Goal: Information Seeking & Learning: Learn about a topic

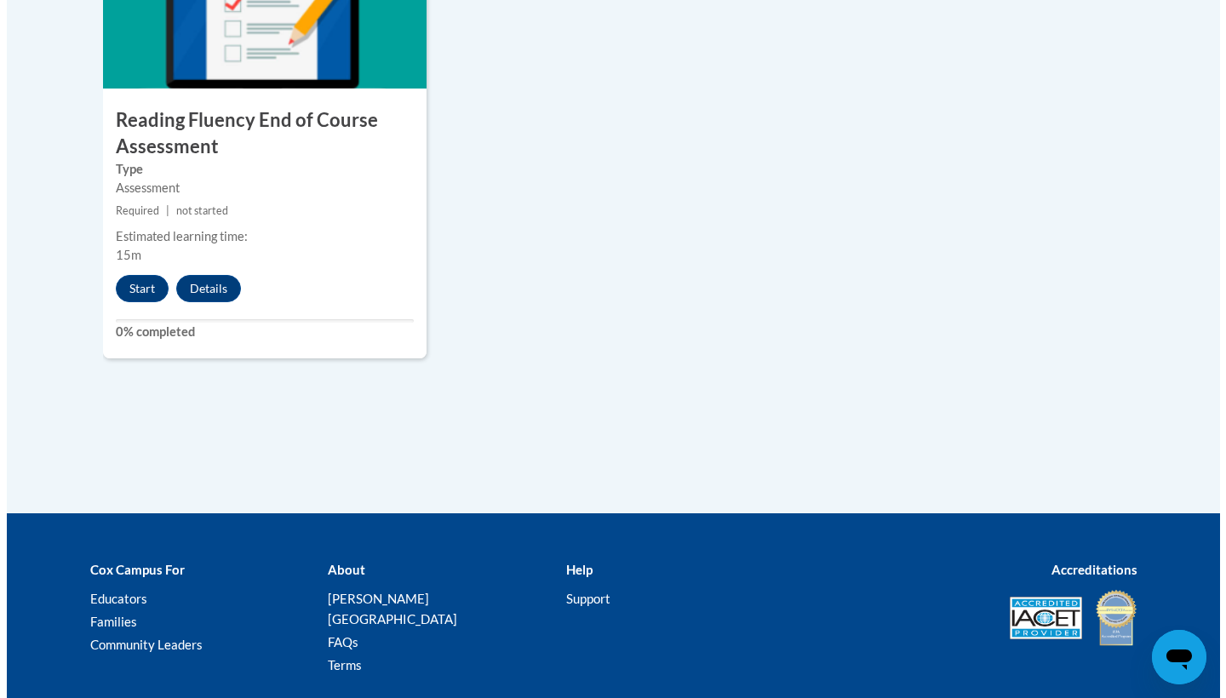
scroll to position [1559, 0]
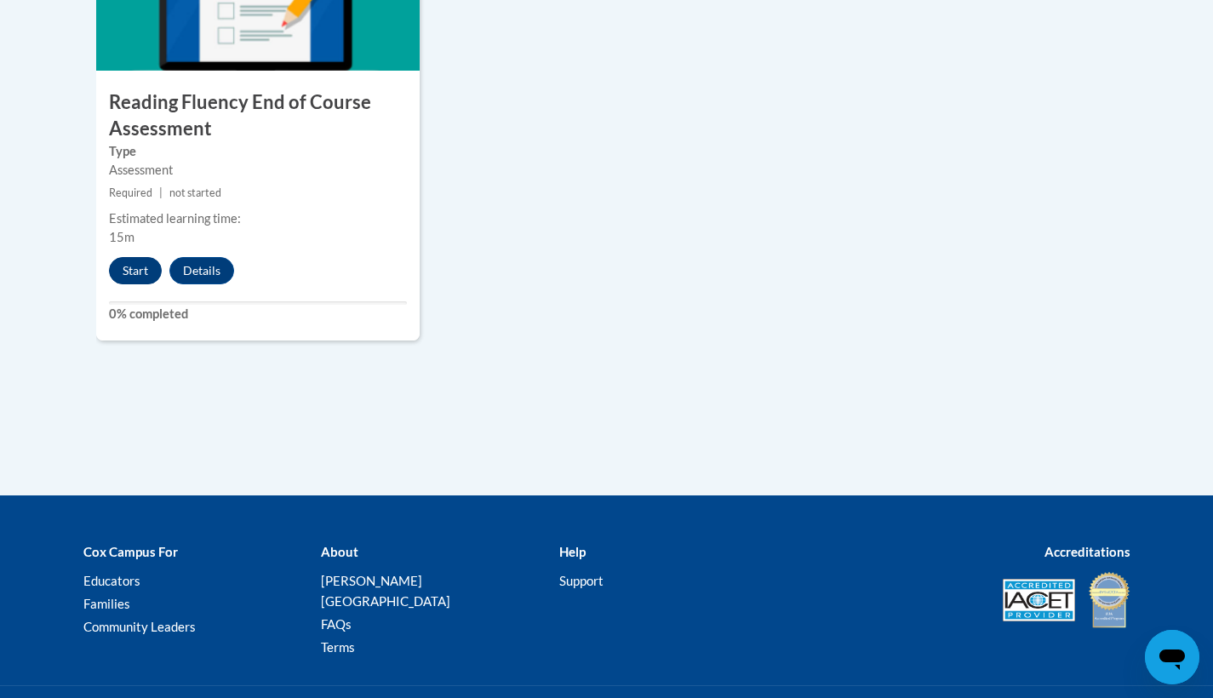
click at [127, 263] on button "Start" at bounding box center [135, 270] width 53 height 27
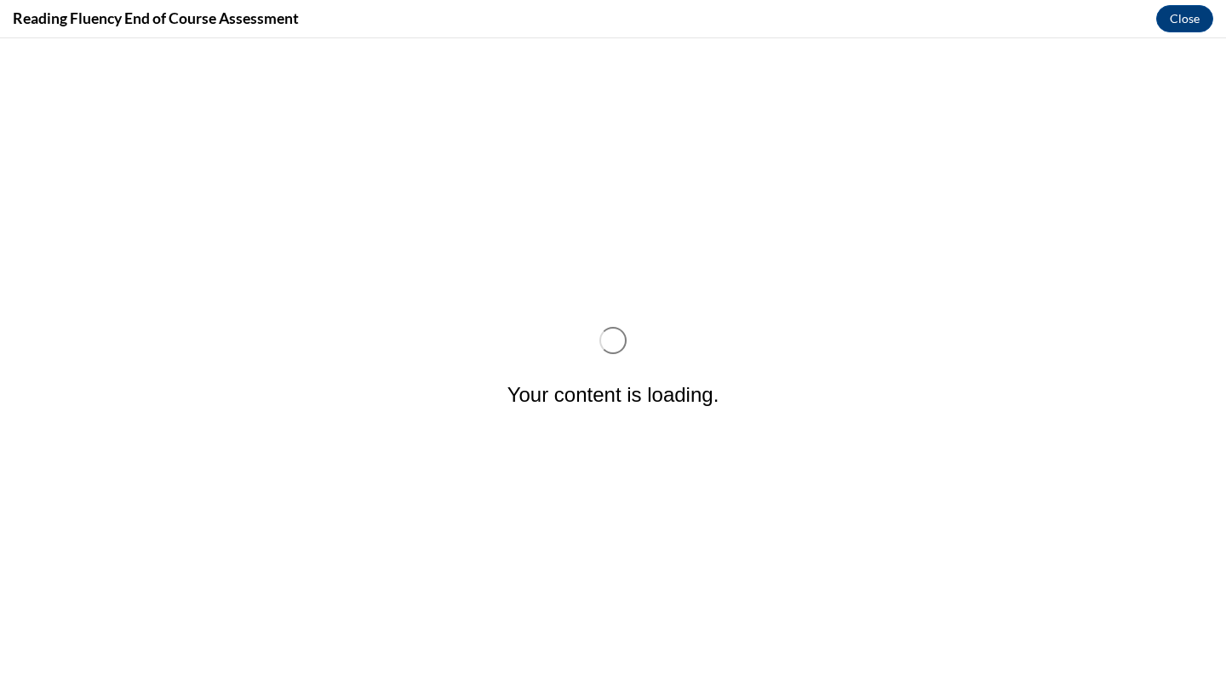
scroll to position [0, 0]
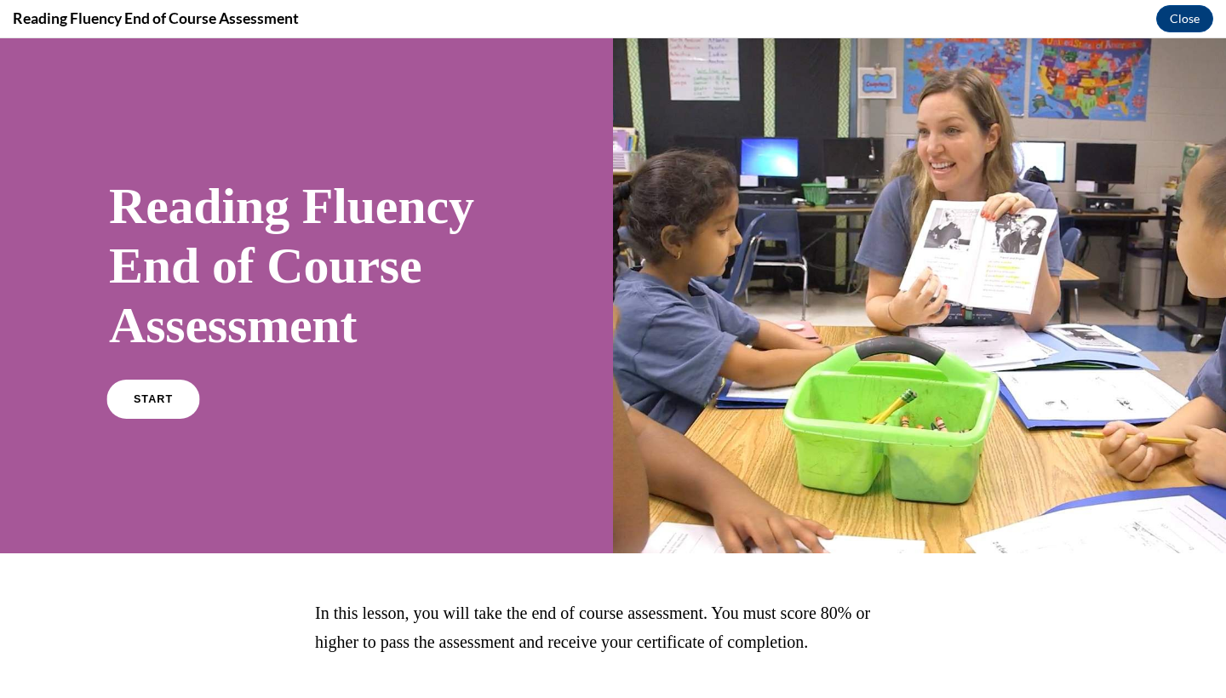
click at [146, 396] on span "START" at bounding box center [153, 399] width 39 height 13
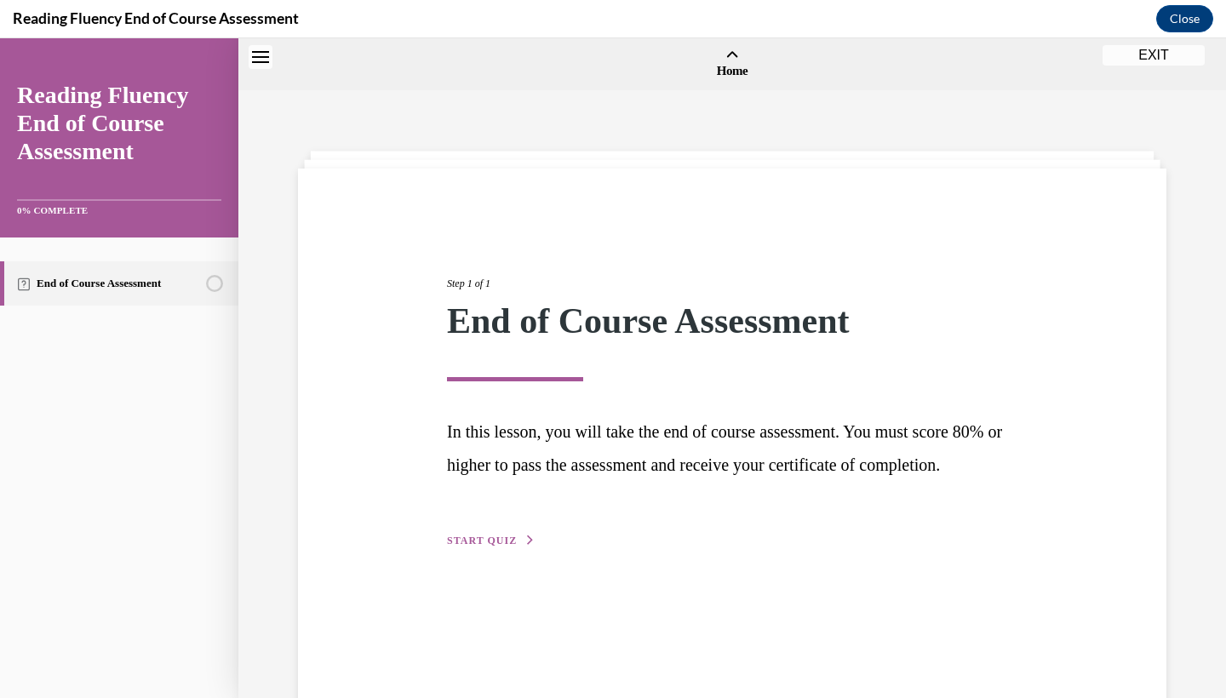
scroll to position [53, 0]
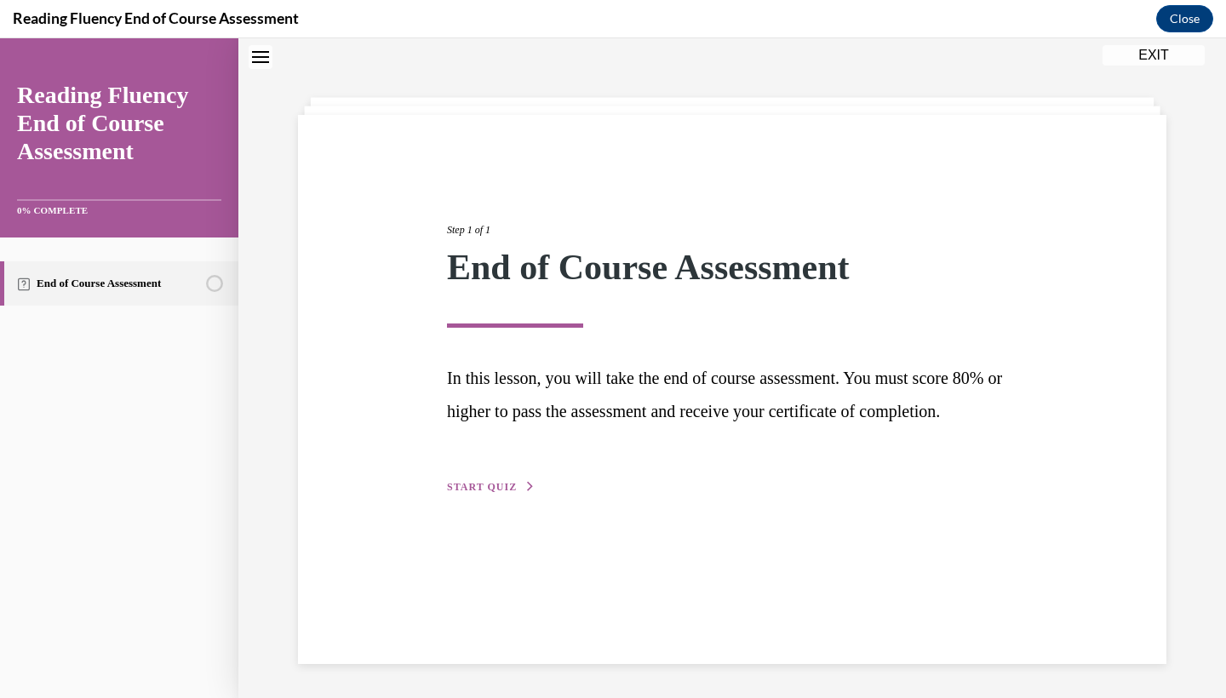
click at [471, 493] on span "START QUIZ" at bounding box center [482, 487] width 70 height 12
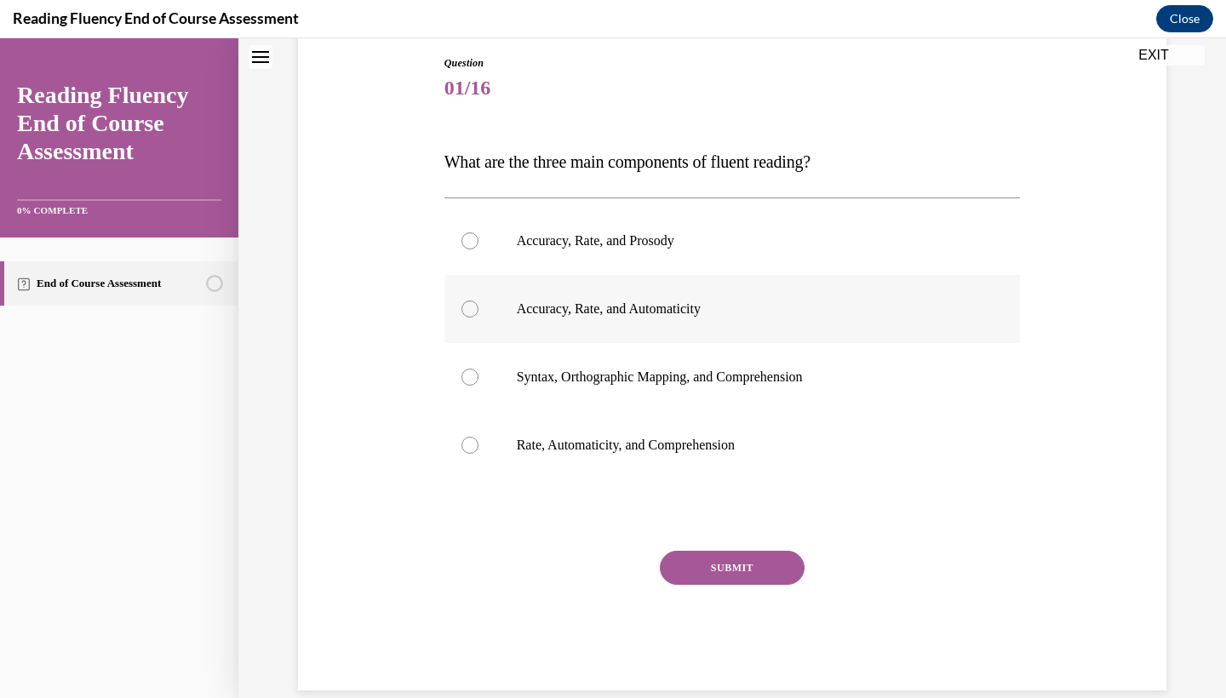
scroll to position [183, 0]
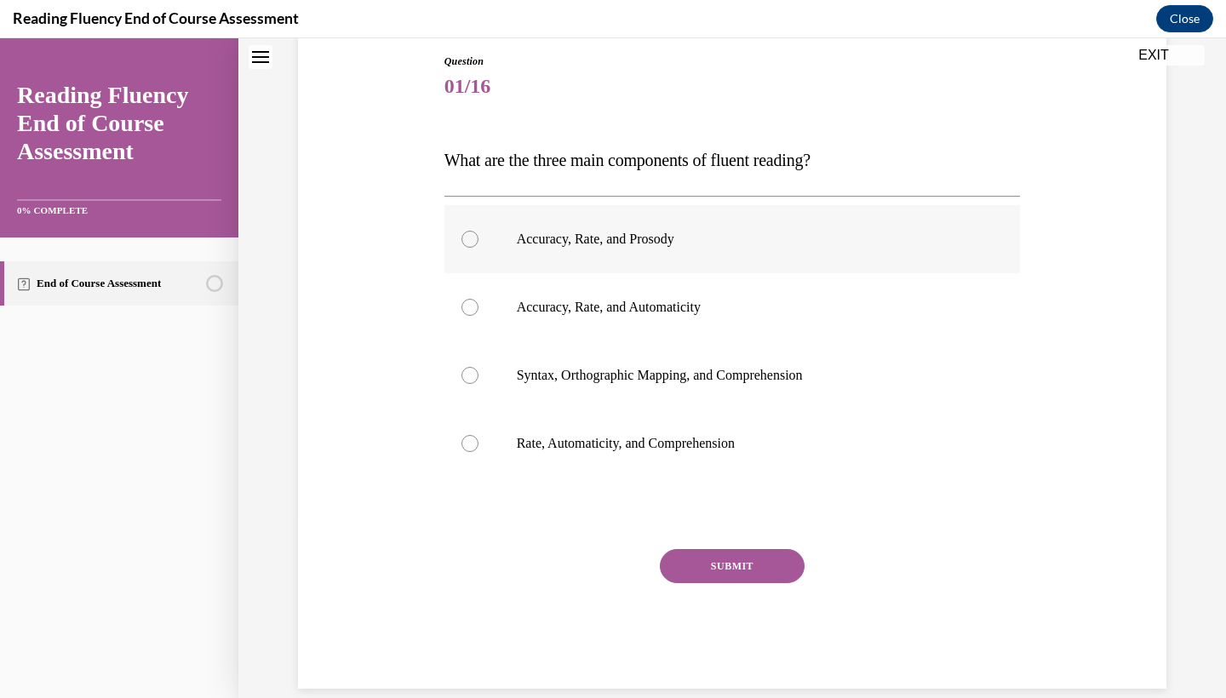
click at [572, 249] on label "Accuracy, Rate, and Prosody" at bounding box center [732, 239] width 576 height 68
click at [478, 248] on input "Accuracy, Rate, and Prosody" at bounding box center [469, 239] width 17 height 17
radio input "true"
click at [586, 224] on label "Accuracy, Rate, and Prosody" at bounding box center [732, 239] width 576 height 68
click at [478, 231] on input "Accuracy, Rate, and Prosody" at bounding box center [469, 239] width 17 height 17
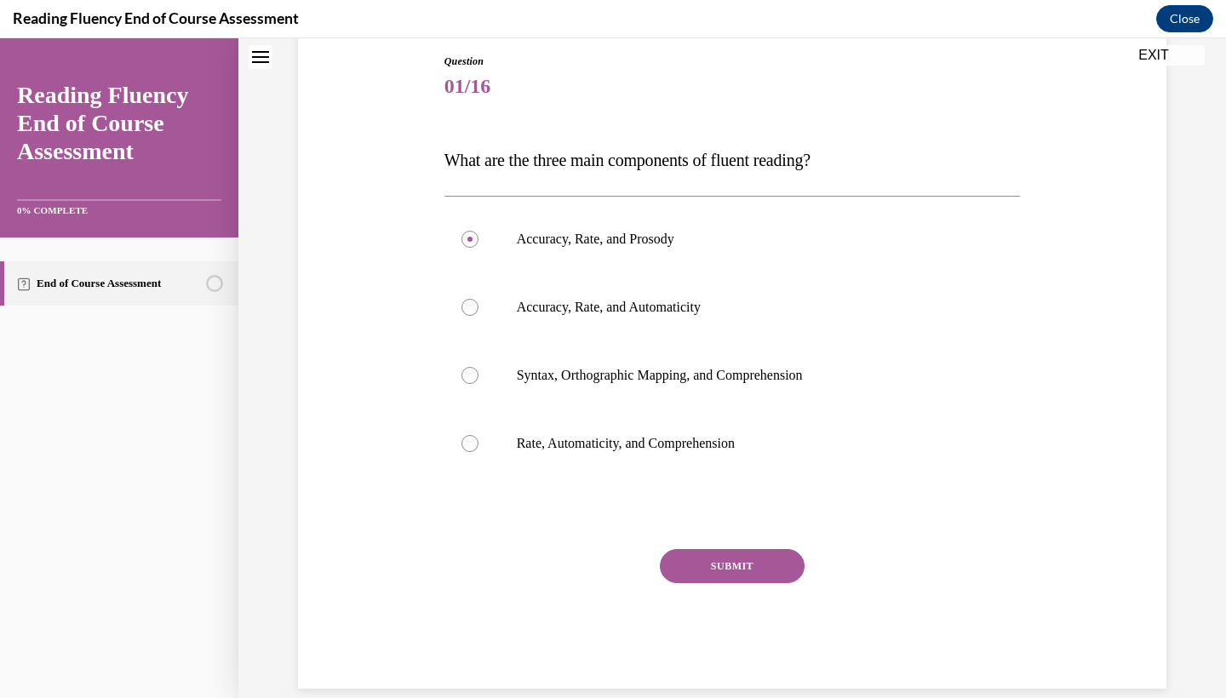
click at [719, 573] on button "SUBMIT" at bounding box center [732, 566] width 145 height 34
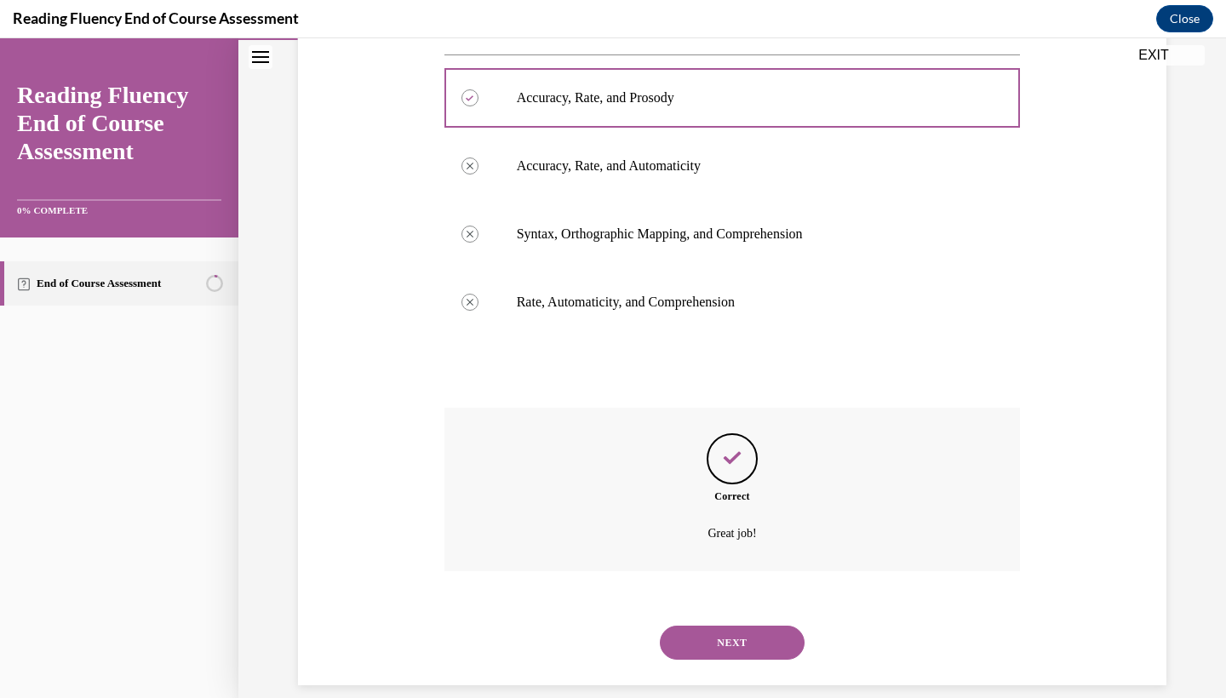
click at [731, 626] on button "NEXT" at bounding box center [732, 643] width 145 height 34
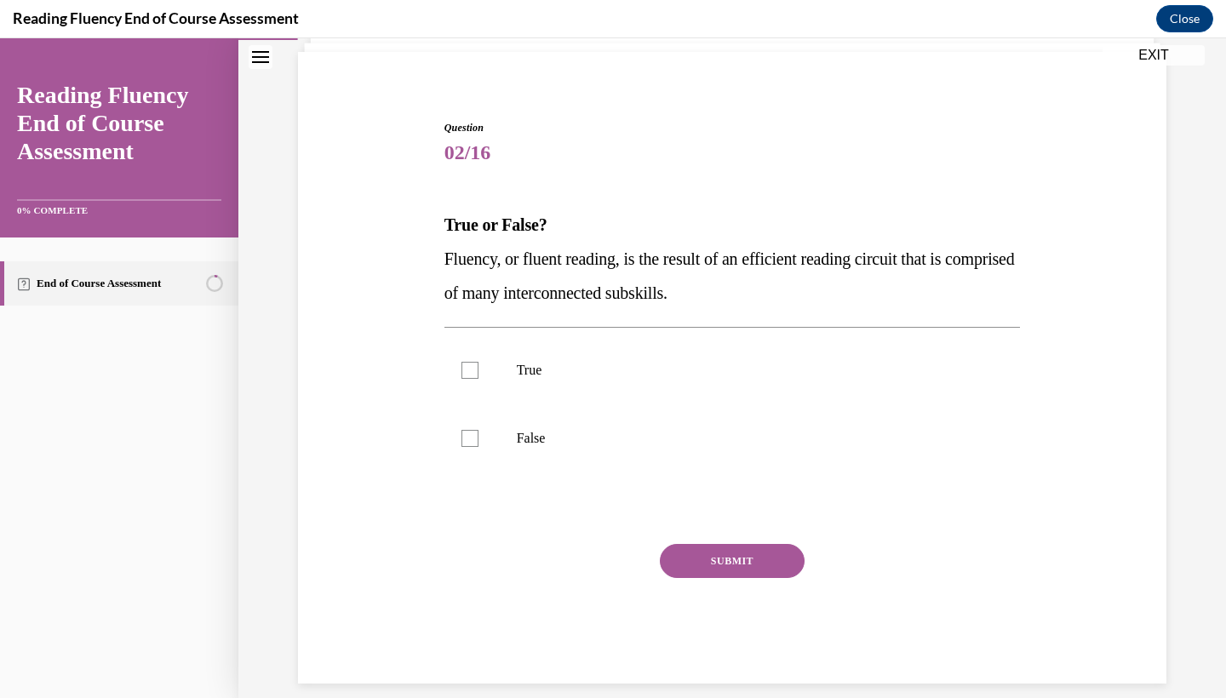
scroll to position [116, 0]
click at [808, 380] on label "True" at bounding box center [732, 371] width 576 height 68
click at [478, 380] on input "True" at bounding box center [469, 371] width 17 height 17
checkbox input "true"
click at [794, 563] on button "SUBMIT" at bounding box center [732, 562] width 145 height 34
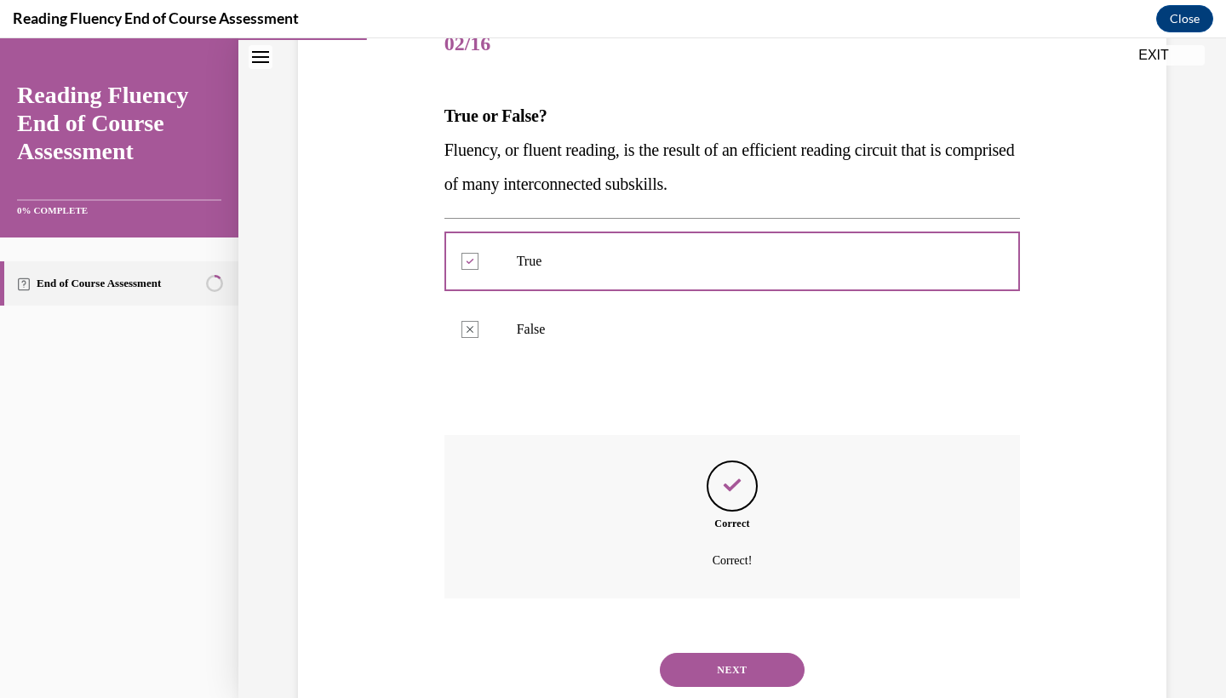
scroll to position [253, 0]
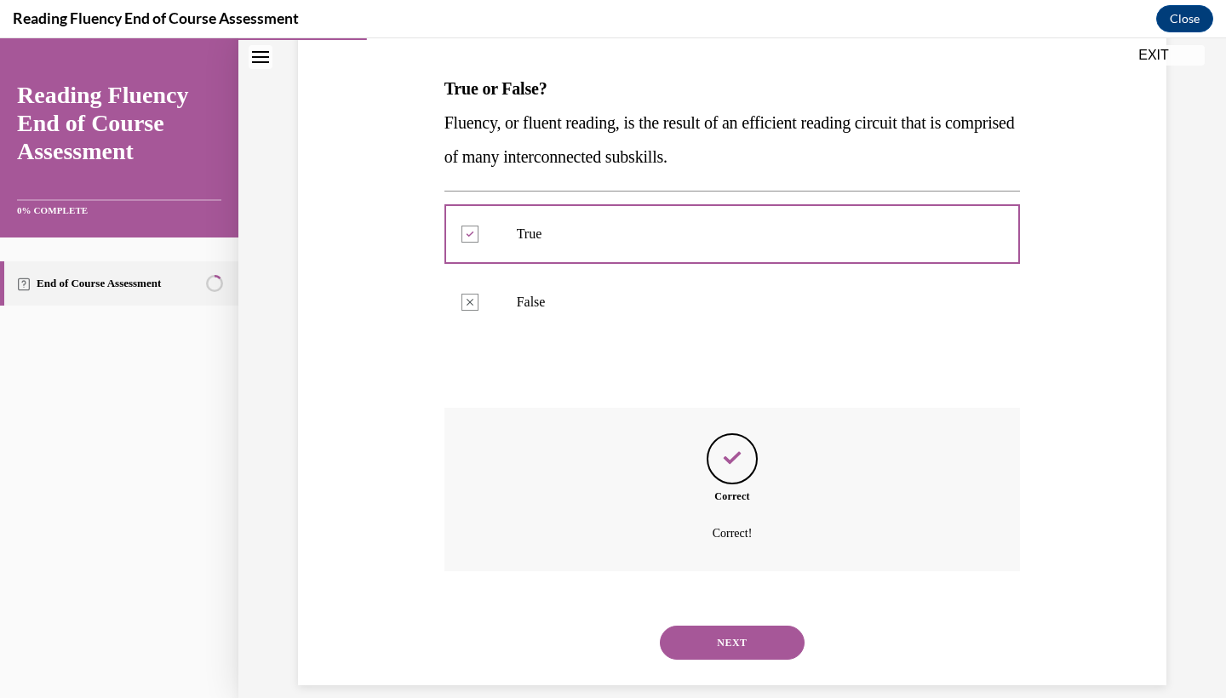
click at [724, 649] on div "NEXT" at bounding box center [732, 643] width 576 height 68
click at [724, 635] on button "NEXT" at bounding box center [732, 643] width 145 height 34
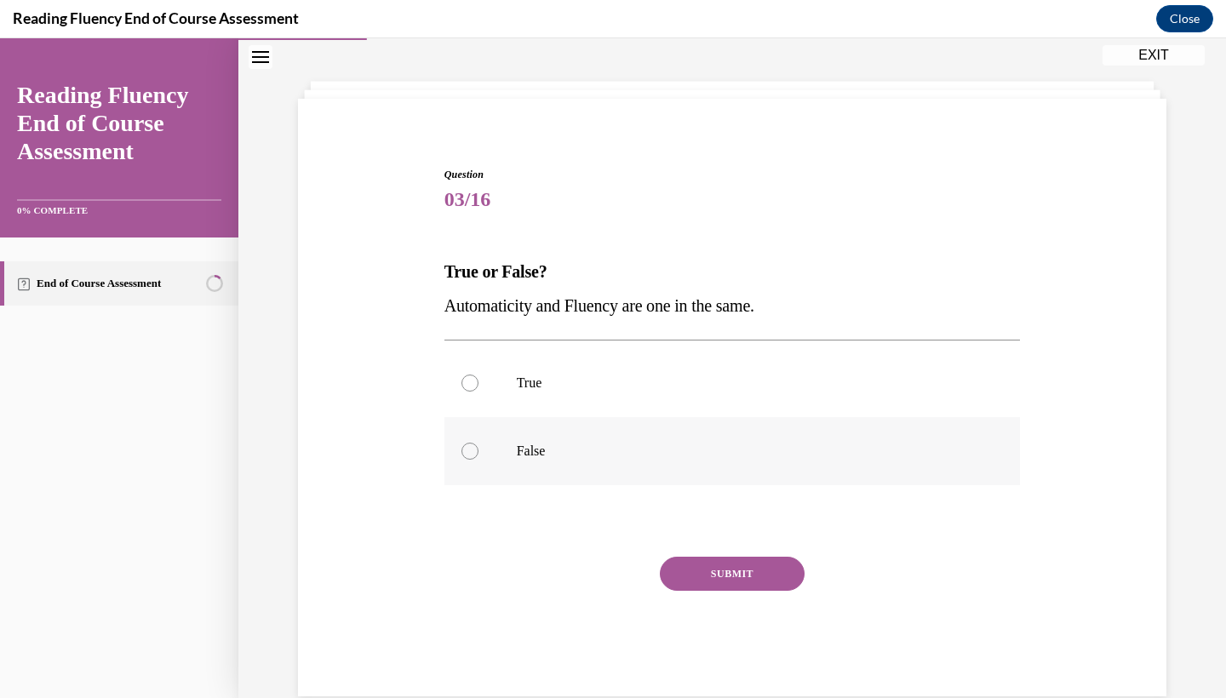
click at [796, 444] on p "False" at bounding box center [747, 451] width 461 height 17
click at [478, 444] on input "False" at bounding box center [469, 451] width 17 height 17
radio input "true"
click at [769, 546] on div "Question 03/16 True or False? Automaticity and Fluency are one in the same.  Tr…" at bounding box center [732, 431] width 576 height 529
click at [759, 565] on button "SUBMIT" at bounding box center [732, 574] width 145 height 34
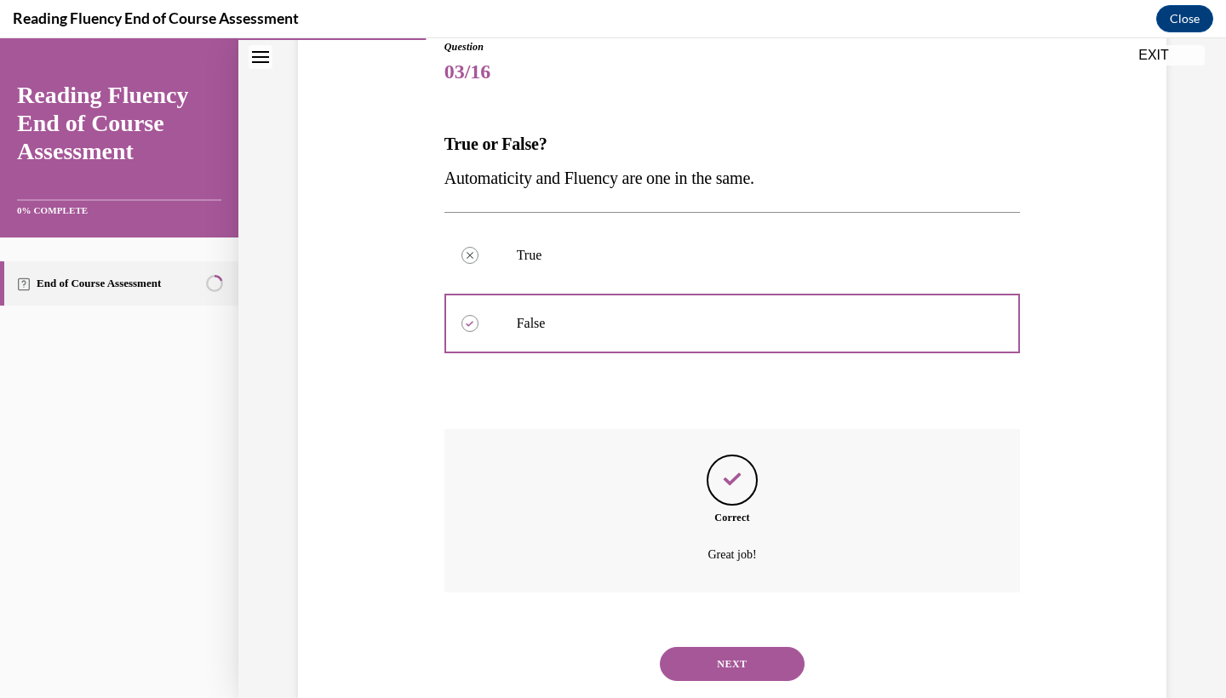
scroll to position [219, 0]
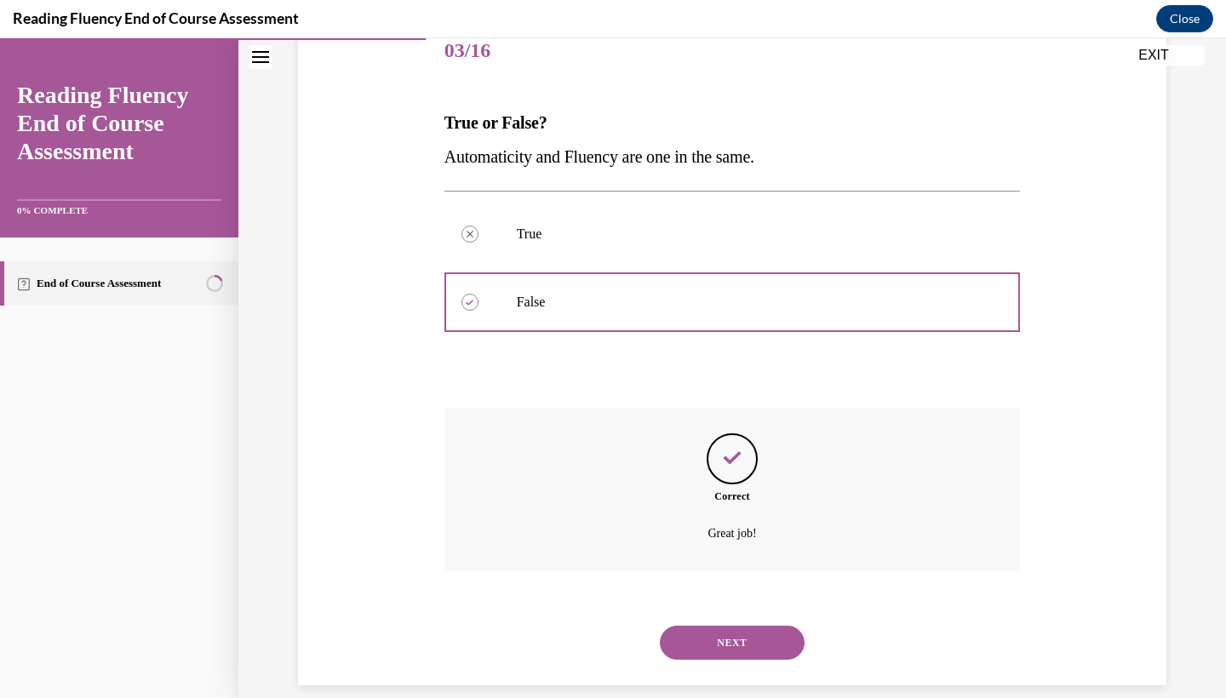
click at [741, 626] on button "NEXT" at bounding box center [732, 643] width 145 height 34
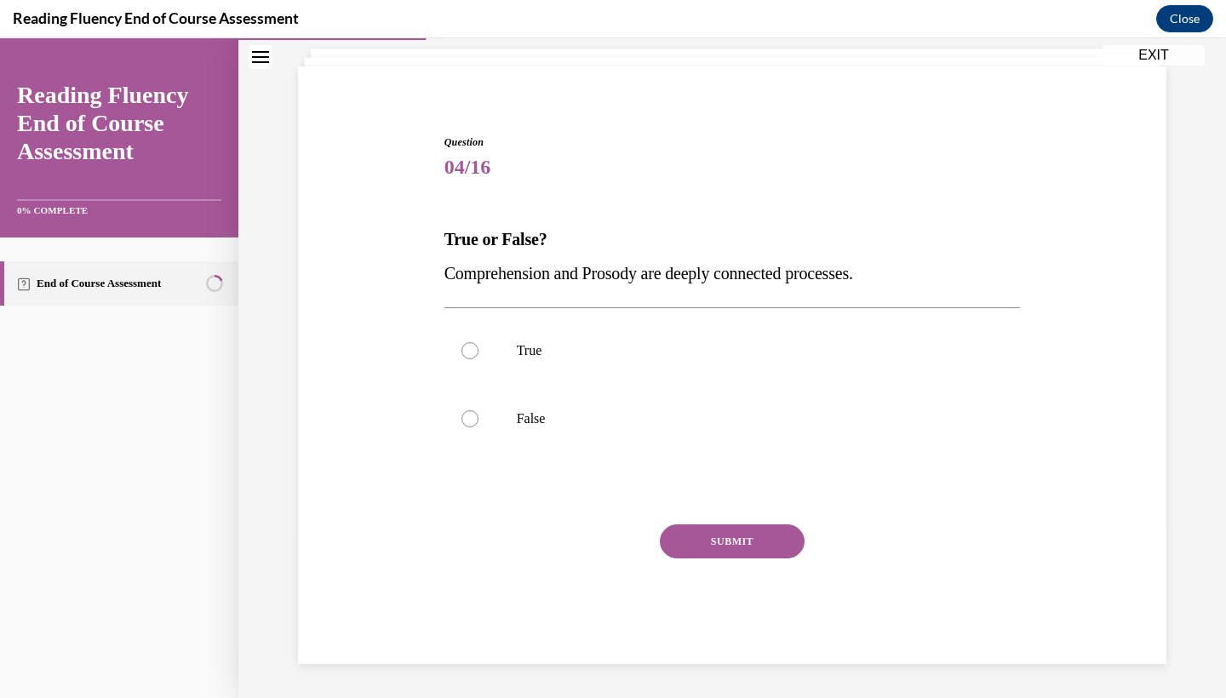
scroll to position [82, 0]
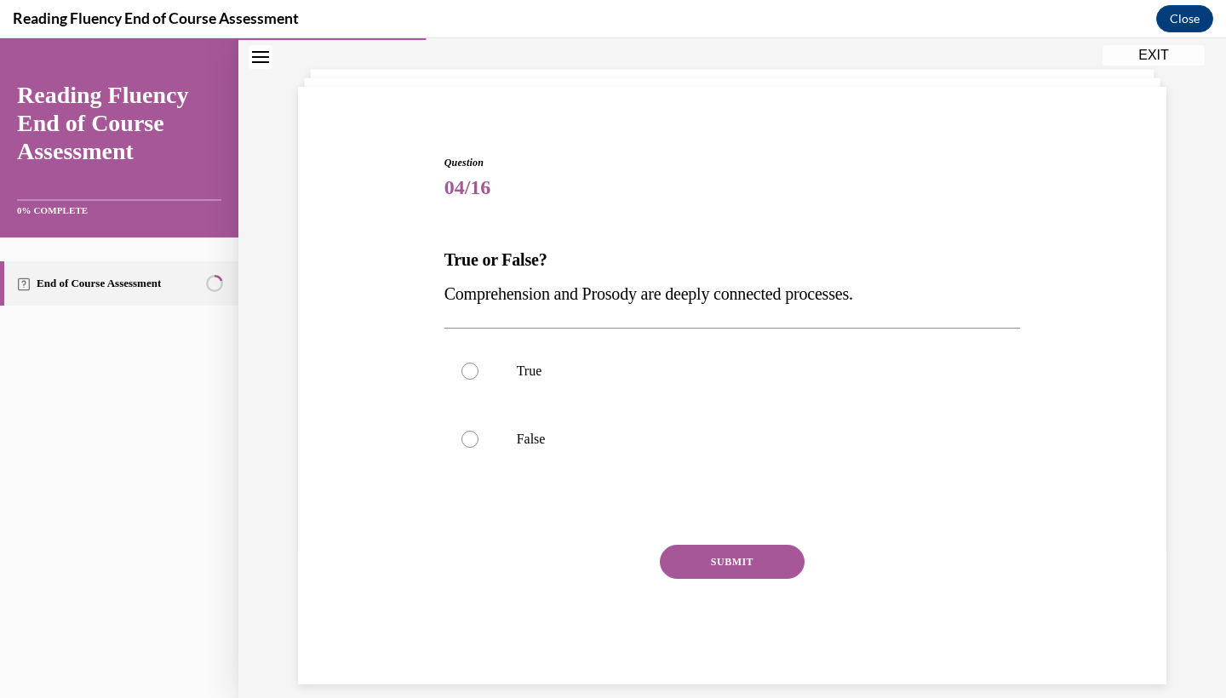
click at [535, 237] on div "Question 04/16 True or False? Comprehension and Prosody are deeply connected pr…" at bounding box center [732, 419] width 576 height 529
click at [459, 227] on div "Question 04/16 True or False? Comprehension and Prosody are deeply connected pr…" at bounding box center [732, 419] width 576 height 529
click at [472, 248] on p "True or False?" at bounding box center [732, 260] width 576 height 34
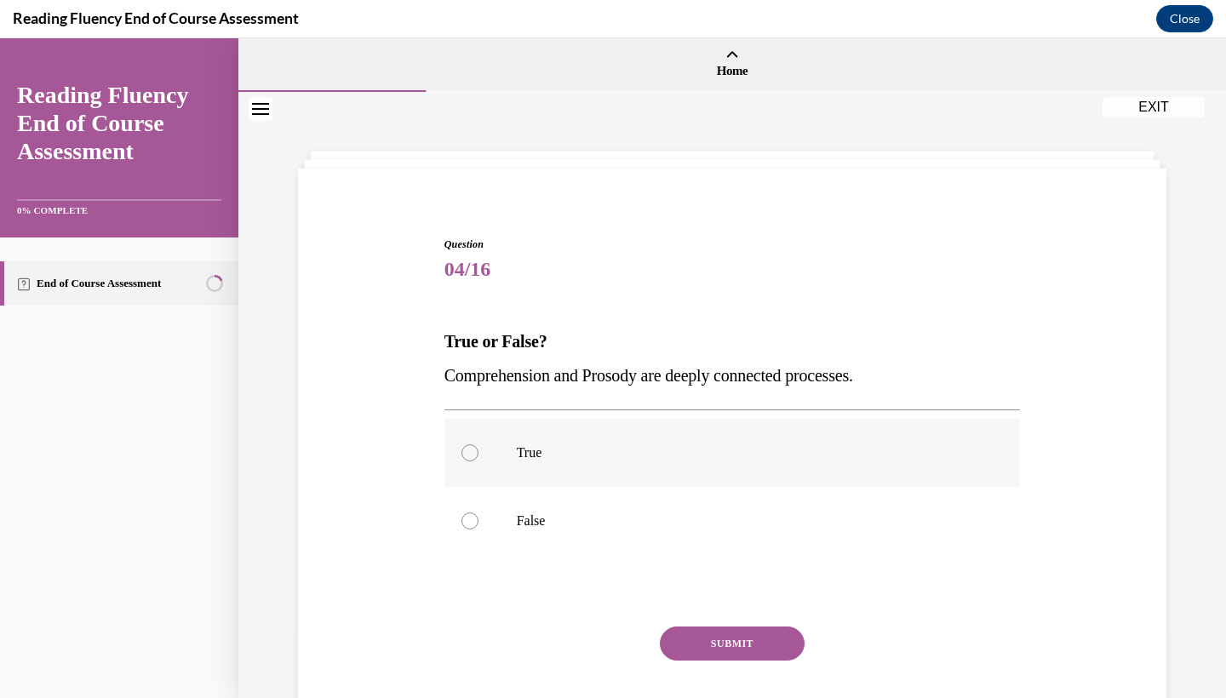
scroll to position [0, 0]
click at [514, 473] on label "True" at bounding box center [732, 453] width 576 height 68
click at [478, 461] on input "True" at bounding box center [469, 452] width 17 height 17
radio input "true"
click at [749, 653] on button "SUBMIT" at bounding box center [732, 643] width 145 height 34
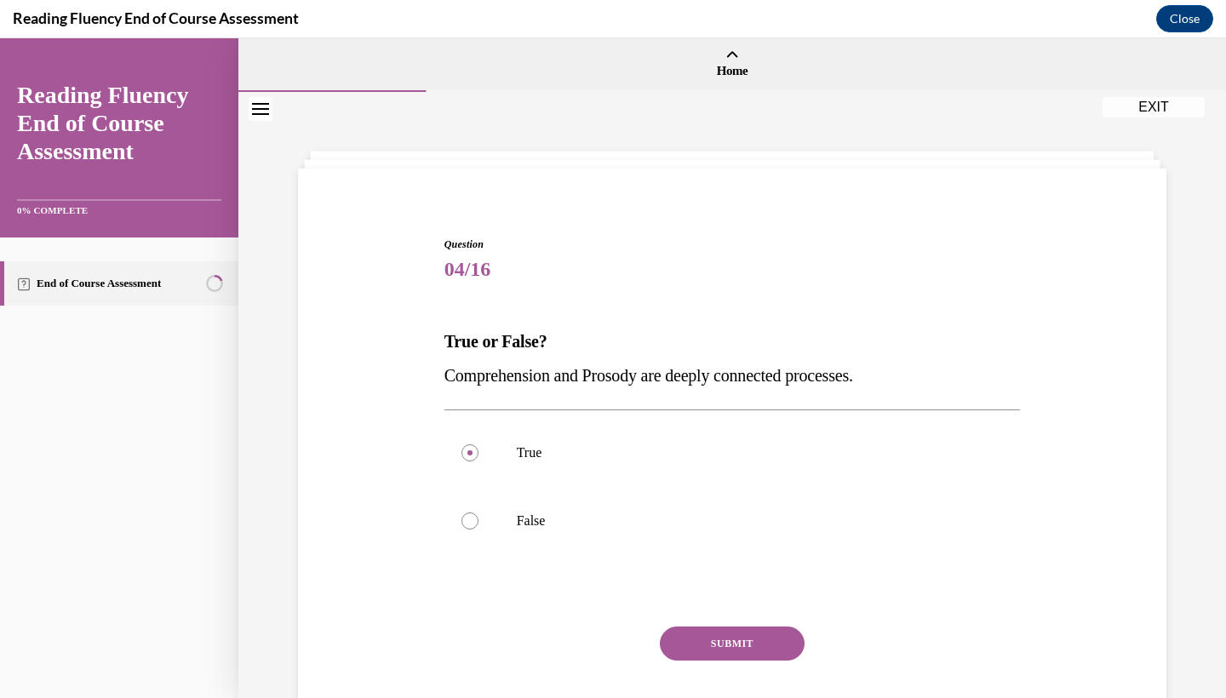
scroll to position [20, 0]
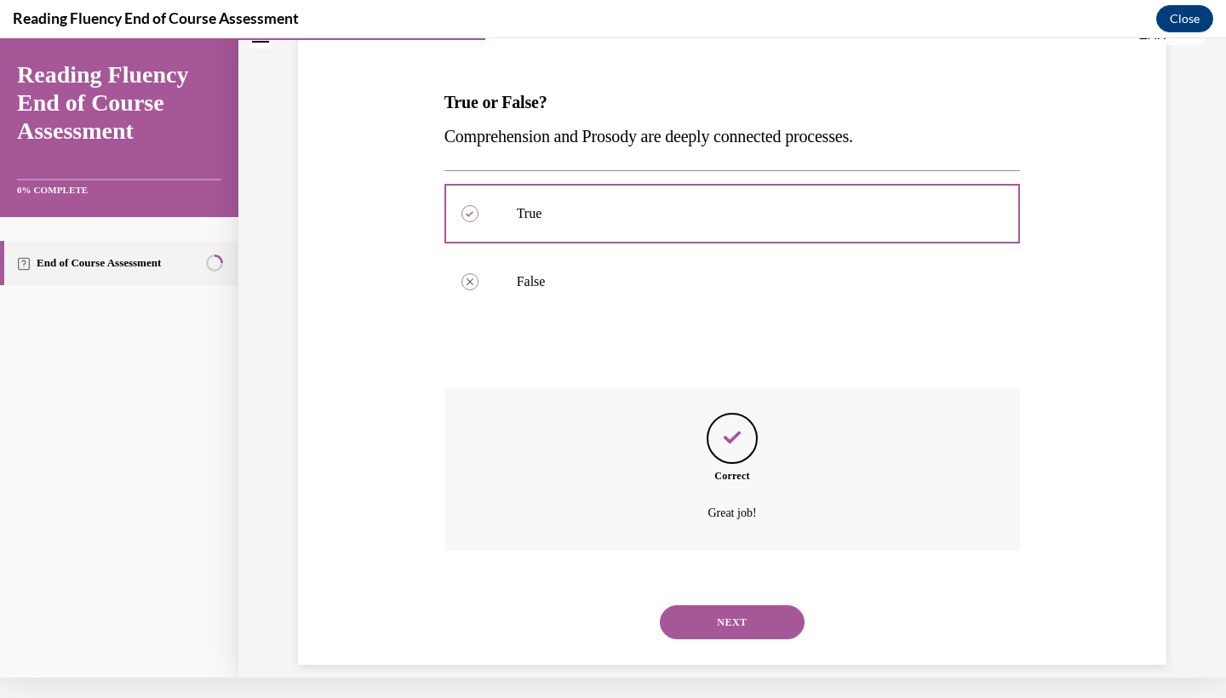
click at [683, 605] on button "NEXT" at bounding box center [732, 622] width 145 height 34
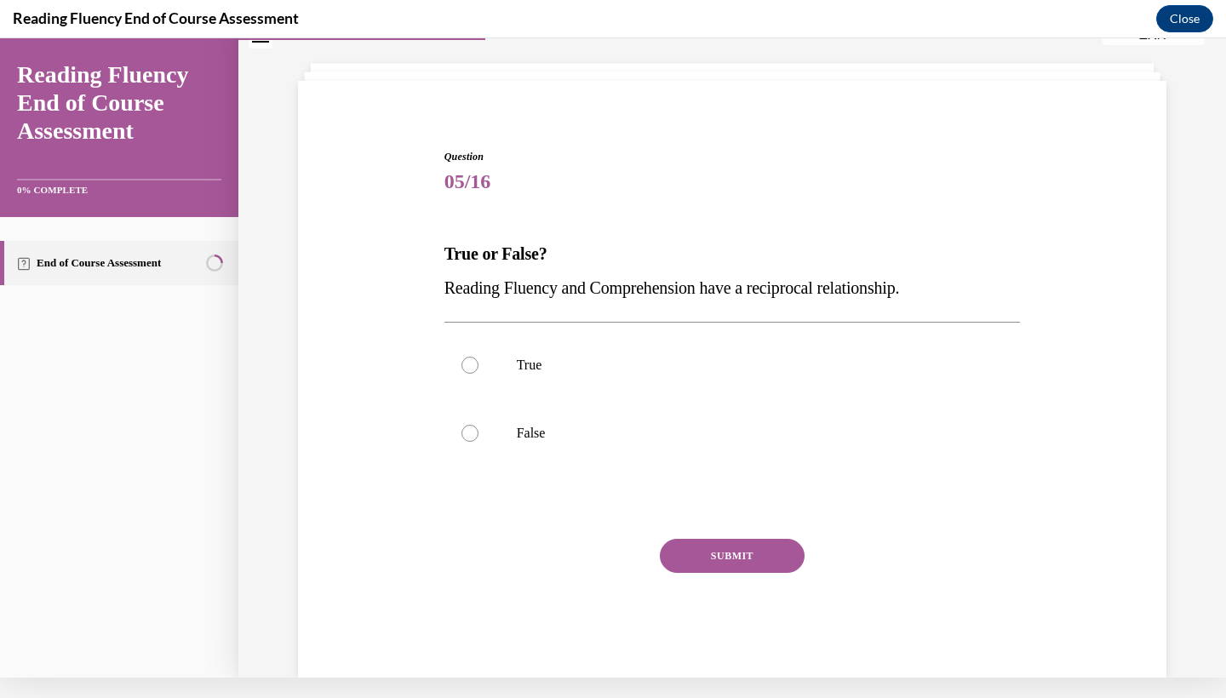
scroll to position [5, 0]
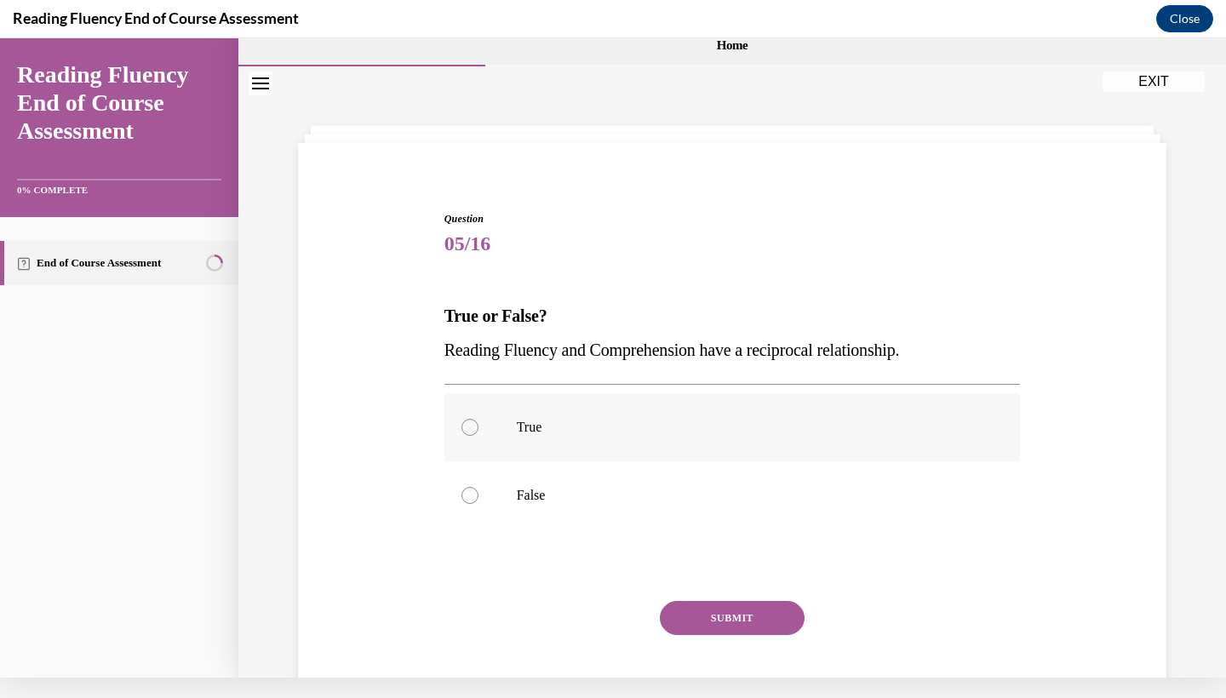
click at [743, 446] on label "True" at bounding box center [732, 427] width 576 height 68
click at [478, 436] on input "True" at bounding box center [469, 427] width 17 height 17
radio input "true"
click at [760, 632] on button "SUBMIT" at bounding box center [732, 618] width 145 height 34
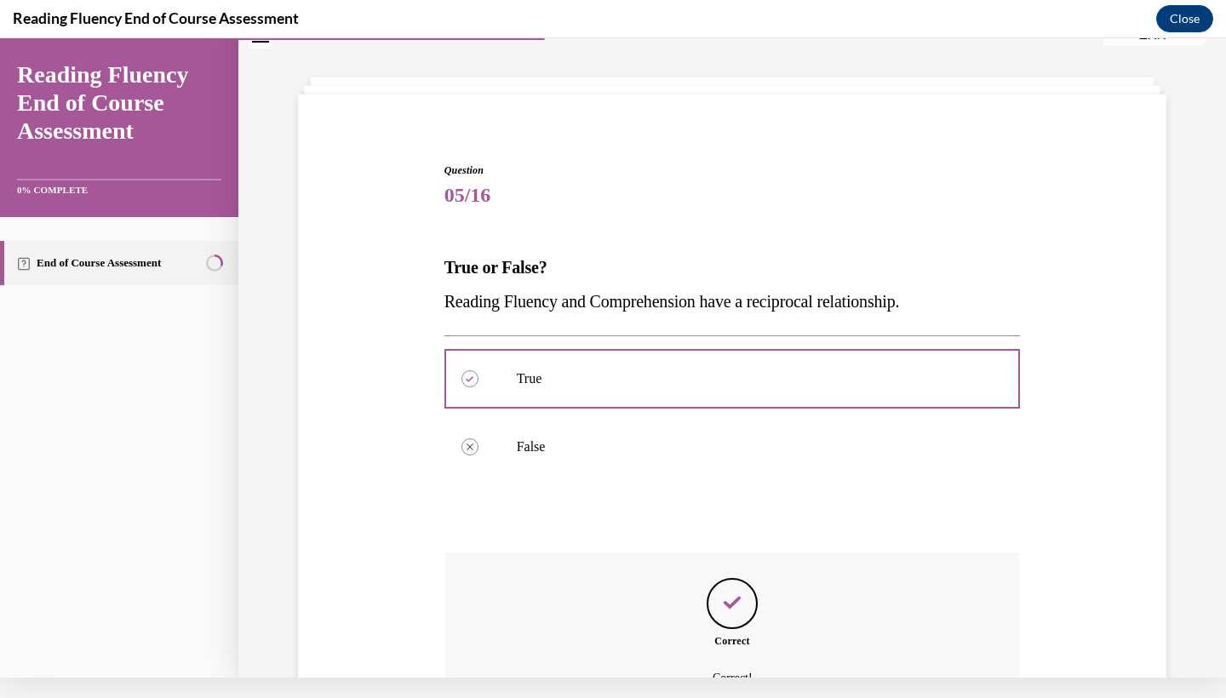
scroll to position [219, 0]
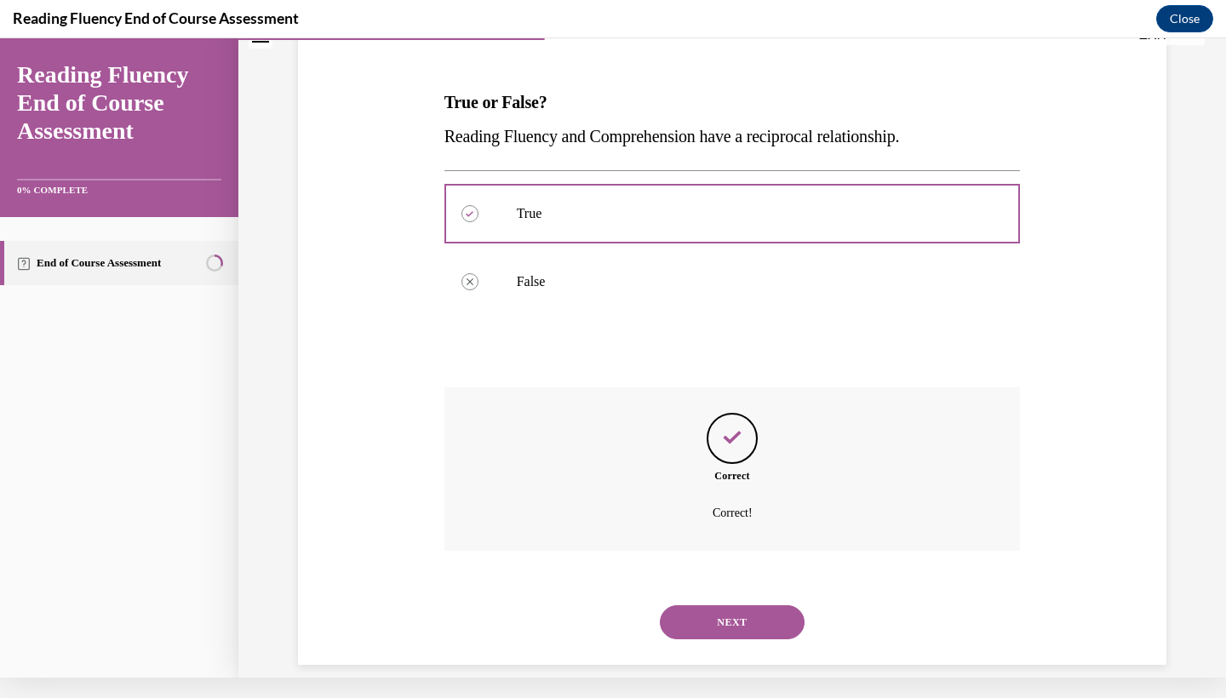
click at [715, 605] on button "NEXT" at bounding box center [732, 622] width 145 height 34
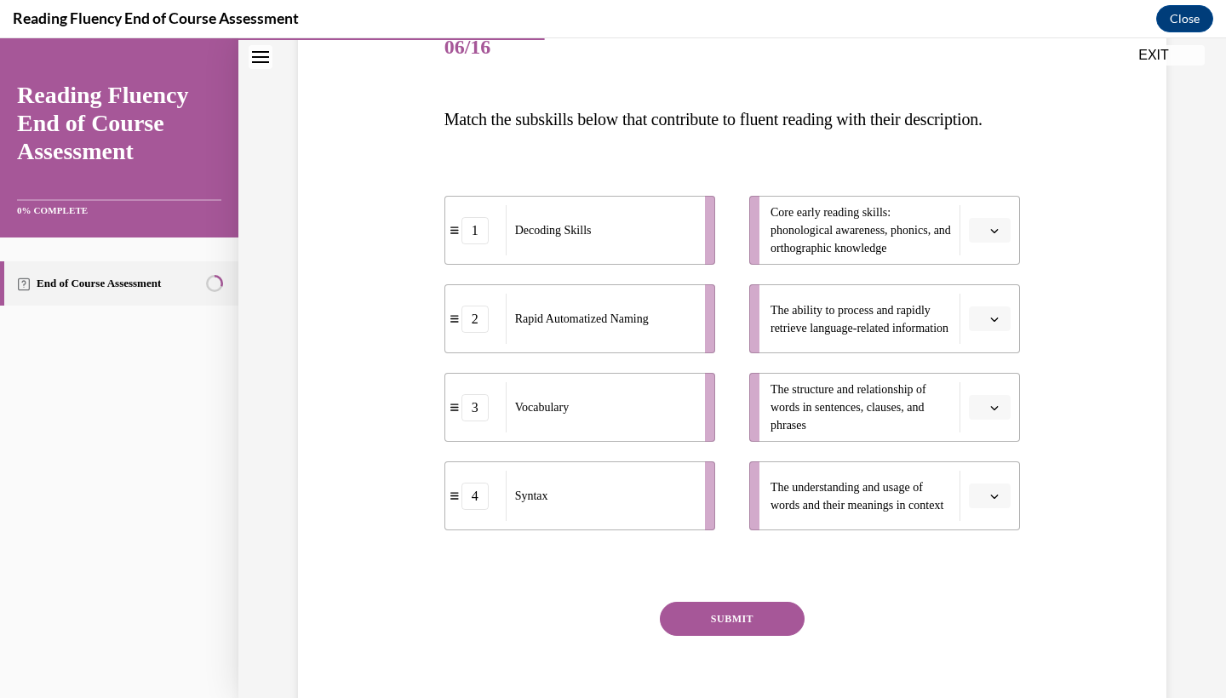
scroll to position [211, 0]
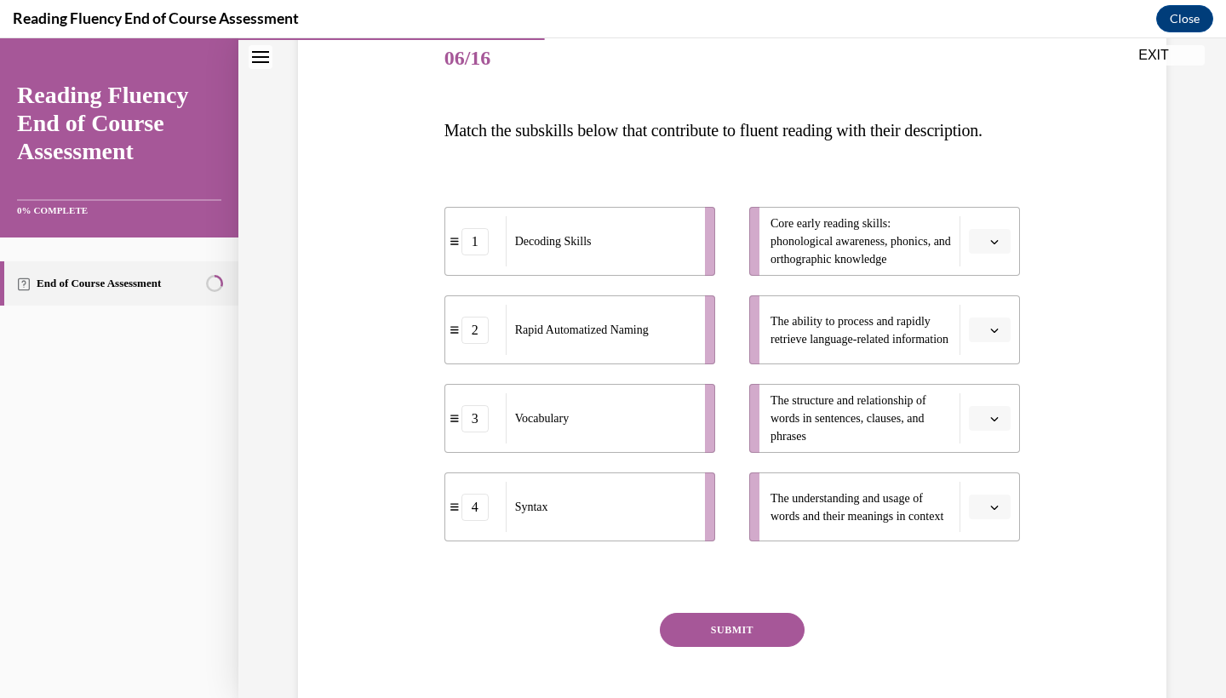
click at [991, 333] on icon "button" at bounding box center [995, 331] width 8 height 4
click at [983, 443] on div "1" at bounding box center [981, 436] width 43 height 34
click at [977, 255] on button "button" at bounding box center [990, 242] width 42 height 26
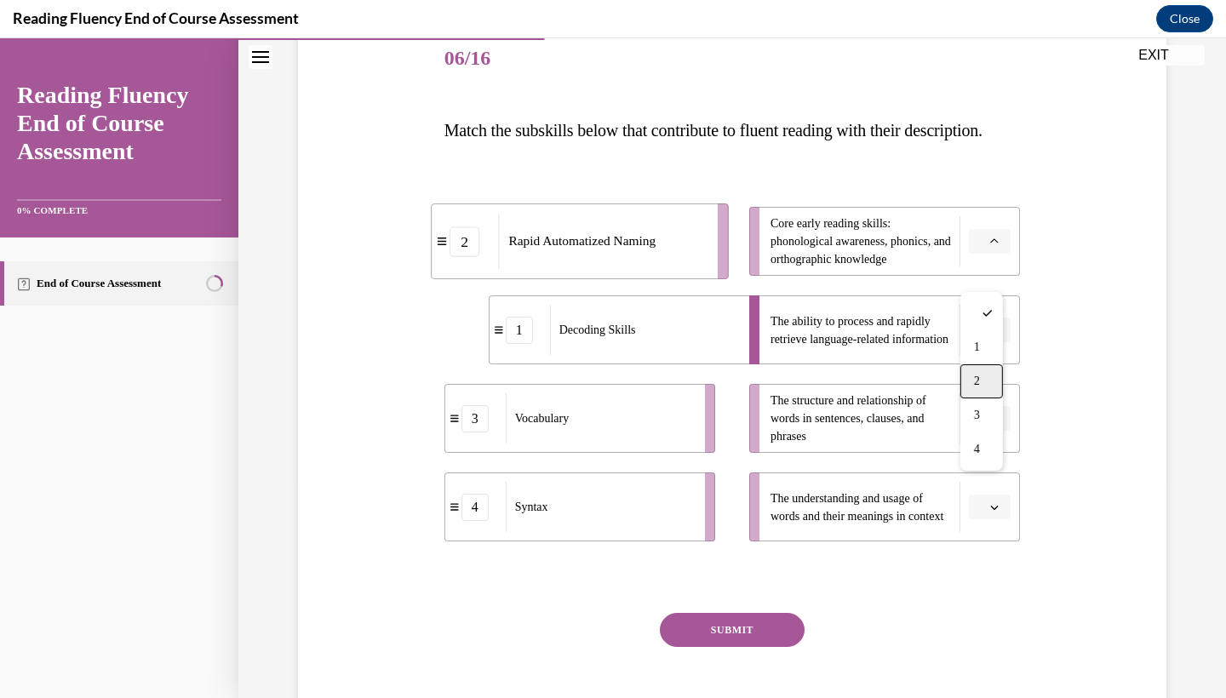
click at [969, 386] on div "2" at bounding box center [981, 381] width 43 height 34
click at [969, 432] on button "button" at bounding box center [990, 419] width 42 height 26
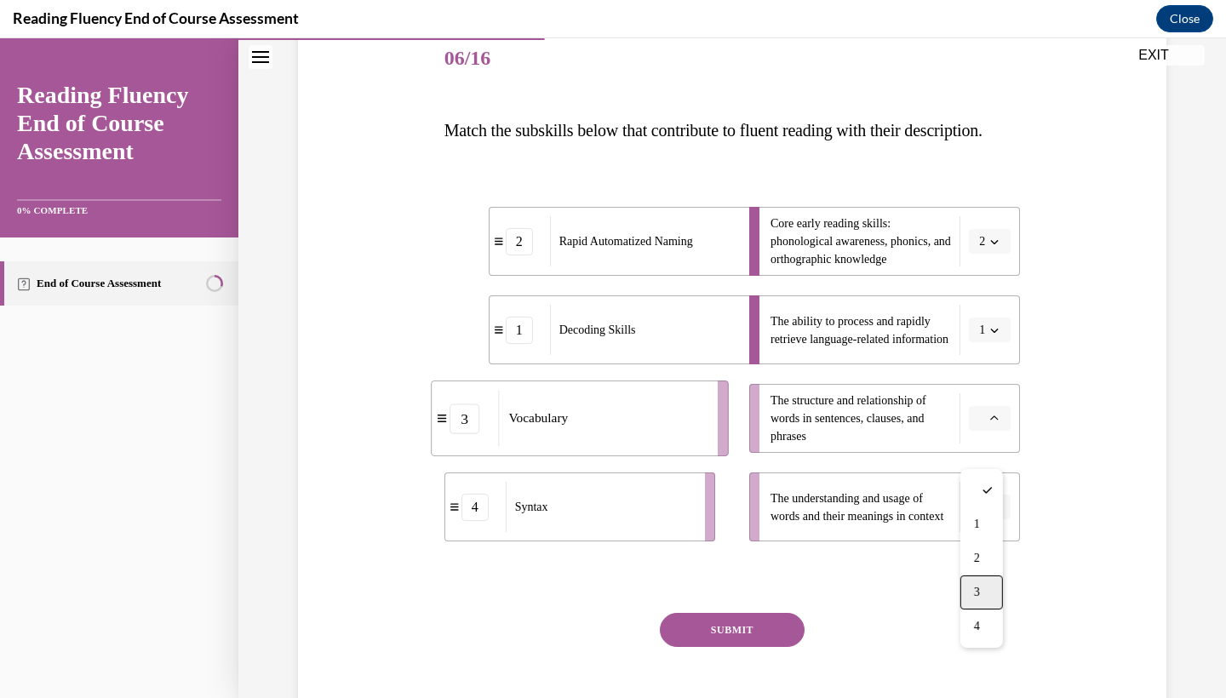
click at [978, 586] on span "3" at bounding box center [977, 593] width 6 height 14
click at [979, 516] on span "Please select an option" at bounding box center [982, 507] width 6 height 17
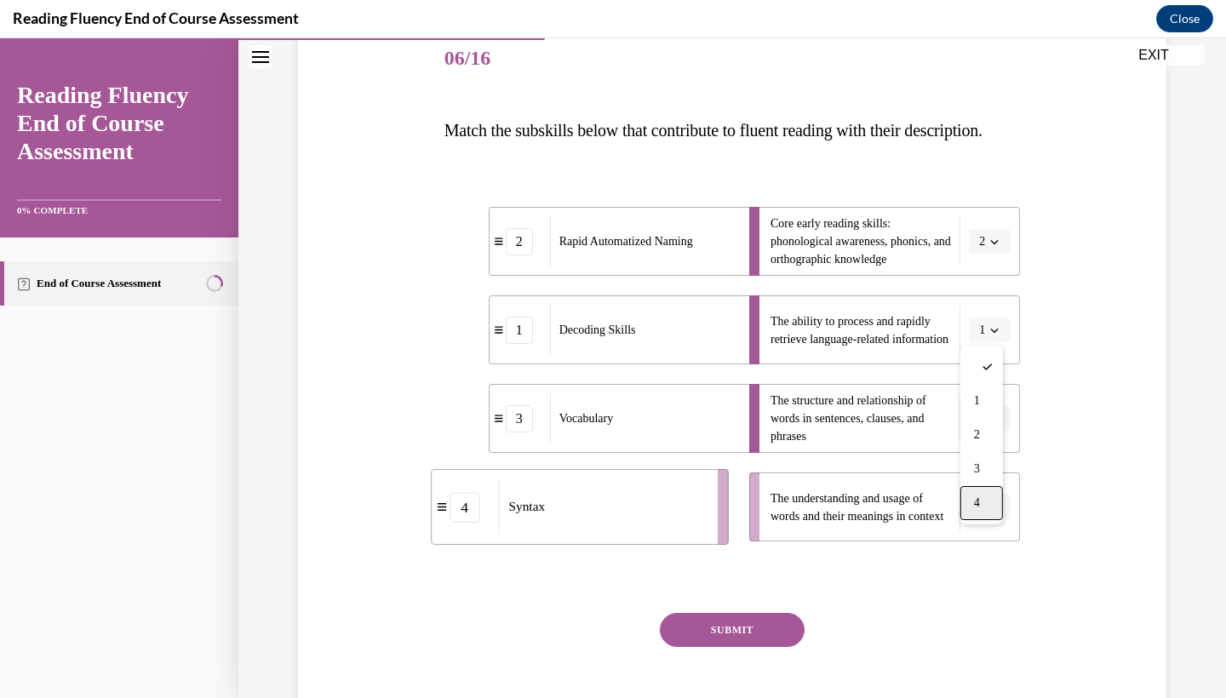
click at [977, 490] on div "4" at bounding box center [981, 503] width 43 height 34
click at [979, 520] on button "4" at bounding box center [990, 508] width 42 height 26
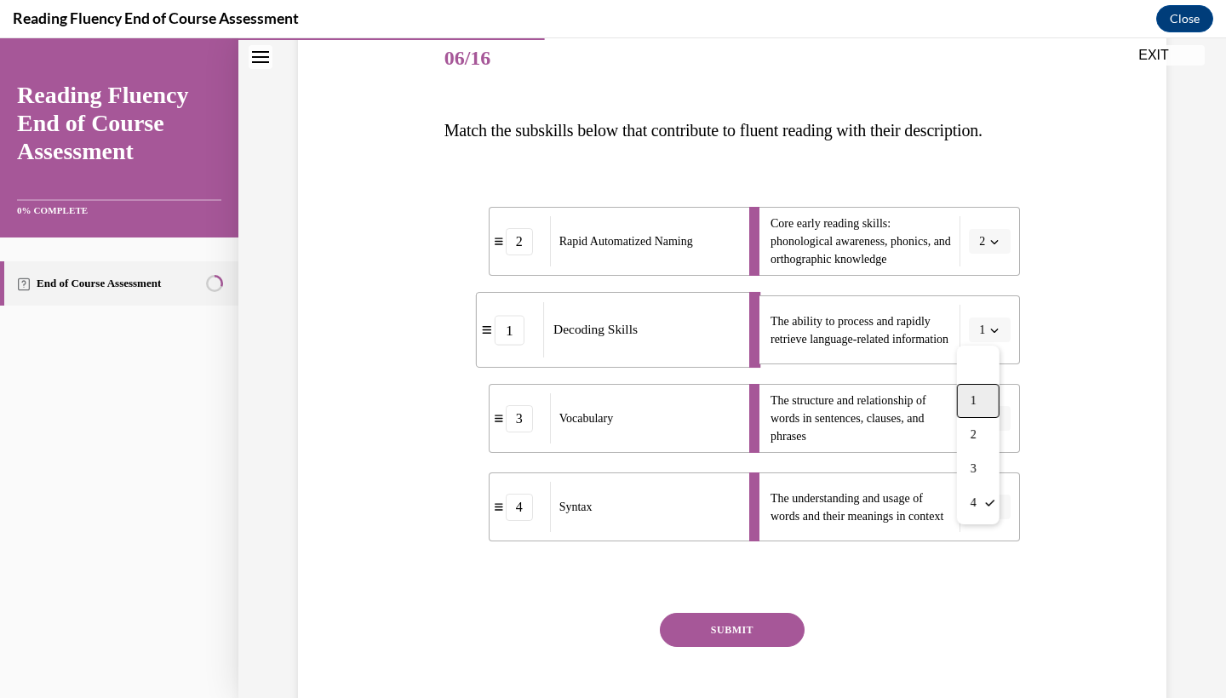
click at [970, 390] on div "1" at bounding box center [978, 401] width 43 height 34
click at [990, 423] on icon "button" at bounding box center [994, 419] width 9 height 9
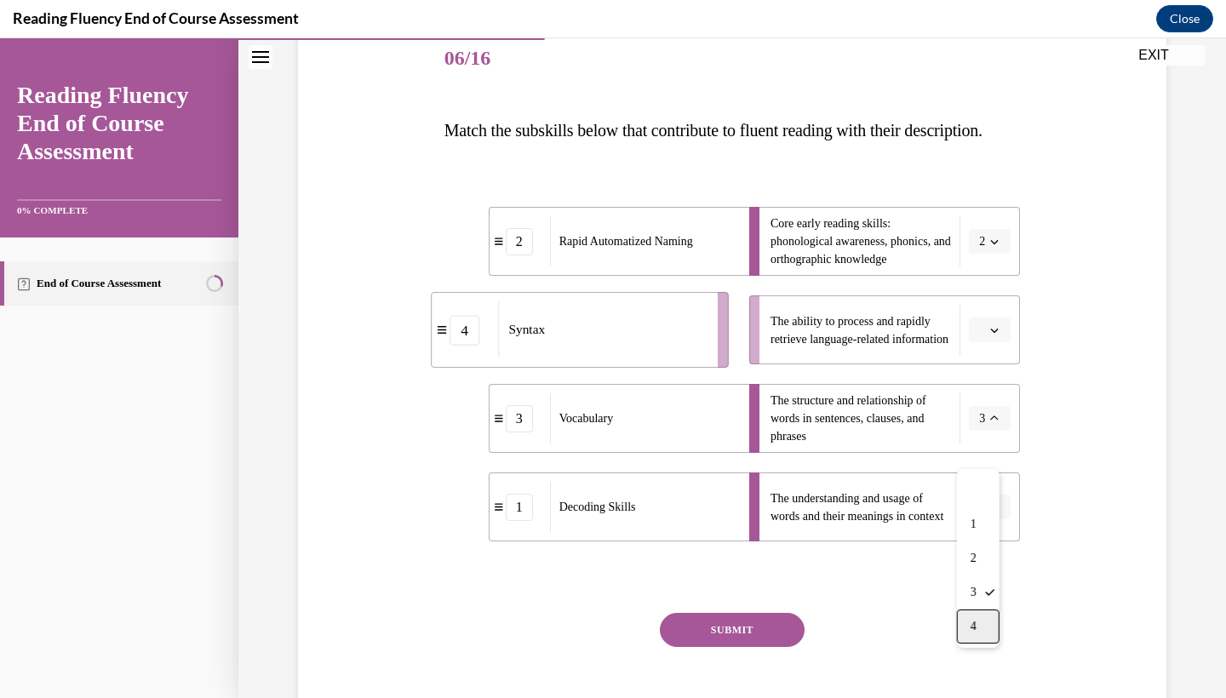
click at [978, 620] on div "4" at bounding box center [978, 626] width 43 height 34
click at [990, 335] on icon "button" at bounding box center [994, 330] width 9 height 9
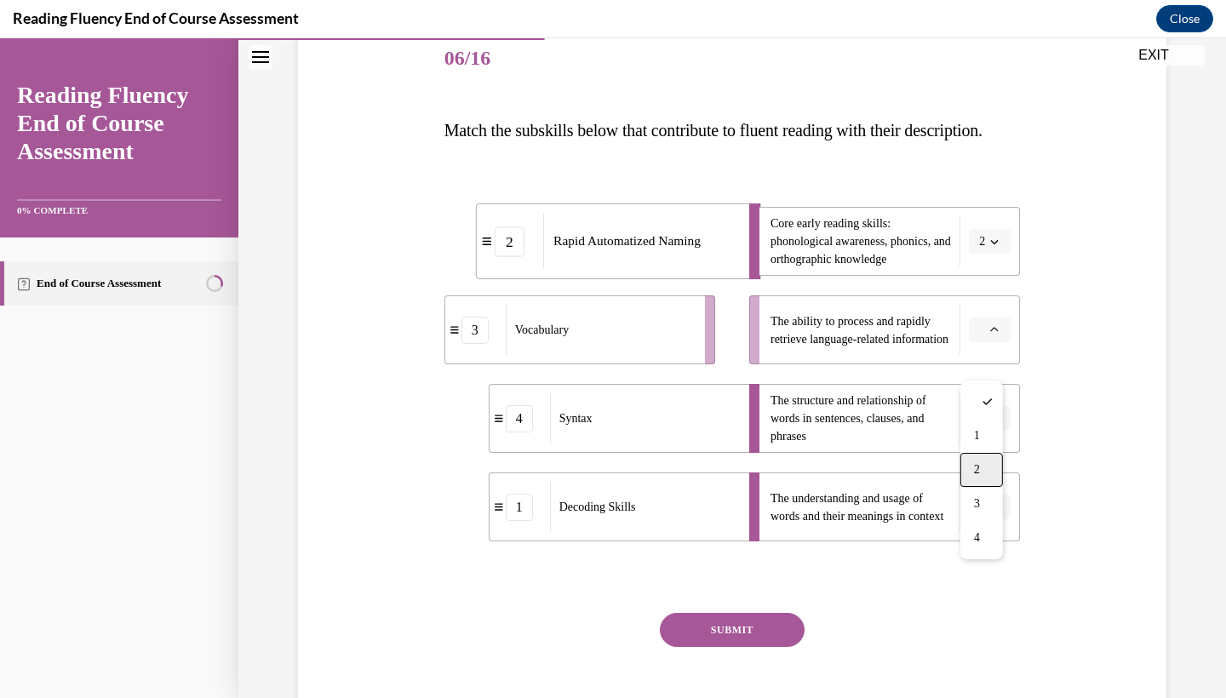
click at [985, 473] on div "2" at bounding box center [981, 470] width 43 height 34
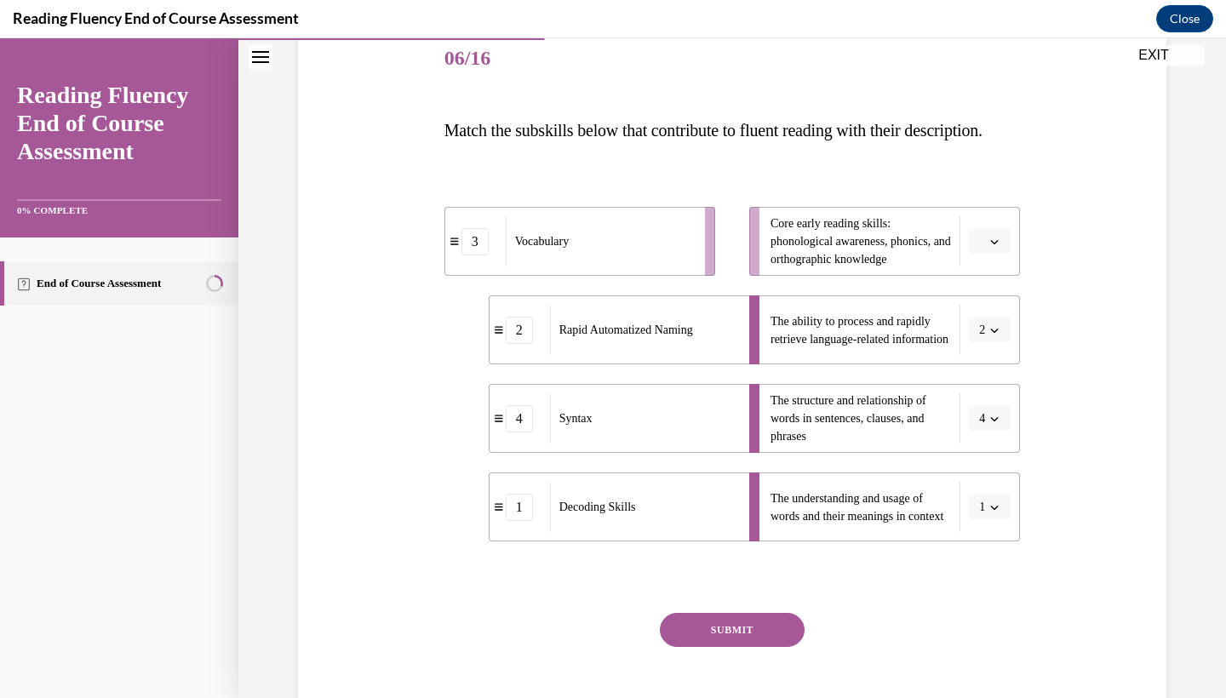
click at [990, 246] on icon "button" at bounding box center [994, 241] width 9 height 9
click at [992, 452] on div "4" at bounding box center [981, 449] width 43 height 34
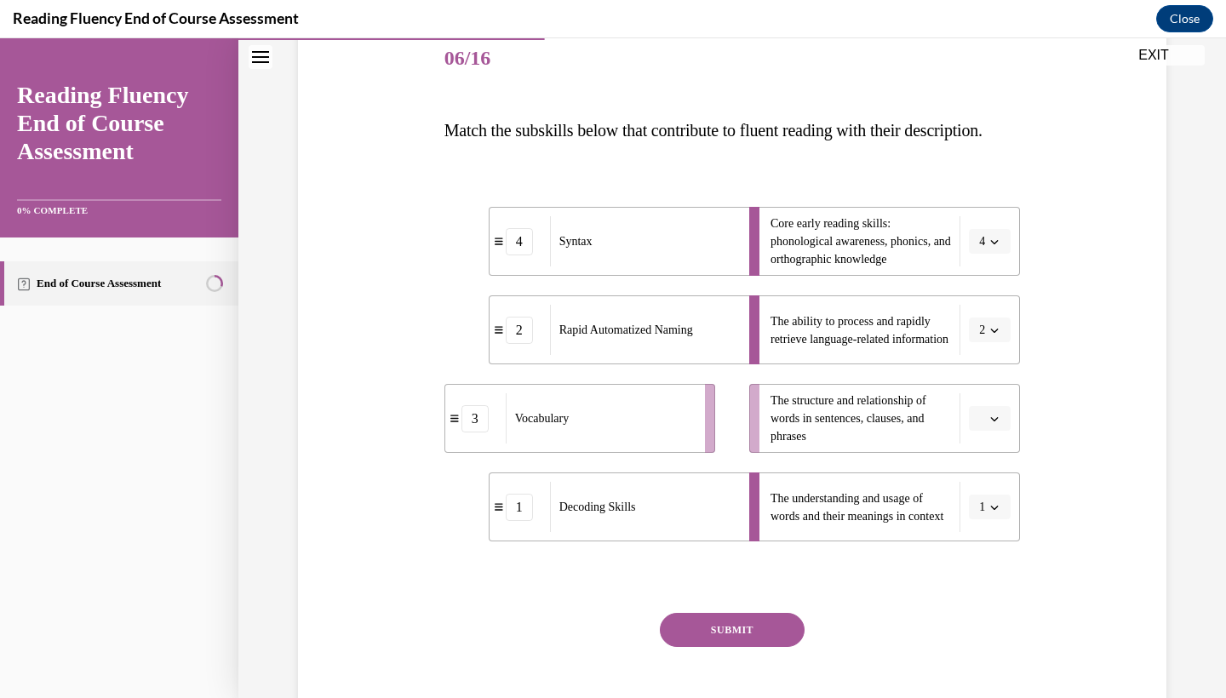
click at [981, 432] on button "button" at bounding box center [990, 419] width 42 height 26
click at [975, 615] on div "4" at bounding box center [981, 626] width 43 height 34
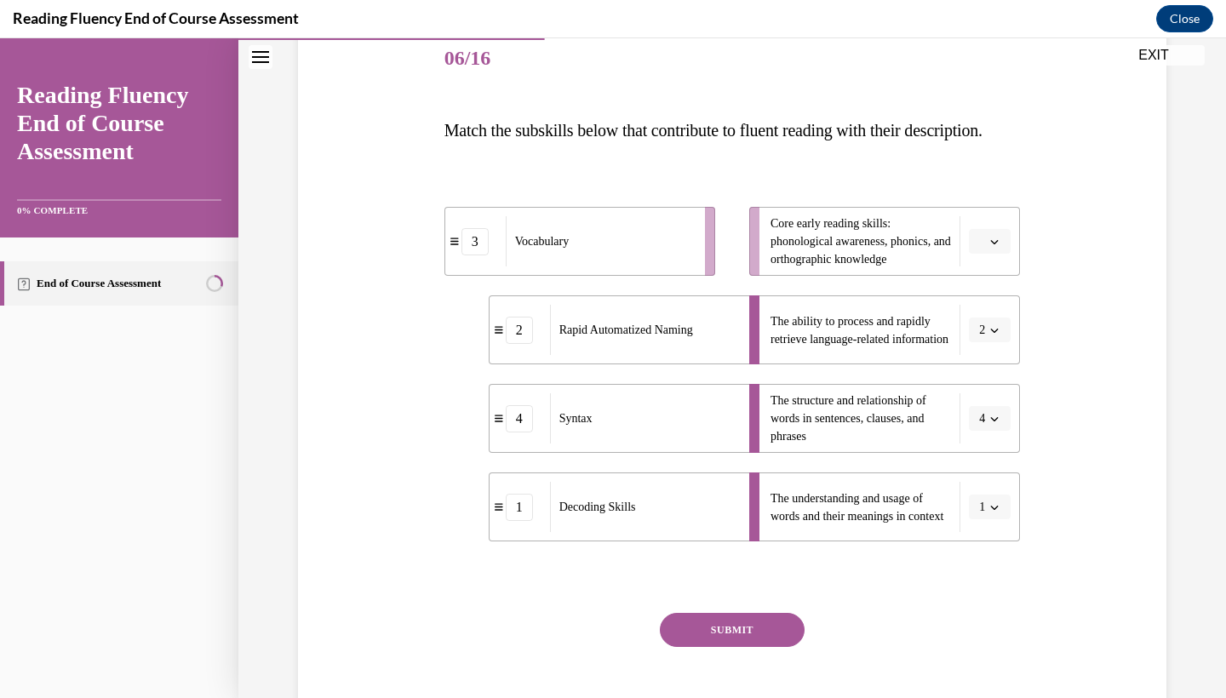
click at [990, 246] on icon "button" at bounding box center [994, 241] width 9 height 9
click at [982, 352] on div "1" at bounding box center [981, 347] width 43 height 34
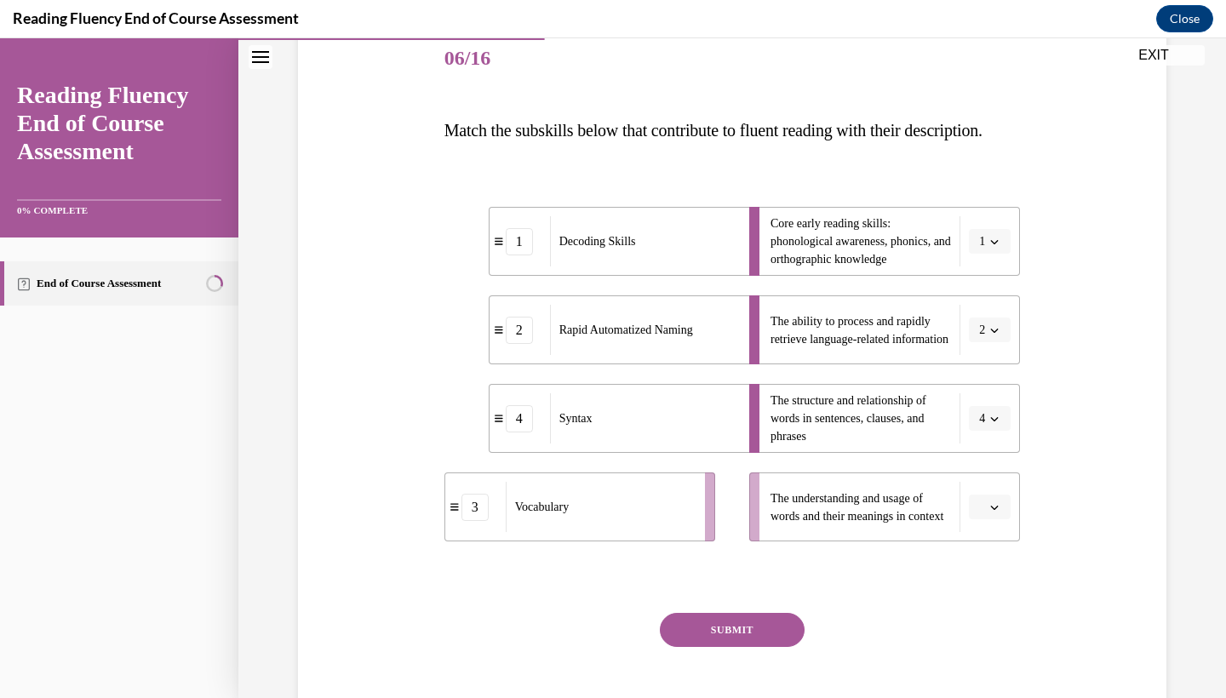
click at [979, 516] on span "Please select an option" at bounding box center [982, 507] width 6 height 17
click at [984, 468] on div "3" at bounding box center [981, 469] width 43 height 34
click at [753, 647] on button "SUBMIT" at bounding box center [732, 630] width 145 height 34
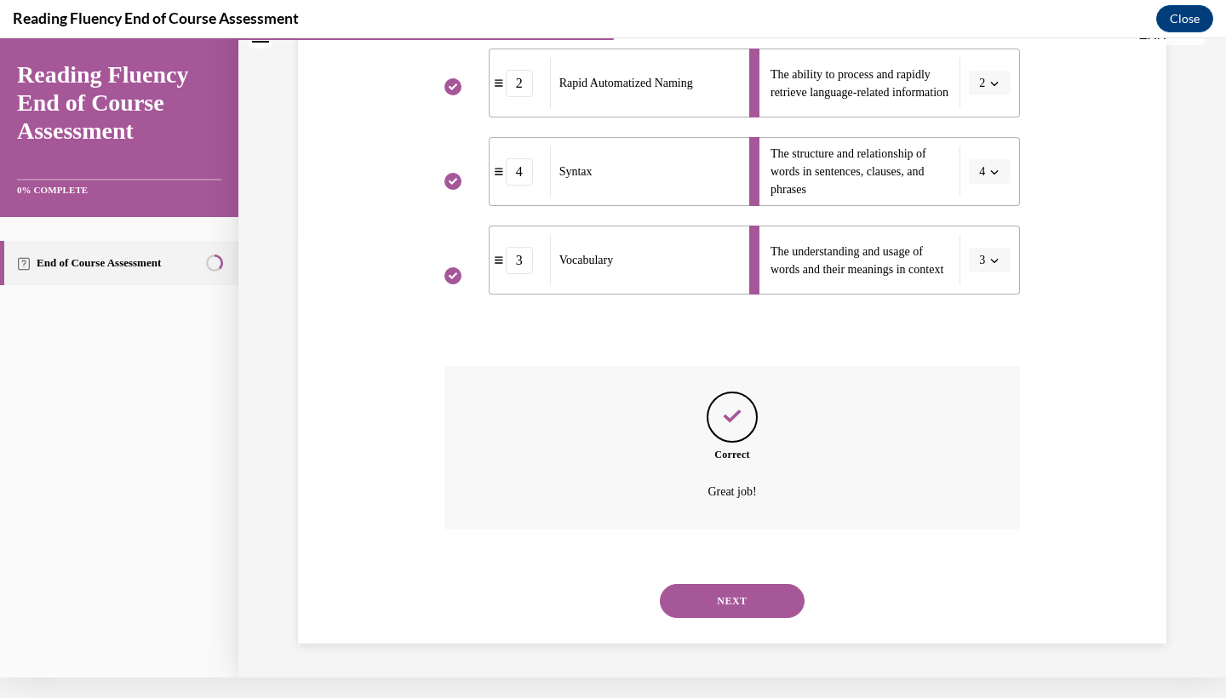
click at [756, 603] on button "NEXT" at bounding box center [732, 601] width 145 height 34
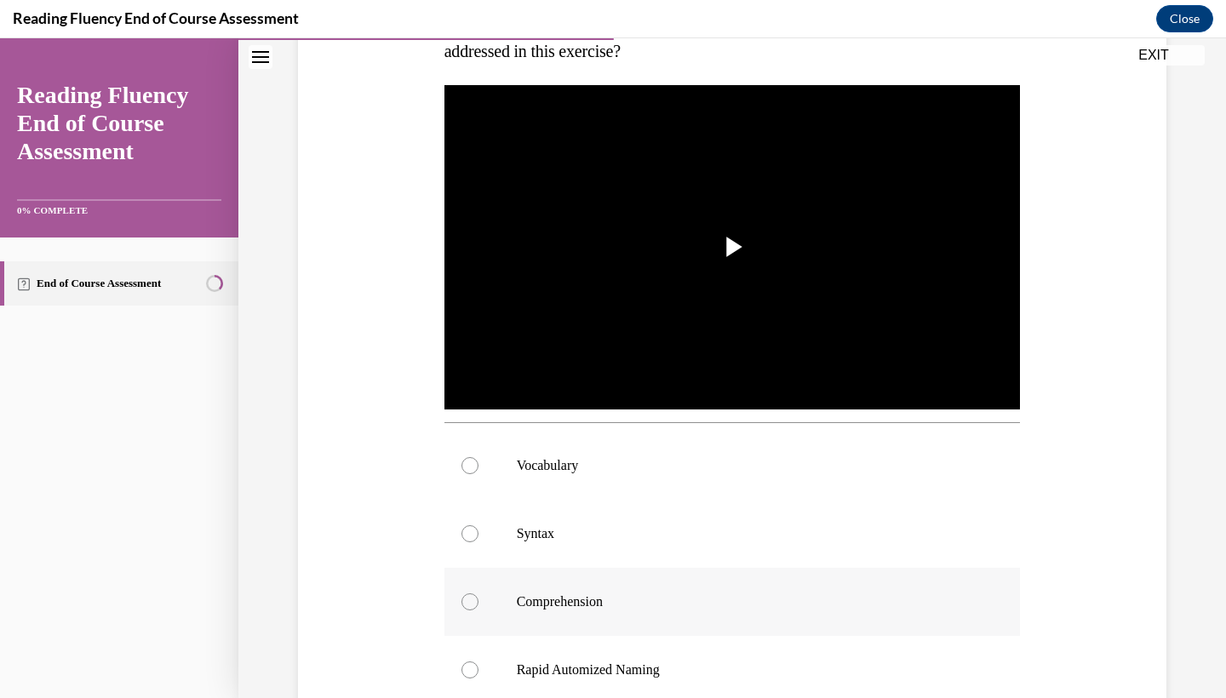
scroll to position [346, 0]
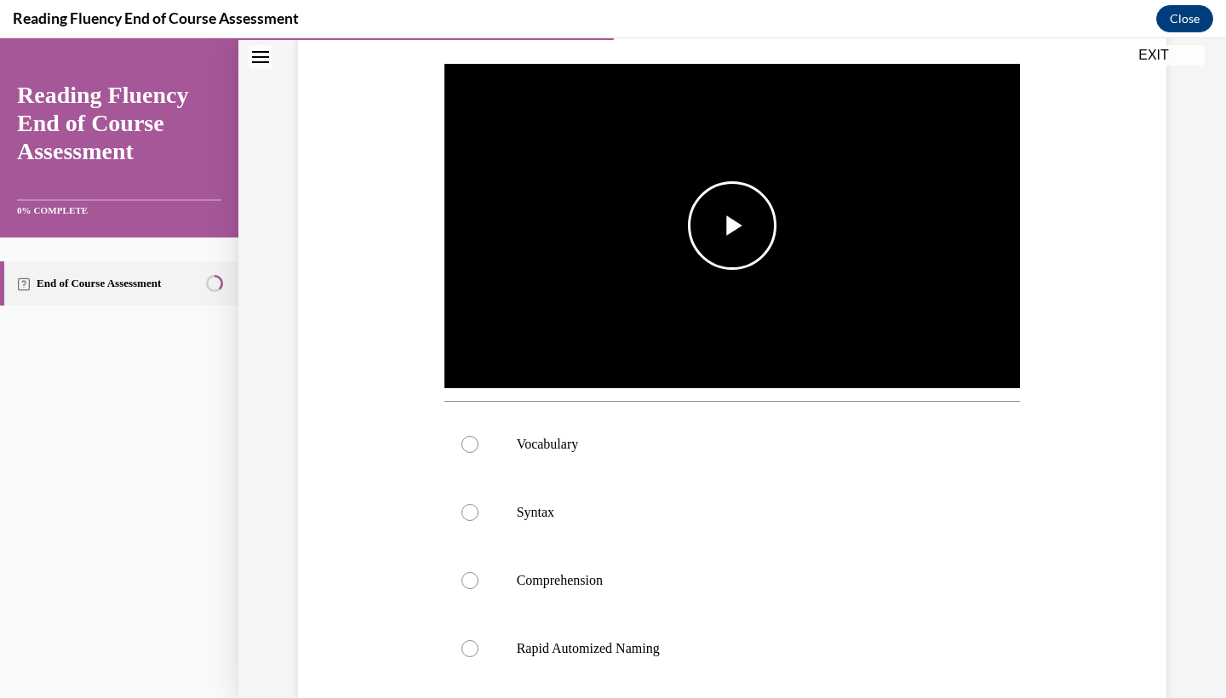
click at [771, 319] on img "Video player" at bounding box center [732, 226] width 576 height 324
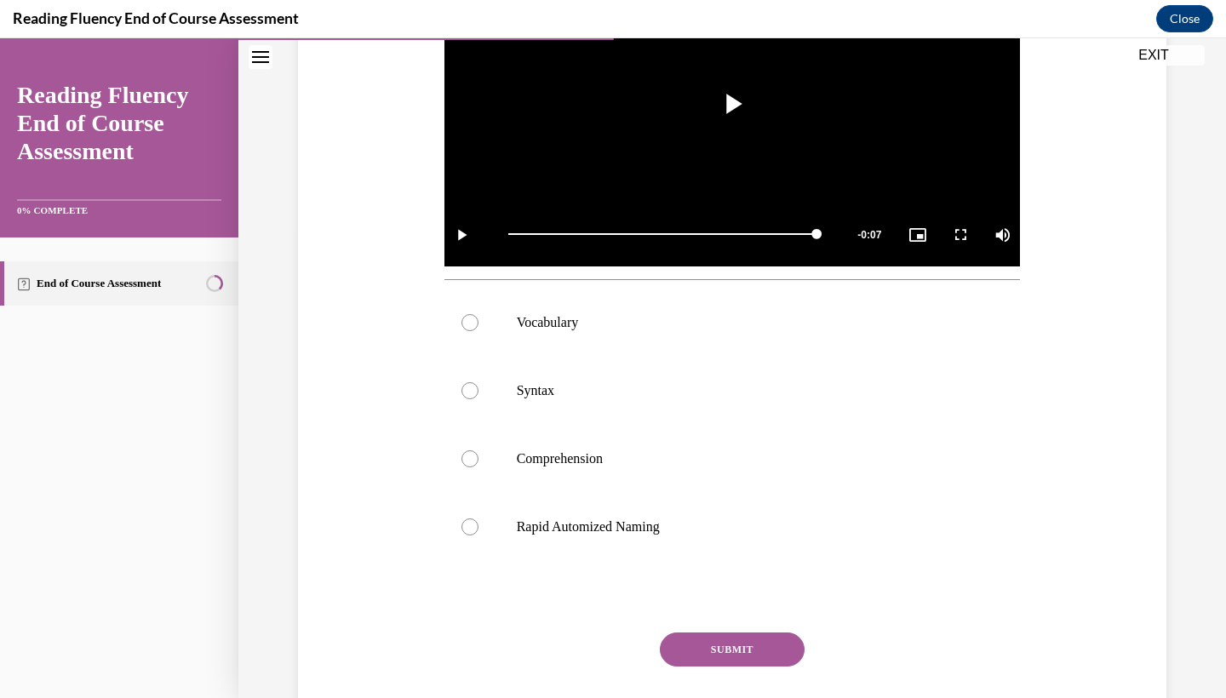
scroll to position [490, 0]
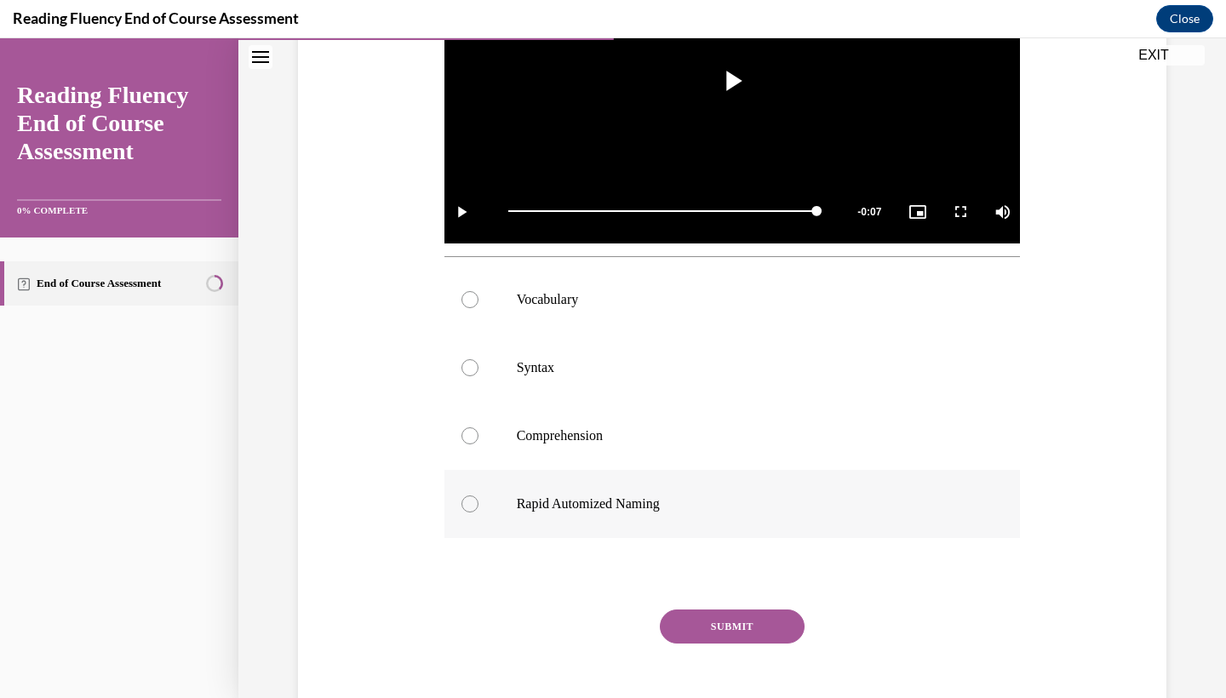
click at [666, 492] on label "Rapid Automized Naming" at bounding box center [732, 504] width 576 height 68
click at [478, 495] on input "Rapid Automized Naming" at bounding box center [469, 503] width 17 height 17
radio input "true"
click at [697, 635] on button "SUBMIT" at bounding box center [732, 626] width 145 height 34
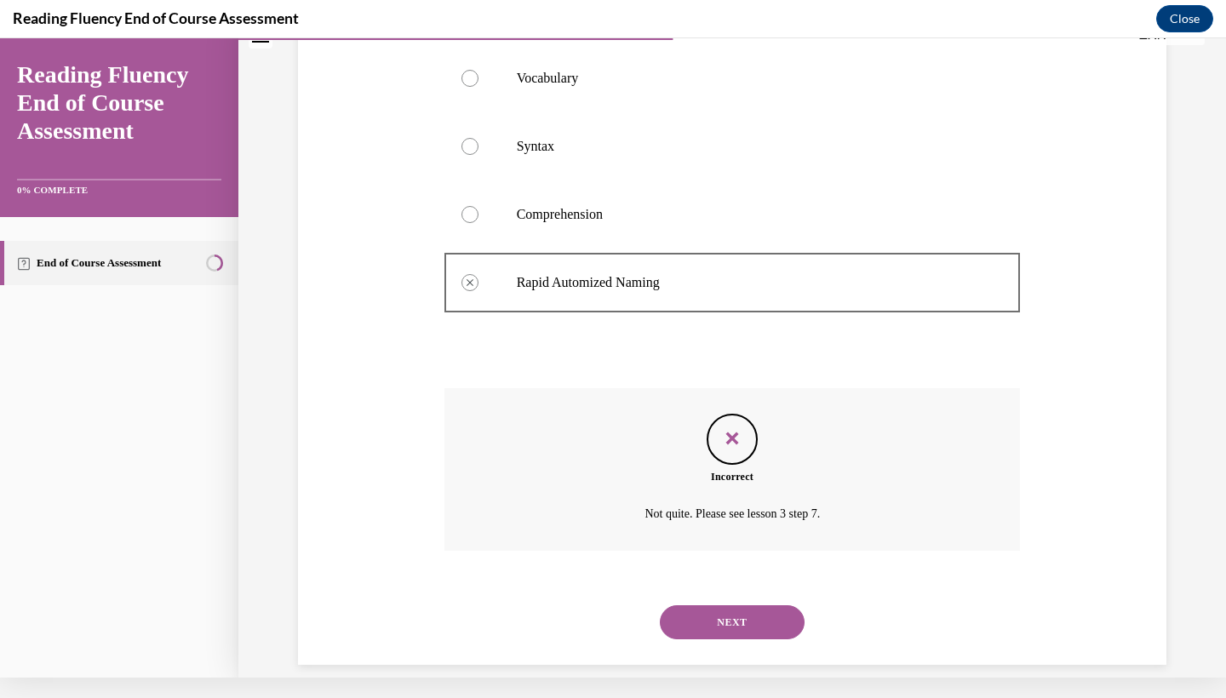
scroll to position [692, 0]
click at [733, 643] on div "SUBMIT NEXT" at bounding box center [732, 619] width 576 height 89
click at [733, 626] on div "NEXT" at bounding box center [732, 621] width 576 height 68
click at [732, 604] on button "NEXT" at bounding box center [732, 621] width 145 height 34
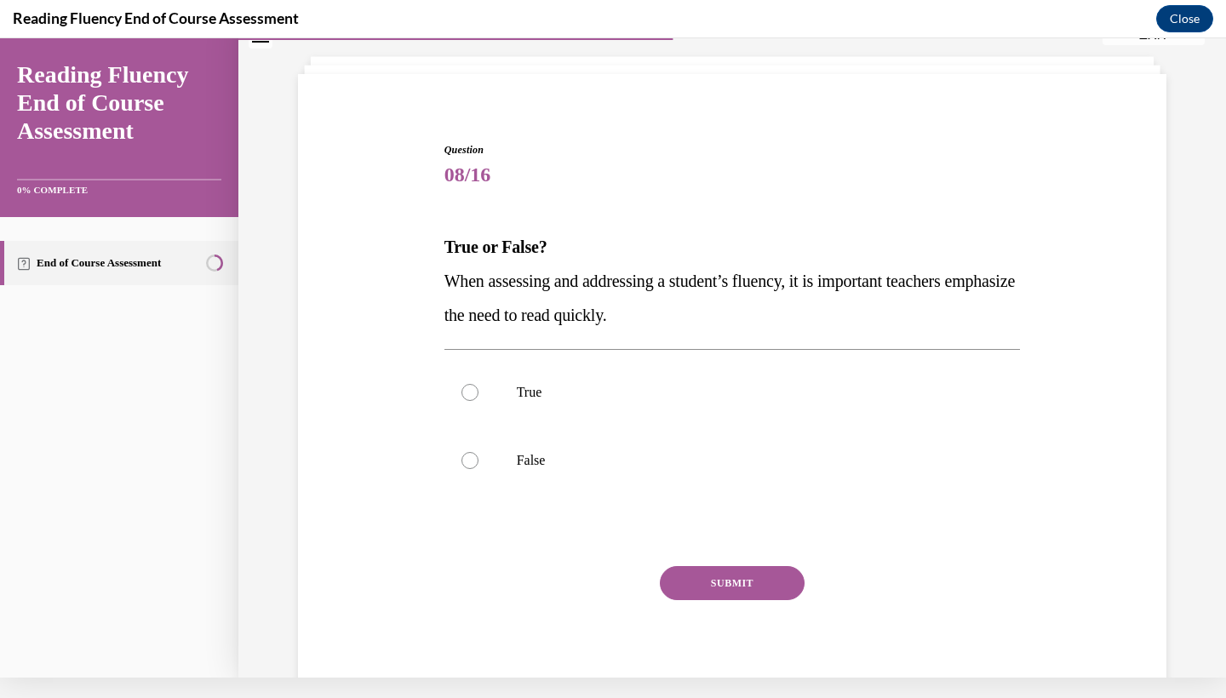
scroll to position [80, 0]
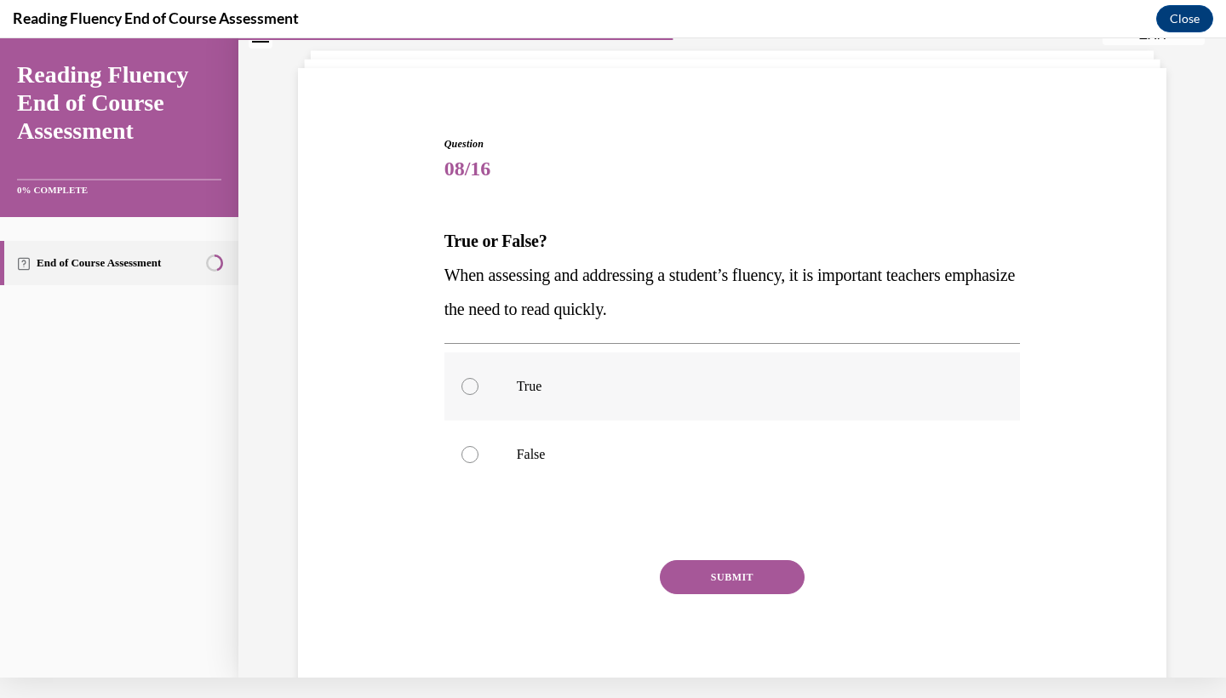
click at [823, 418] on label "True" at bounding box center [732, 386] width 576 height 68
click at [478, 395] on input "True" at bounding box center [469, 386] width 17 height 17
radio input "true"
click at [790, 435] on label "False" at bounding box center [732, 454] width 576 height 68
click at [478, 446] on input "False" at bounding box center [469, 454] width 17 height 17
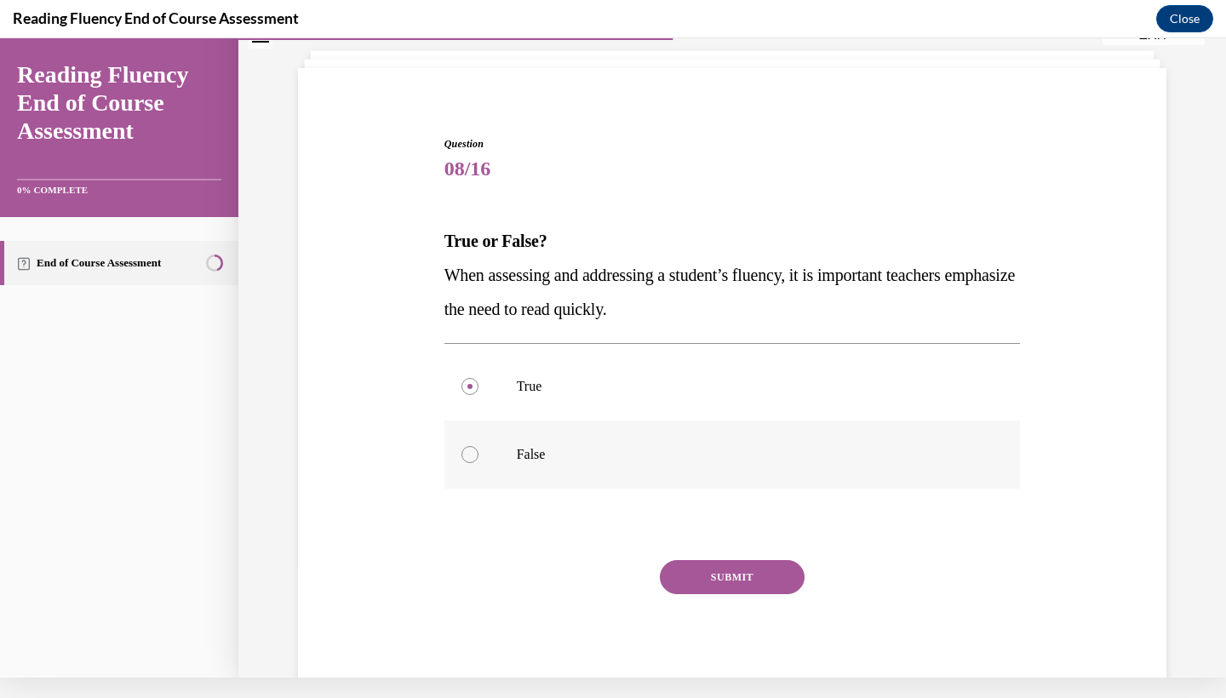
radio input "true"
click at [717, 584] on button "SUBMIT" at bounding box center [732, 577] width 145 height 34
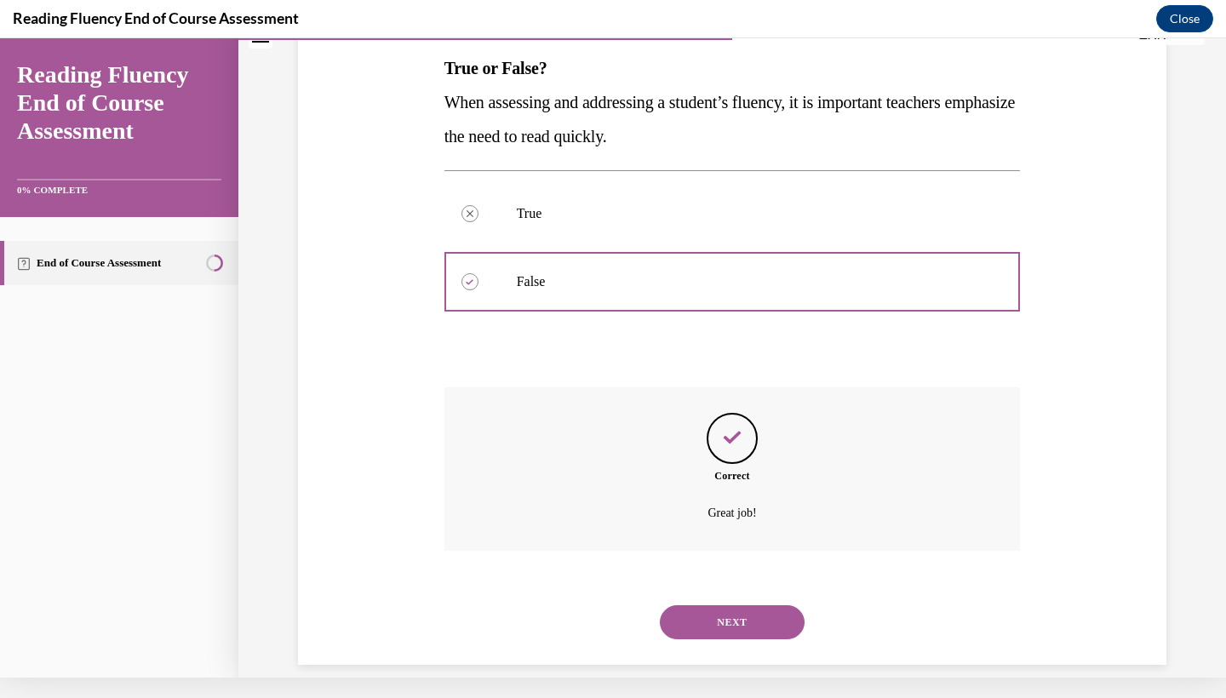
click at [725, 605] on button "NEXT" at bounding box center [732, 622] width 145 height 34
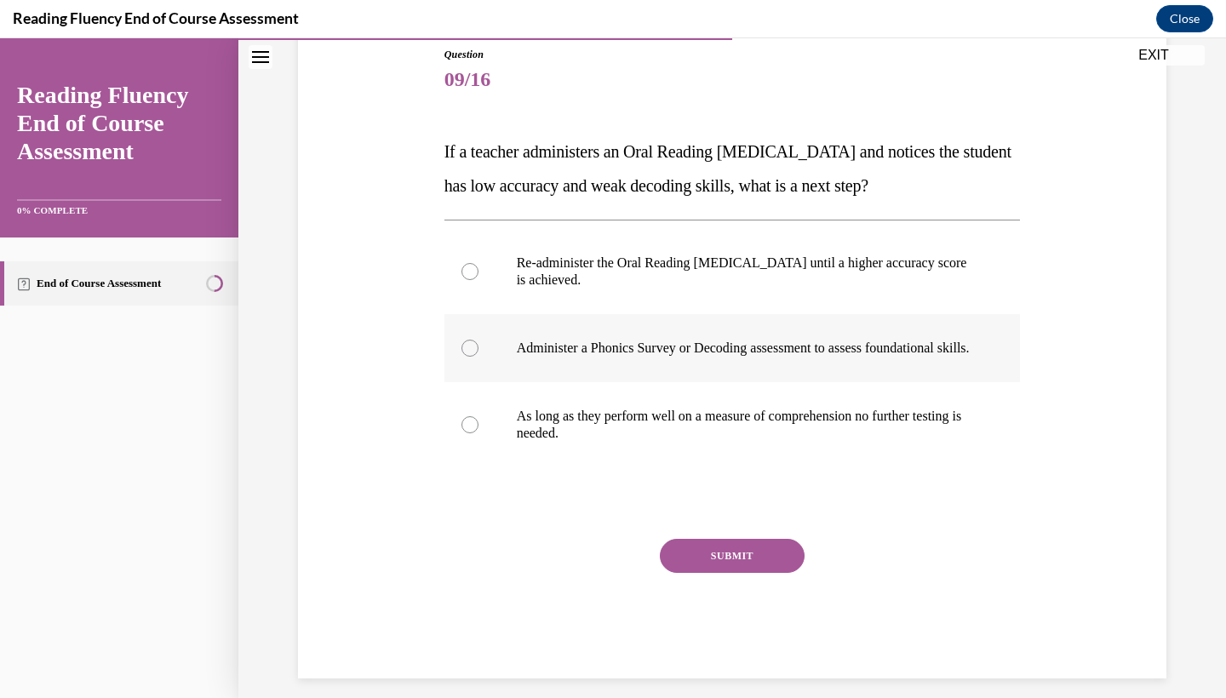
click at [811, 357] on p "Administer a Phonics Survey or Decoding assessment to assess foundational skill…" at bounding box center [747, 348] width 461 height 17
click at [478, 357] on input "Administer a Phonics Survey or Decoding assessment to assess foundational skill…" at bounding box center [469, 348] width 17 height 17
radio input "true"
click at [751, 567] on button "SUBMIT" at bounding box center [732, 556] width 145 height 34
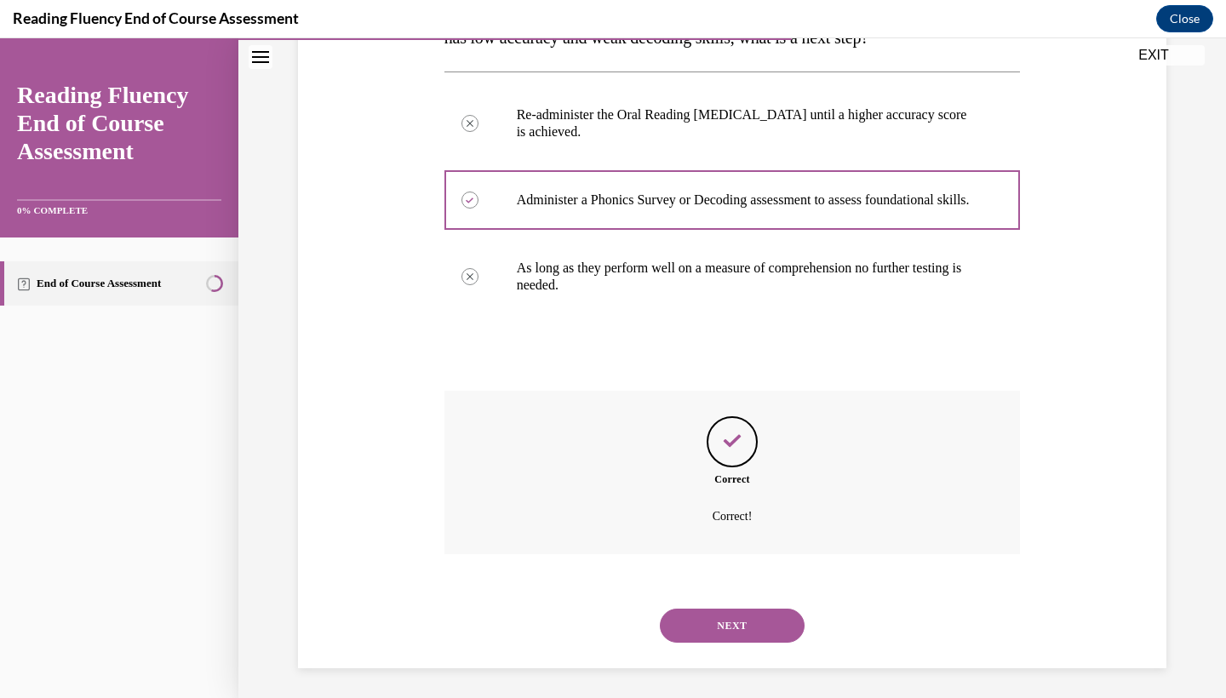
click at [766, 629] on button "NEXT" at bounding box center [732, 626] width 145 height 34
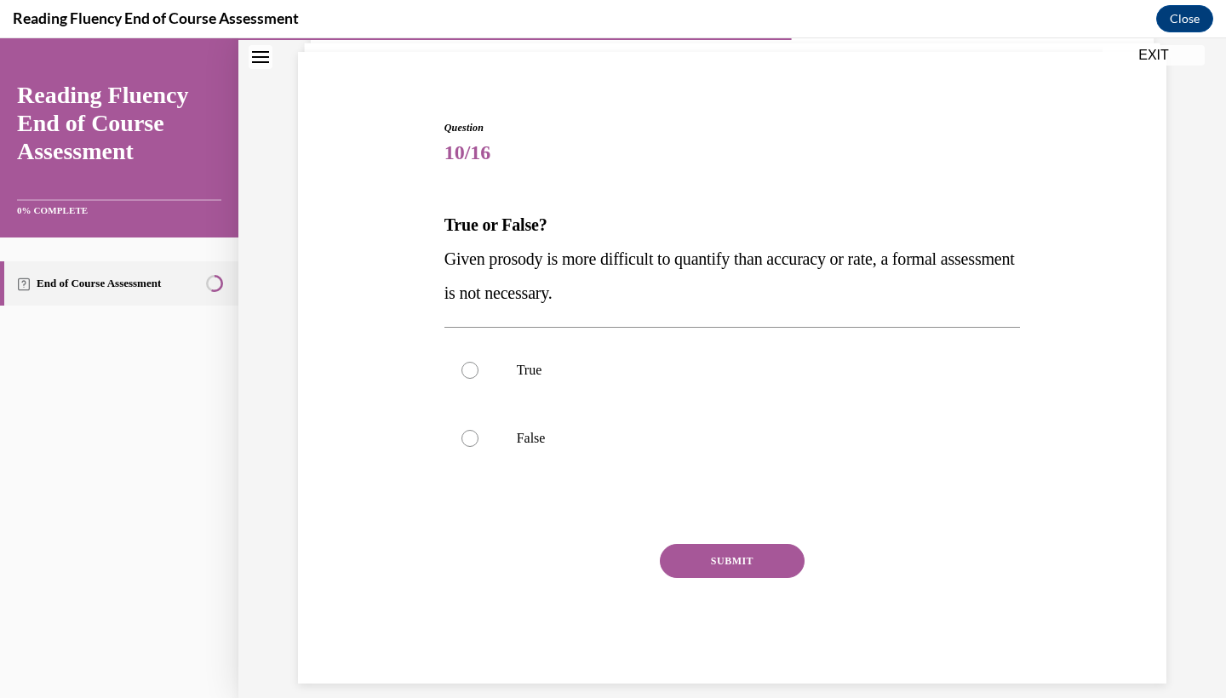
scroll to position [116, 0]
click at [741, 478] on div "True False" at bounding box center [732, 405] width 576 height 154
click at [741, 459] on label "False" at bounding box center [732, 439] width 576 height 68
click at [478, 448] on input "False" at bounding box center [469, 439] width 17 height 17
radio input "true"
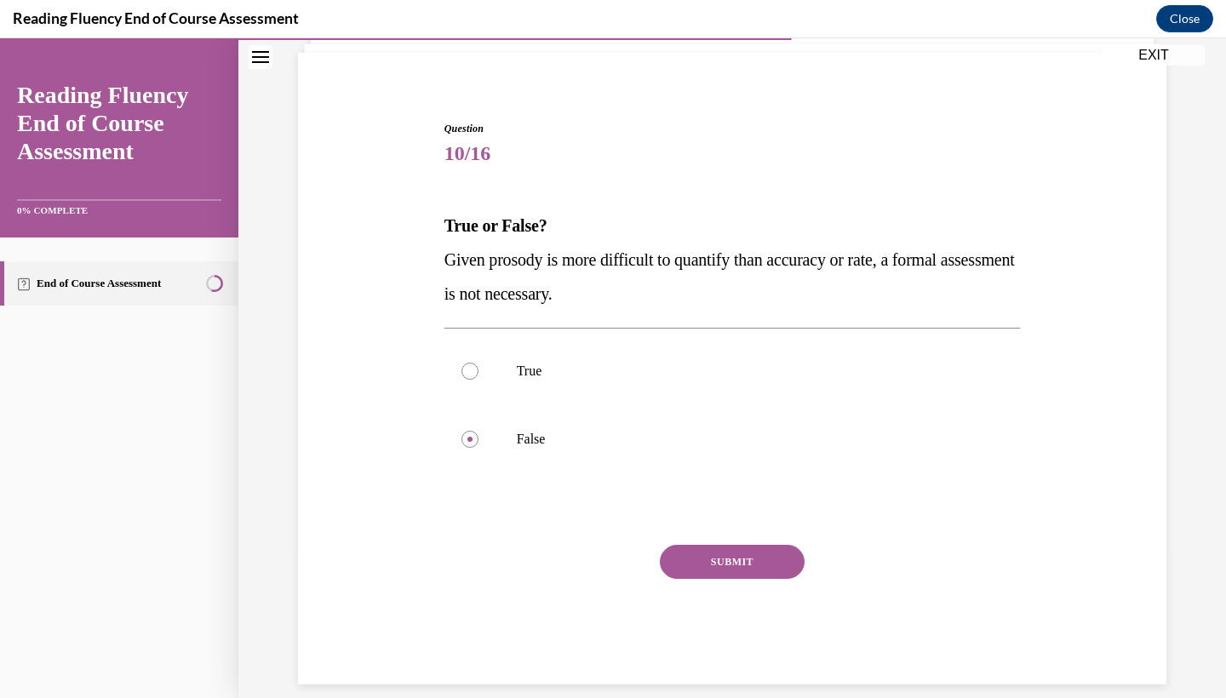
click at [732, 587] on div "SUBMIT" at bounding box center [732, 587] width 576 height 85
click at [732, 569] on button "SUBMIT" at bounding box center [732, 562] width 145 height 34
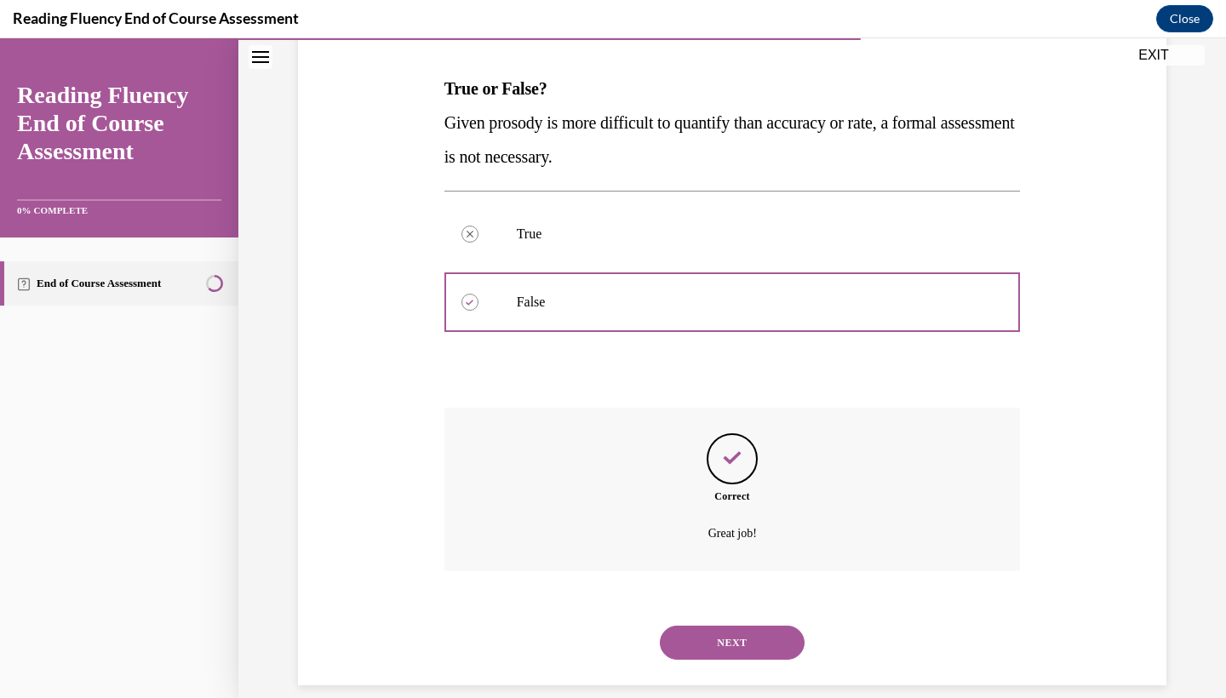
click at [730, 626] on button "NEXT" at bounding box center [732, 643] width 145 height 34
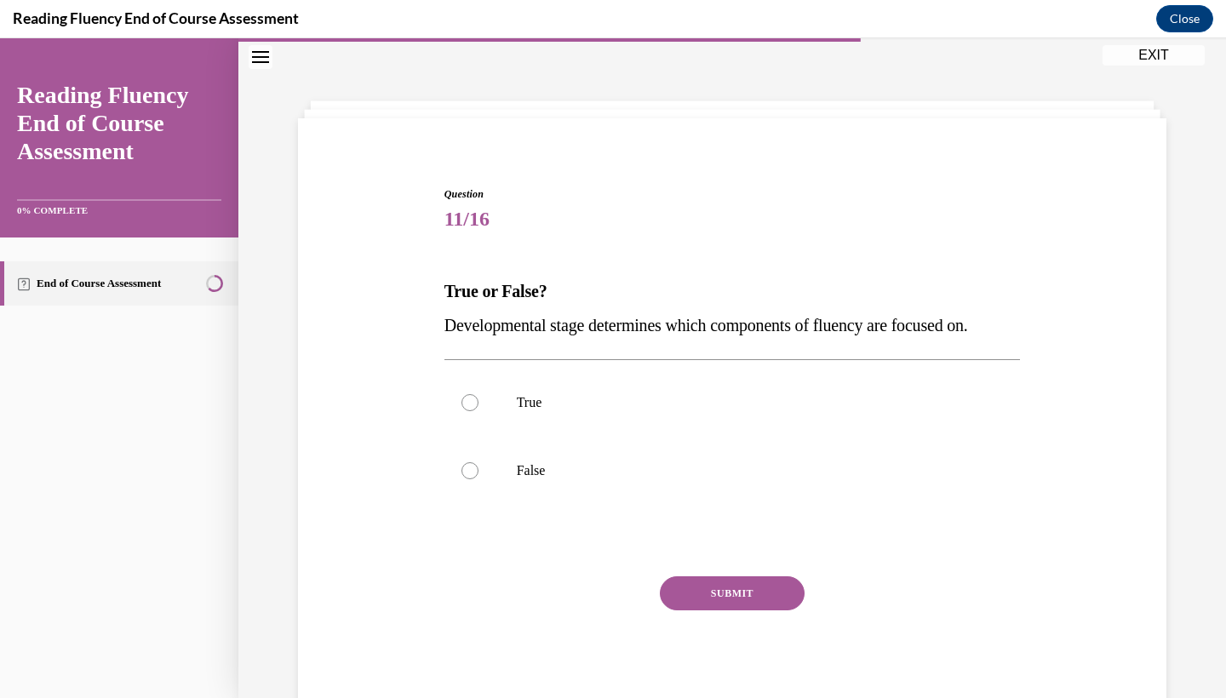
scroll to position [79, 0]
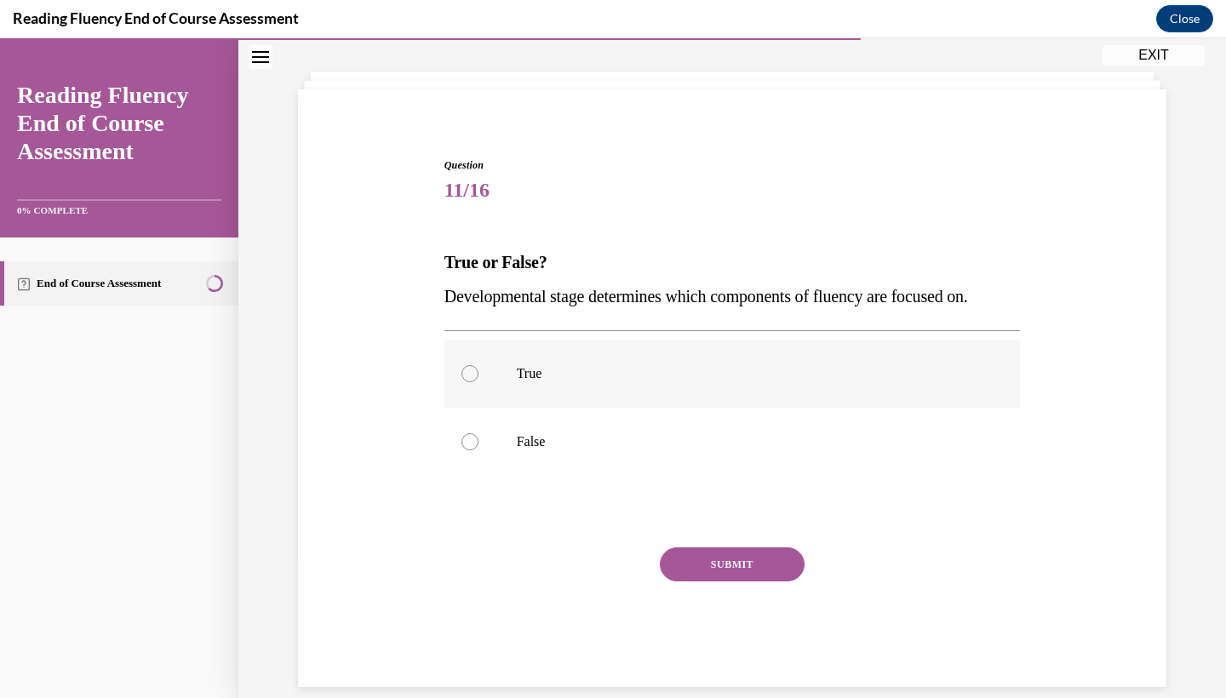
click at [731, 380] on p "True" at bounding box center [747, 373] width 461 height 17
click at [478, 380] on input "True" at bounding box center [469, 373] width 17 height 17
radio input "true"
click at [737, 566] on button "SUBMIT" at bounding box center [732, 564] width 145 height 34
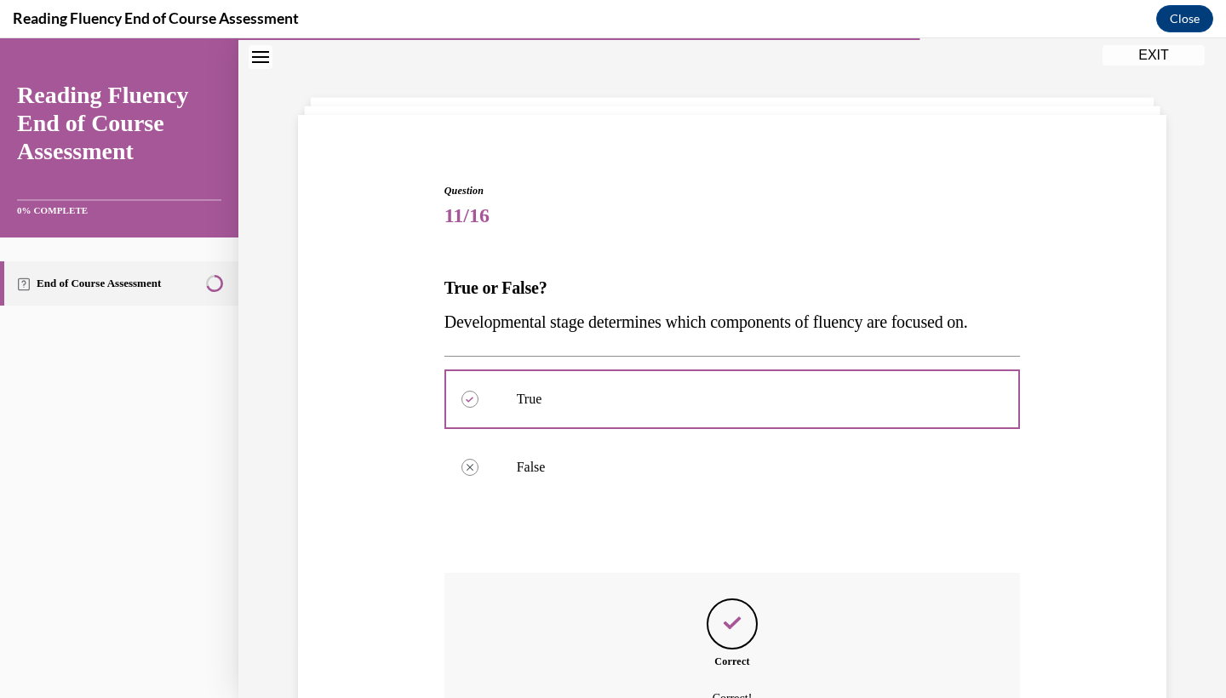
scroll to position [219, 0]
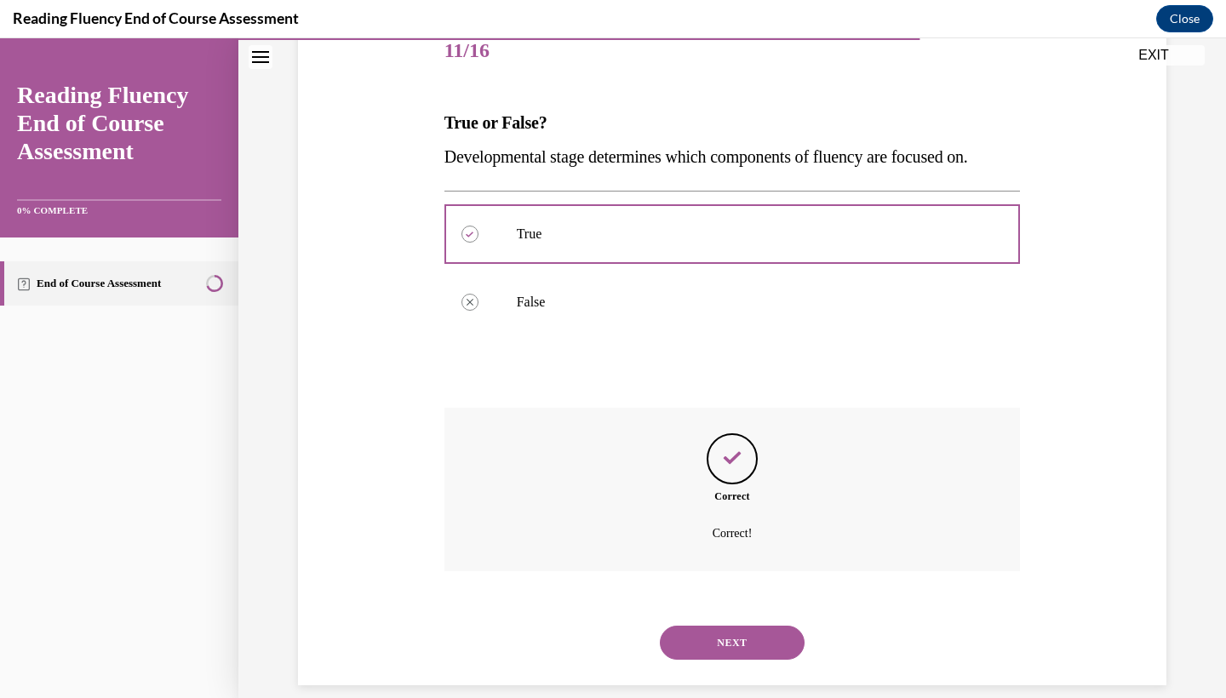
click at [722, 626] on button "NEXT" at bounding box center [732, 643] width 145 height 34
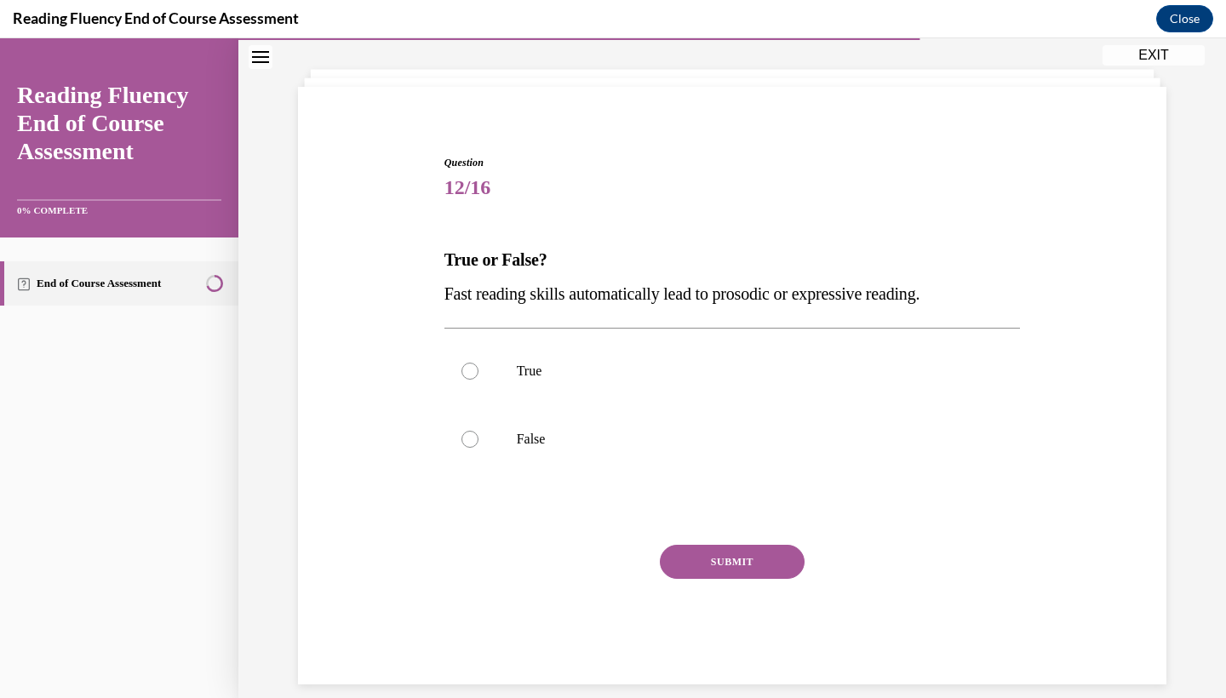
click at [803, 302] on span "Fast reading skills automatically lead to prosodic or expressive reading." at bounding box center [682, 293] width 476 height 19
click at [735, 299] on span "Fast reading skills automatically lead to prosodic or expressive reading." at bounding box center [682, 293] width 476 height 19
click at [560, 293] on span "Fast reading skills automatically lead to prosodic or expressive reading." at bounding box center [682, 293] width 476 height 19
click at [519, 302] on span "Fast reading skills automatically lead to prosodic or expressive reading." at bounding box center [682, 293] width 476 height 19
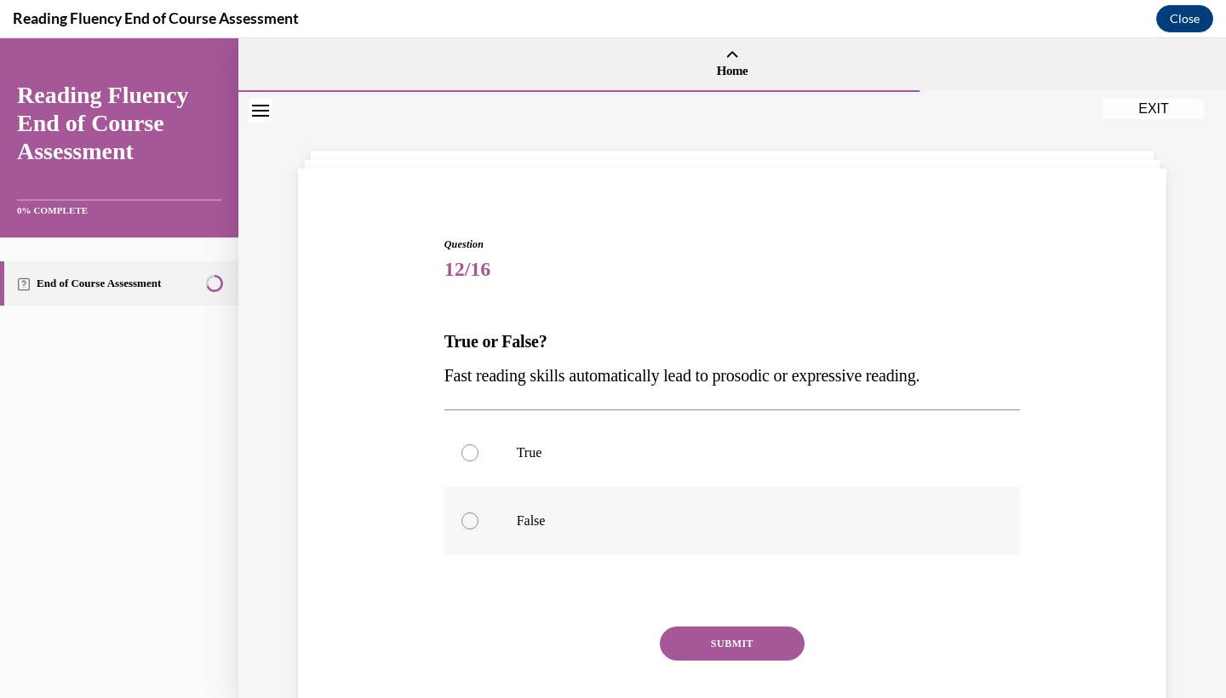
scroll to position [0, 0]
click at [528, 518] on p "False" at bounding box center [747, 520] width 461 height 17
click at [478, 518] on input "False" at bounding box center [469, 520] width 17 height 17
radio input "true"
click at [746, 684] on div "SUBMIT" at bounding box center [732, 668] width 576 height 85
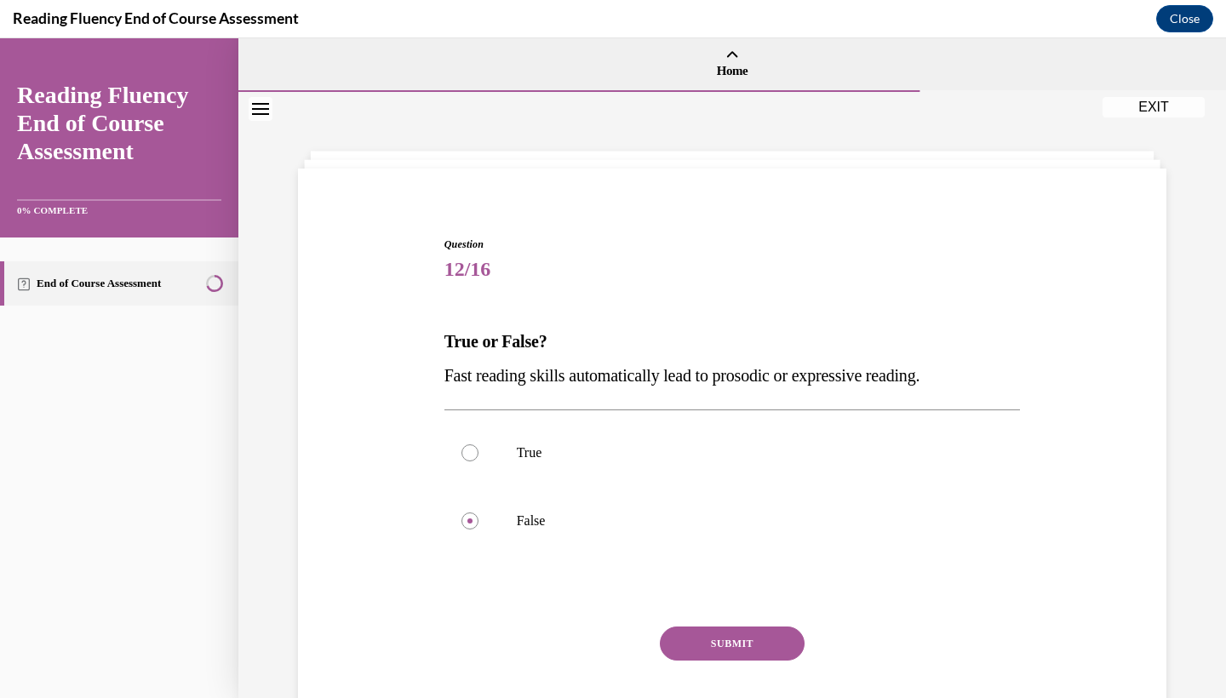
click at [746, 646] on button "SUBMIT" at bounding box center [732, 643] width 145 height 34
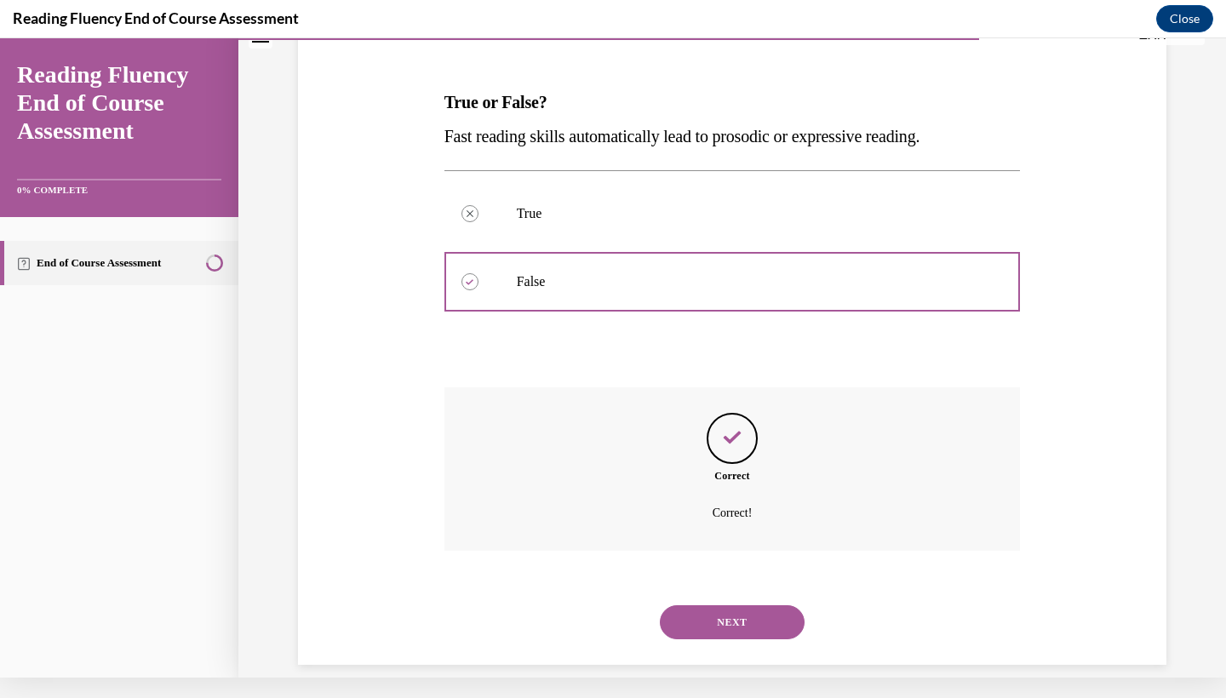
click at [717, 613] on button "NEXT" at bounding box center [732, 622] width 145 height 34
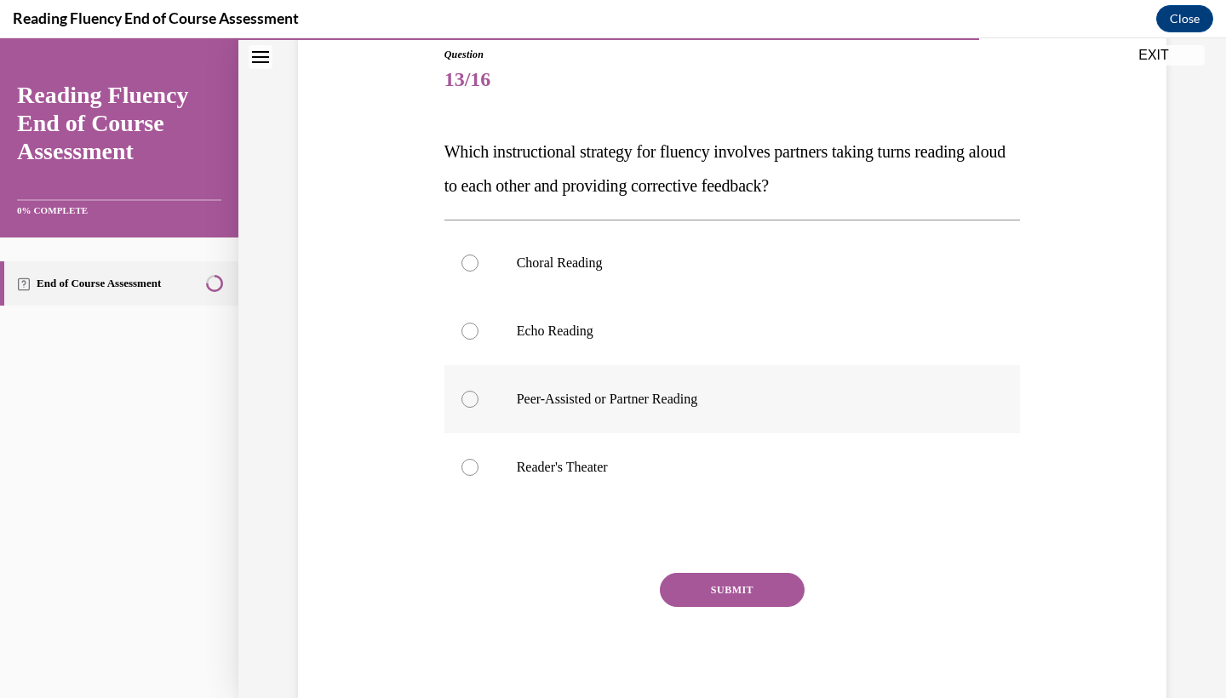
click at [957, 417] on label "Peer-Assisted or Partner Reading" at bounding box center [732, 399] width 576 height 68
click at [478, 408] on input "Peer-Assisted or Partner Reading" at bounding box center [469, 399] width 17 height 17
radio input "true"
click at [790, 590] on button "SUBMIT" at bounding box center [732, 590] width 145 height 34
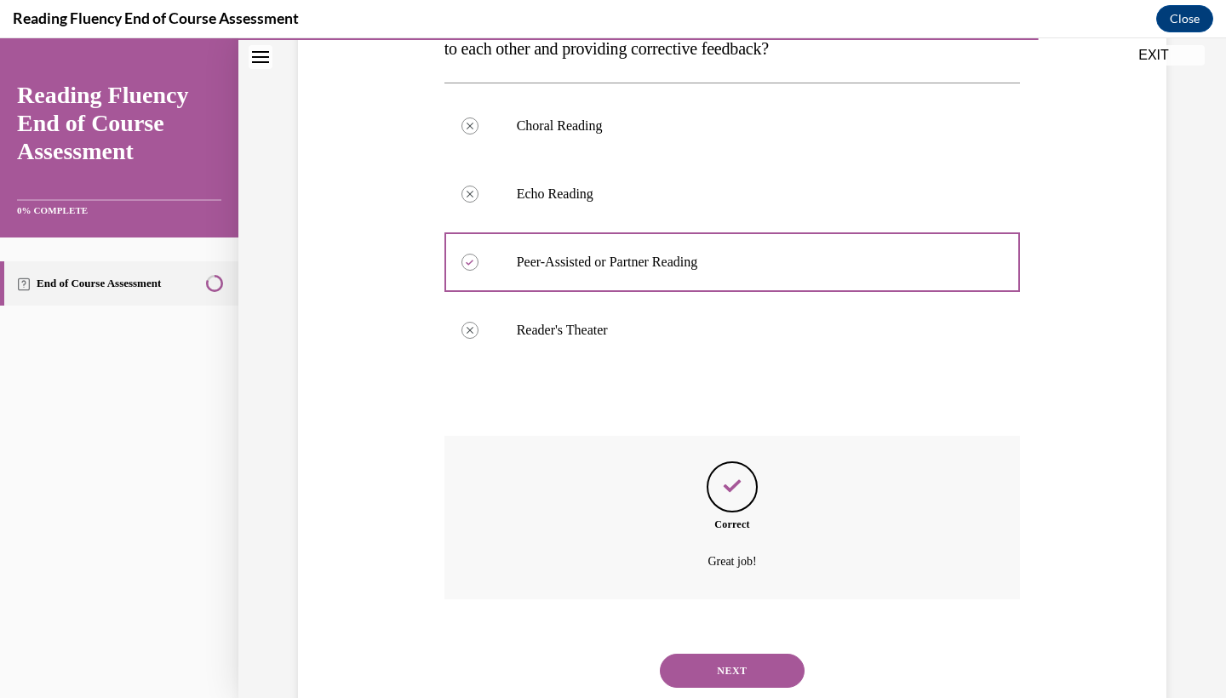
scroll to position [355, 0]
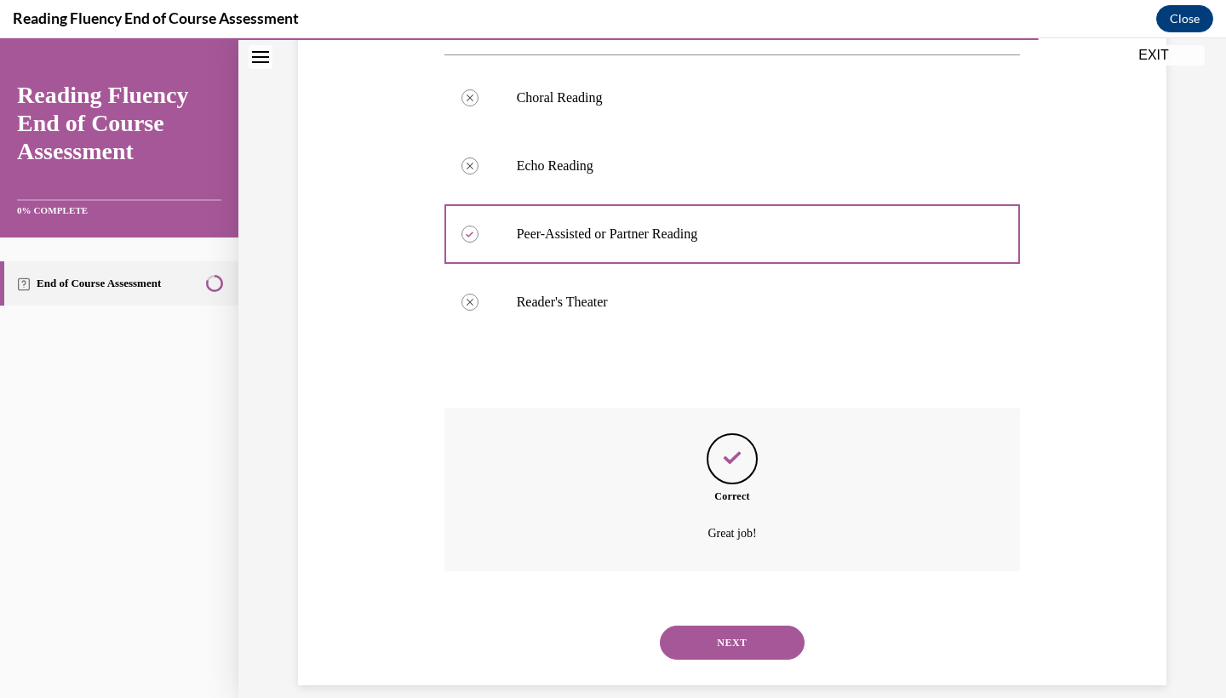
click at [779, 626] on button "NEXT" at bounding box center [732, 643] width 145 height 34
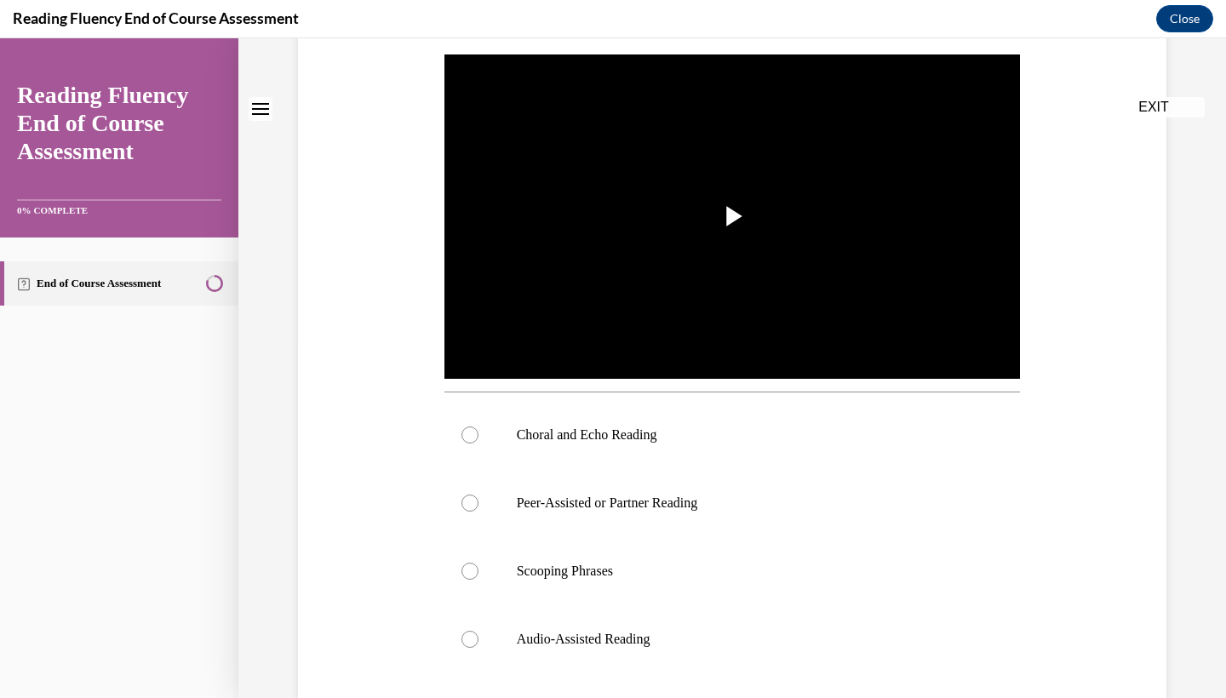
scroll to position [0, 0]
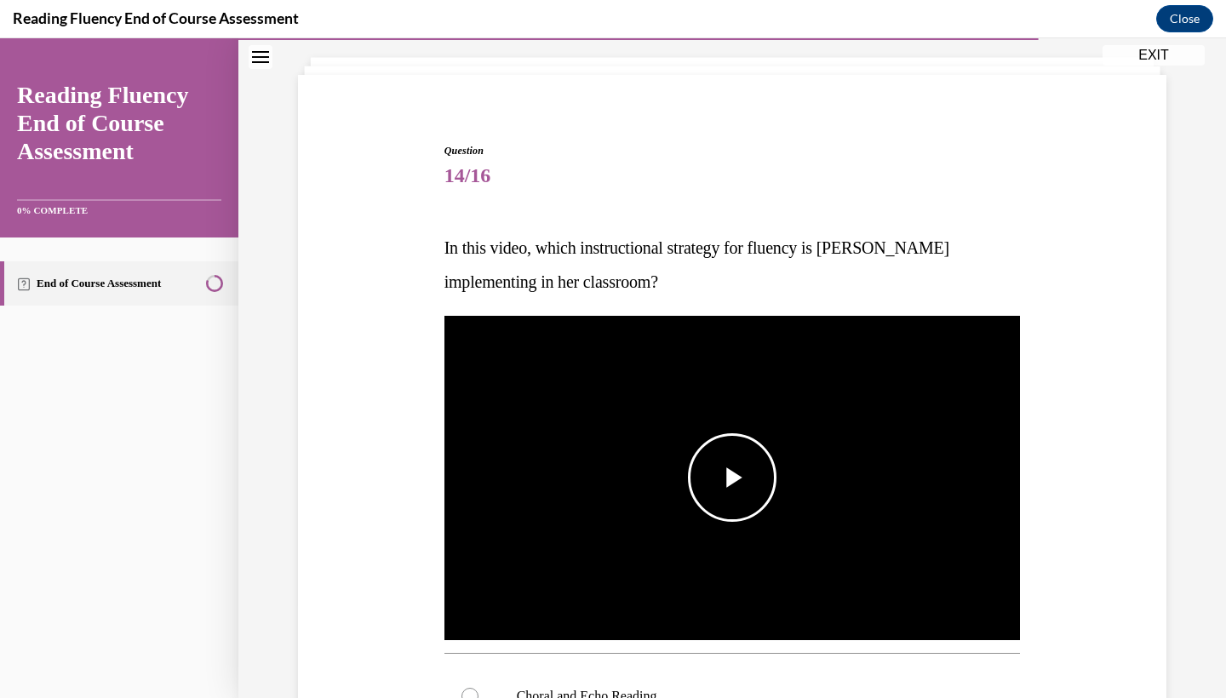
click at [776, 585] on img "Video player" at bounding box center [732, 478] width 576 height 324
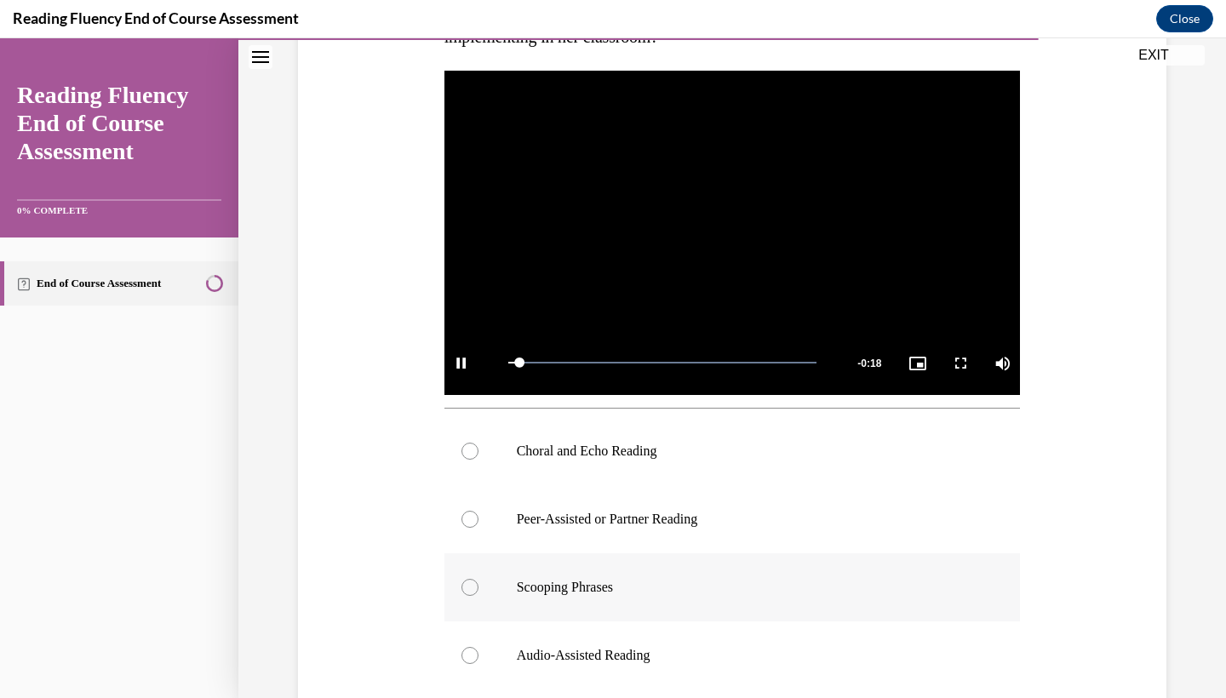
scroll to position [336, 0]
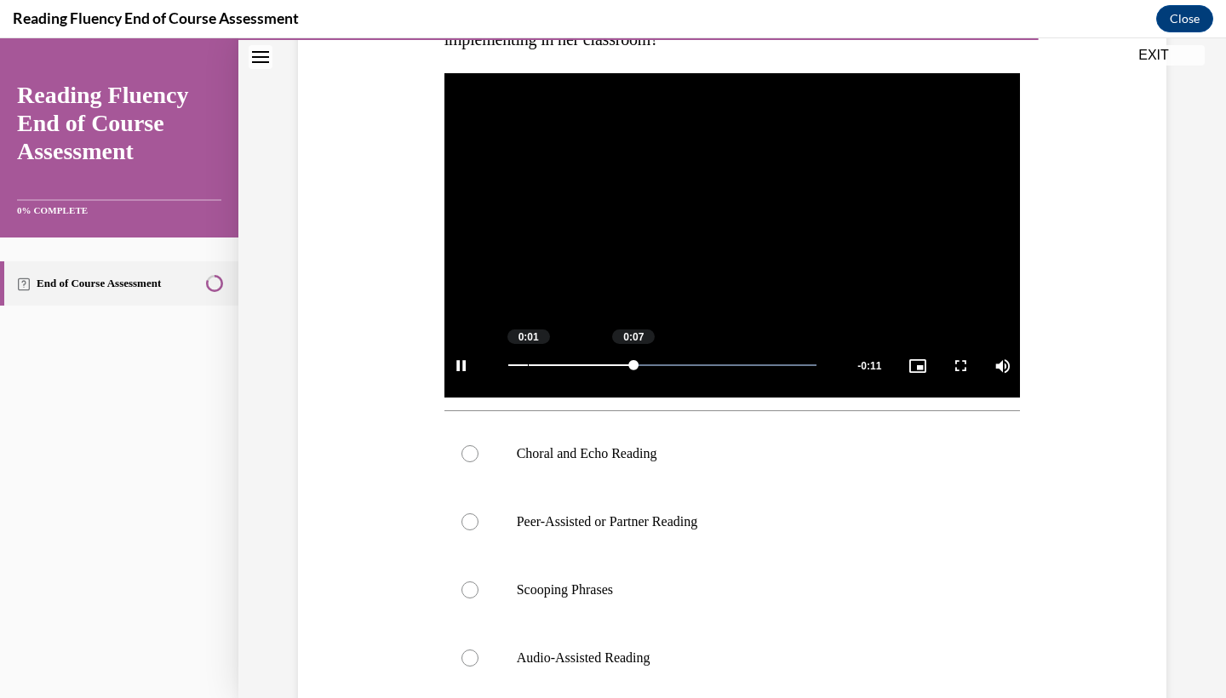
click at [519, 369] on div "Loaded : 100.00% 0:01 0:07" at bounding box center [663, 366] width 326 height 64
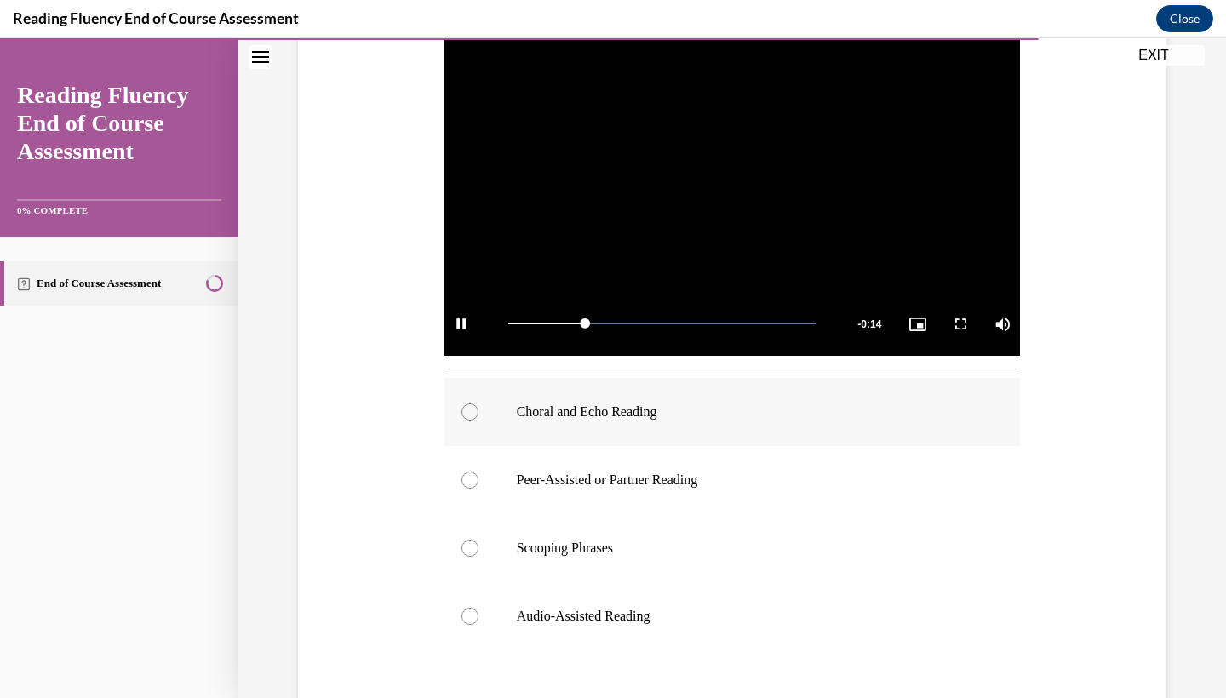
click at [591, 424] on label "Choral and Echo Reading" at bounding box center [732, 412] width 576 height 68
click at [478, 420] on input "Choral and Echo Reading" at bounding box center [469, 411] width 17 height 17
radio input "true"
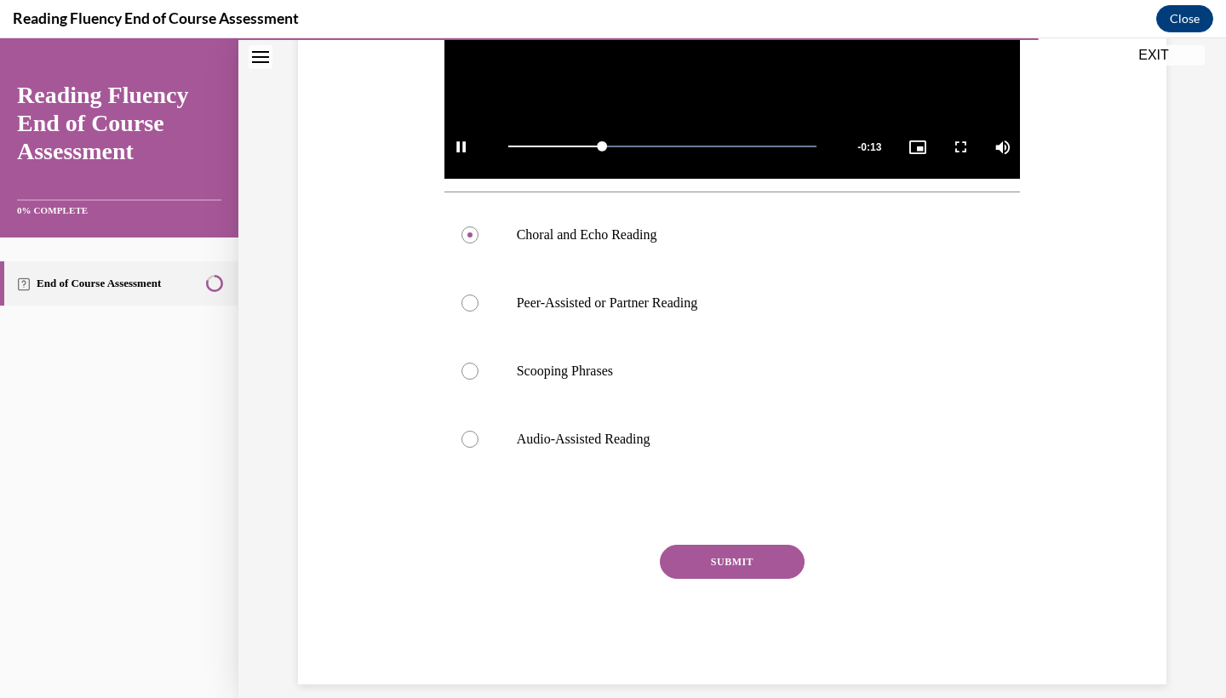
click at [693, 564] on button "SUBMIT" at bounding box center [732, 562] width 145 height 34
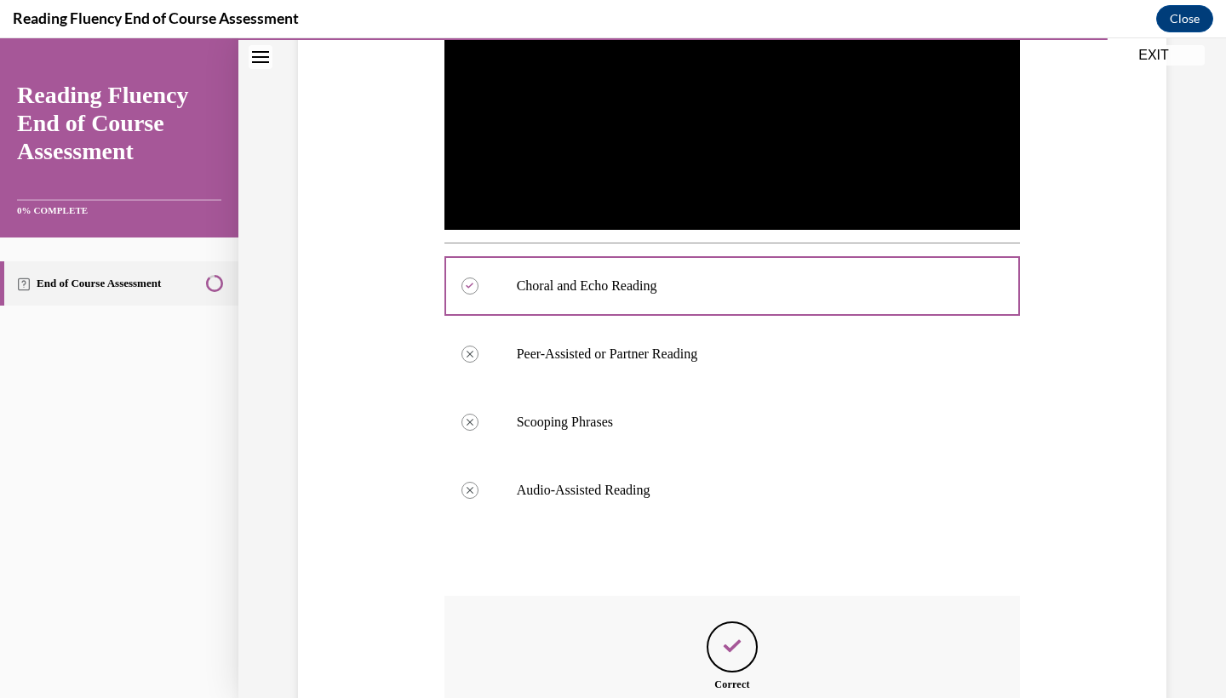
scroll to position [692, 0]
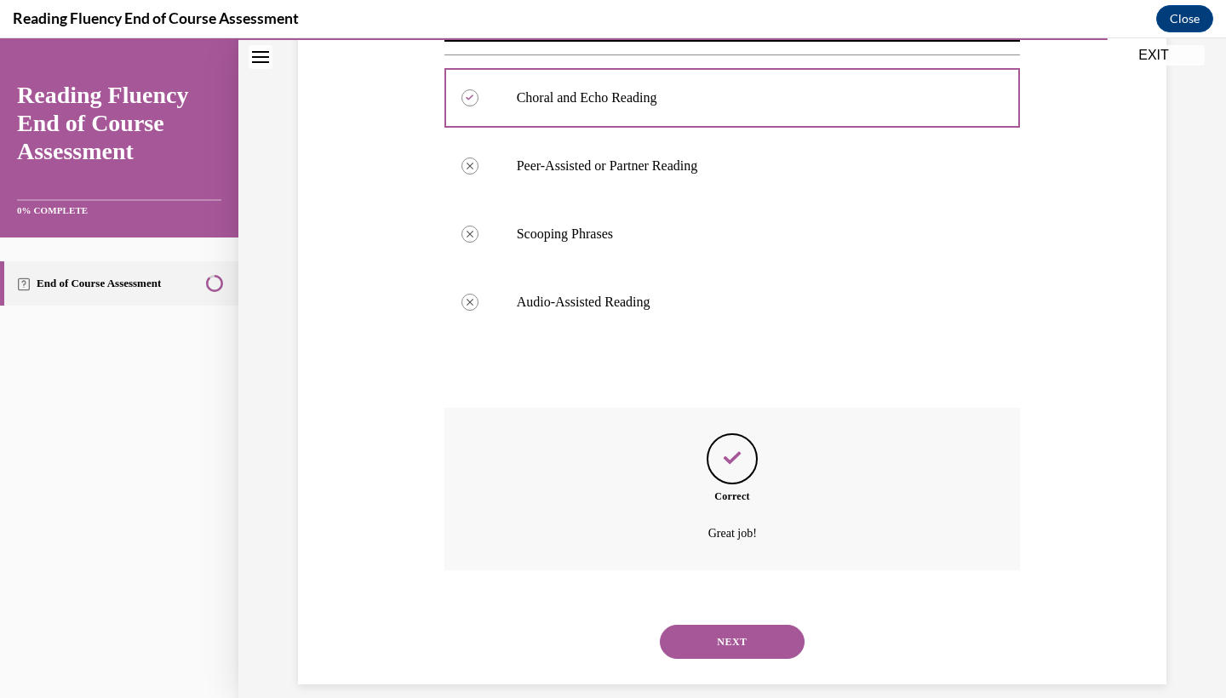
click at [703, 625] on button "NEXT" at bounding box center [732, 642] width 145 height 34
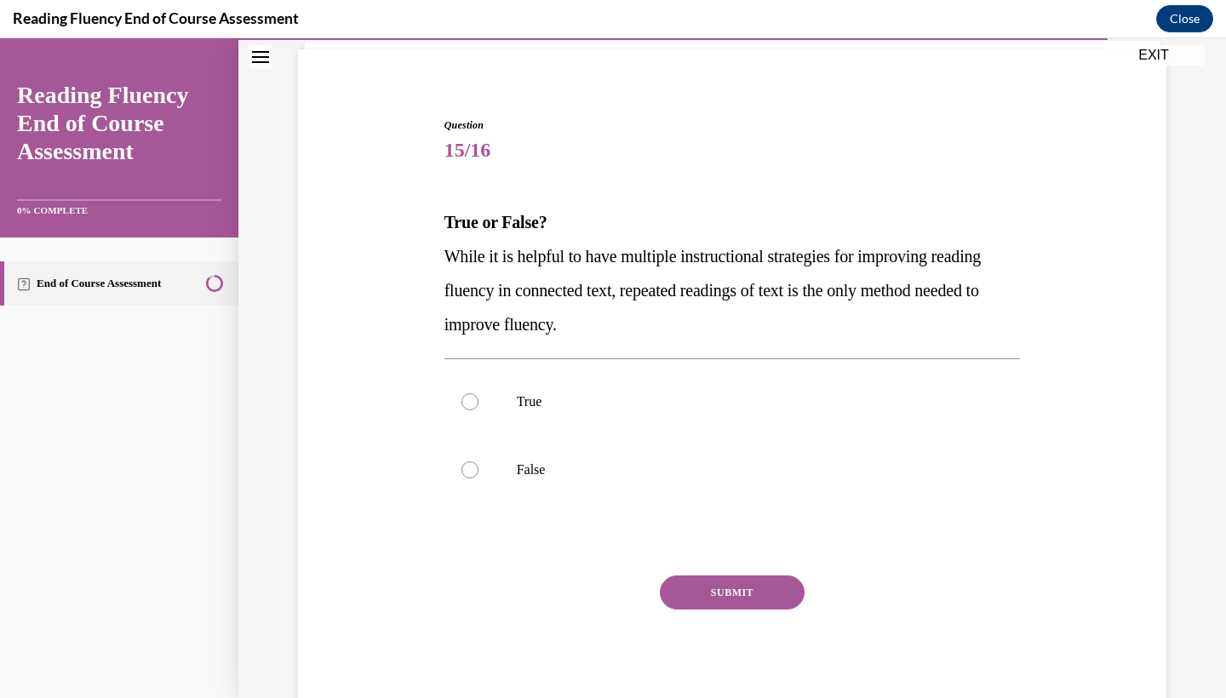
scroll to position [101, 0]
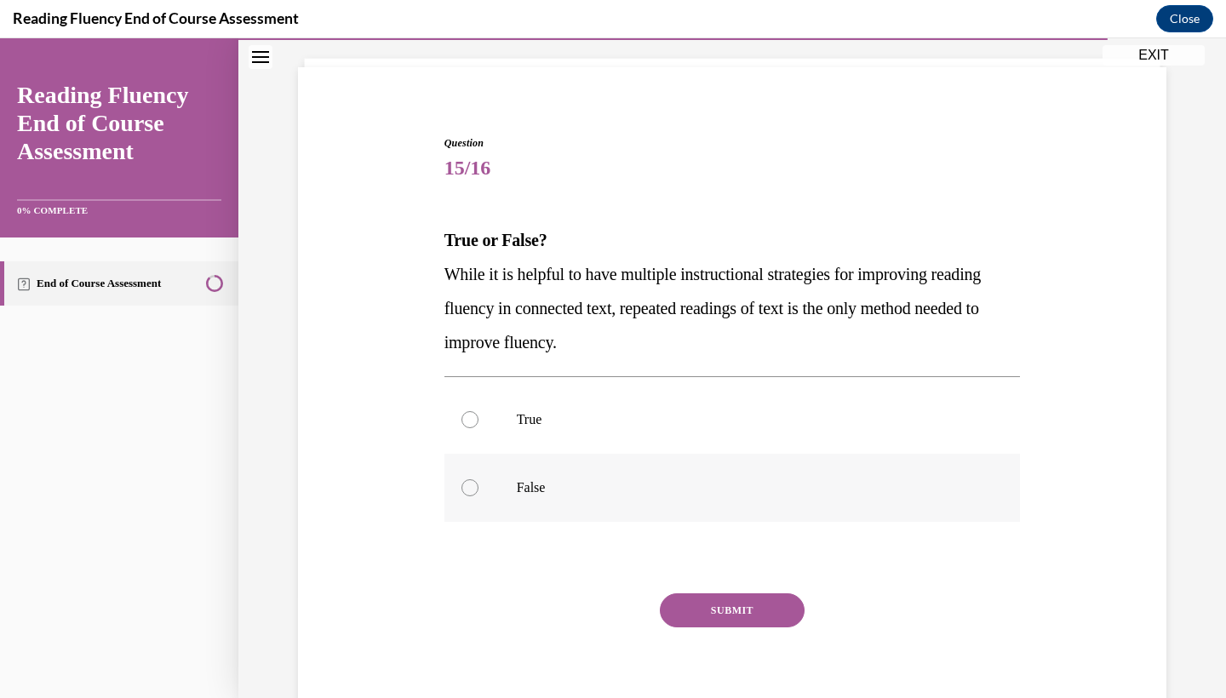
click at [758, 506] on label "False" at bounding box center [732, 488] width 576 height 68
click at [478, 496] on input "False" at bounding box center [469, 487] width 17 height 17
radio input "true"
click at [738, 591] on div "Question 15/16 True or False? While it is helpful to have multiple instructiona…" at bounding box center [732, 434] width 576 height 598
click at [722, 611] on button "SUBMIT" at bounding box center [732, 610] width 145 height 34
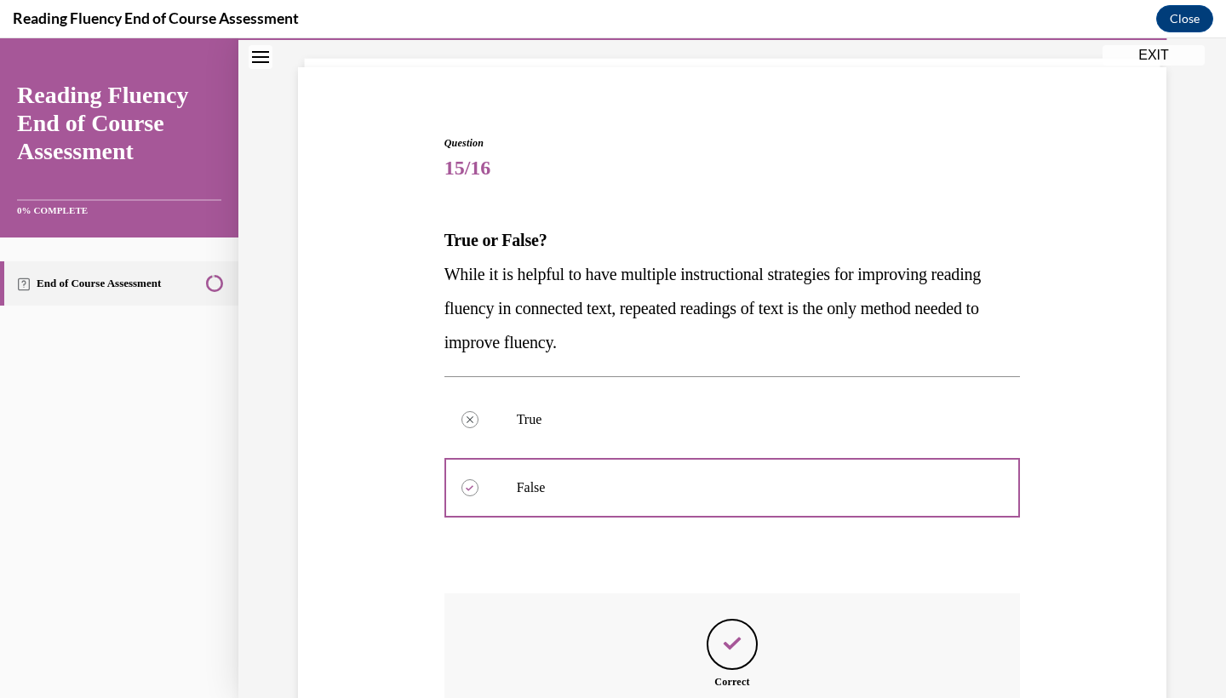
scroll to position [20, 0]
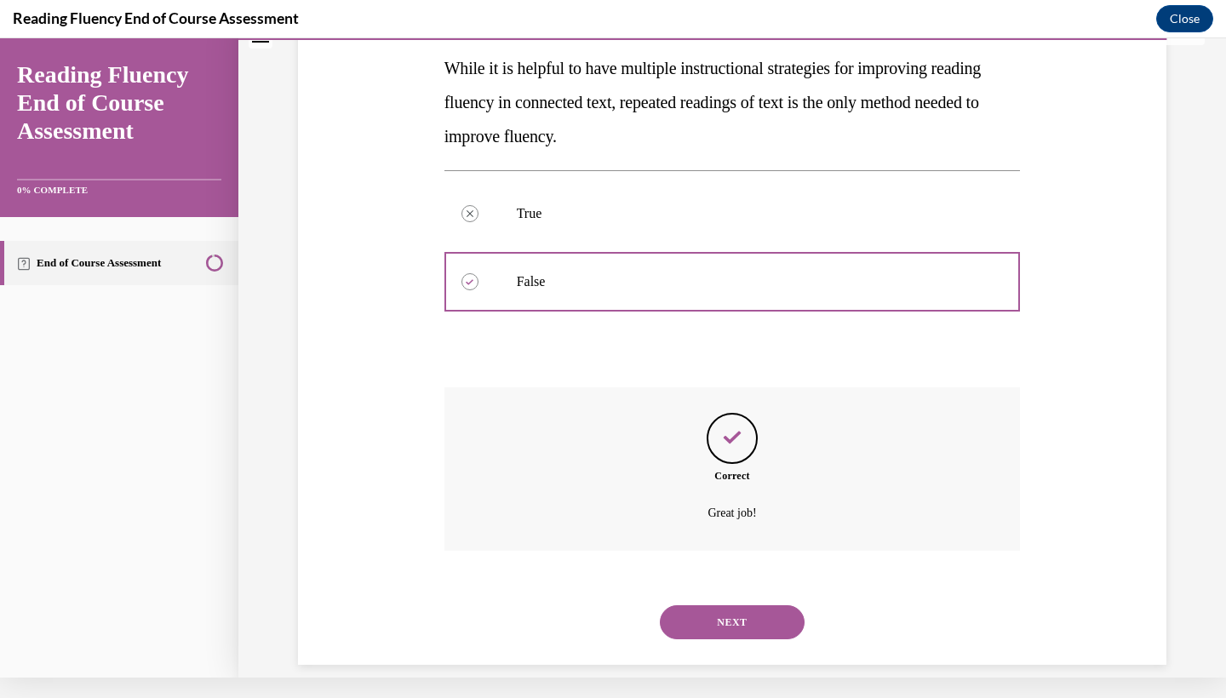
click at [710, 631] on div "NEXT" at bounding box center [732, 622] width 576 height 68
click at [710, 614] on button "NEXT" at bounding box center [732, 622] width 145 height 34
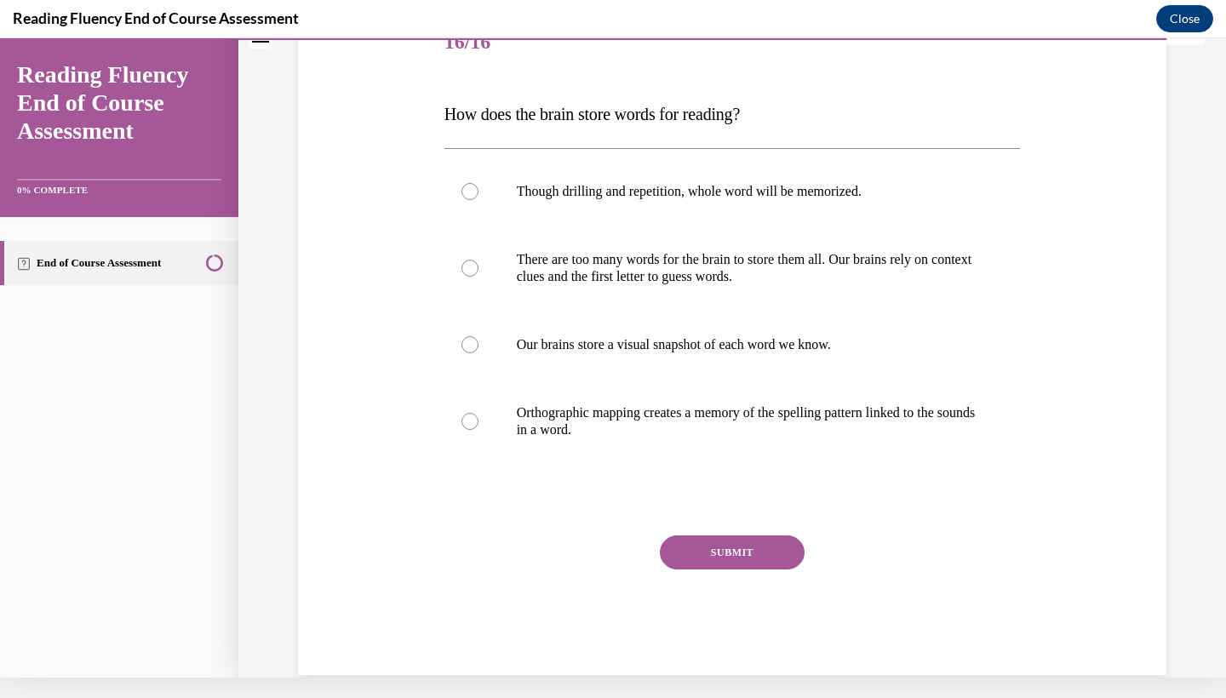
scroll to position [0, 0]
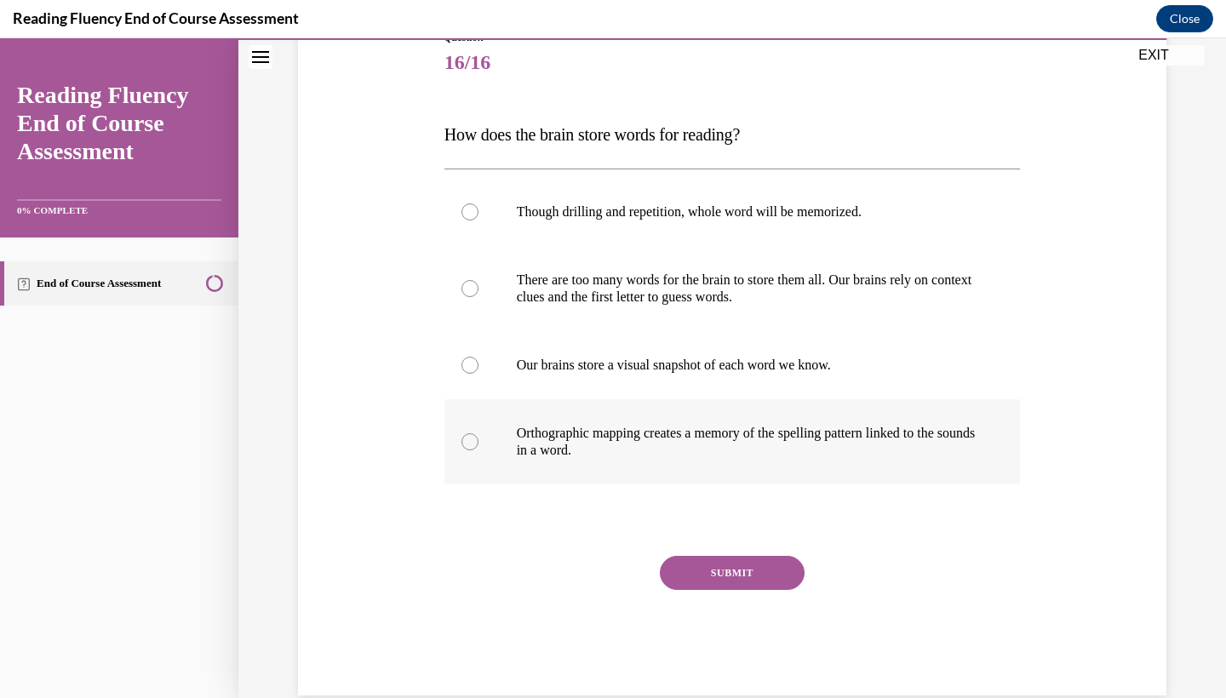
click at [769, 444] on p "Orthographic mapping creates a memory of the spelling pattern linked to the sou…" at bounding box center [747, 442] width 461 height 34
click at [478, 444] on input "Orthographic mapping creates a memory of the spelling pattern linked to the sou…" at bounding box center [469, 441] width 17 height 17
radio input "true"
click at [730, 584] on button "SUBMIT" at bounding box center [732, 573] width 145 height 34
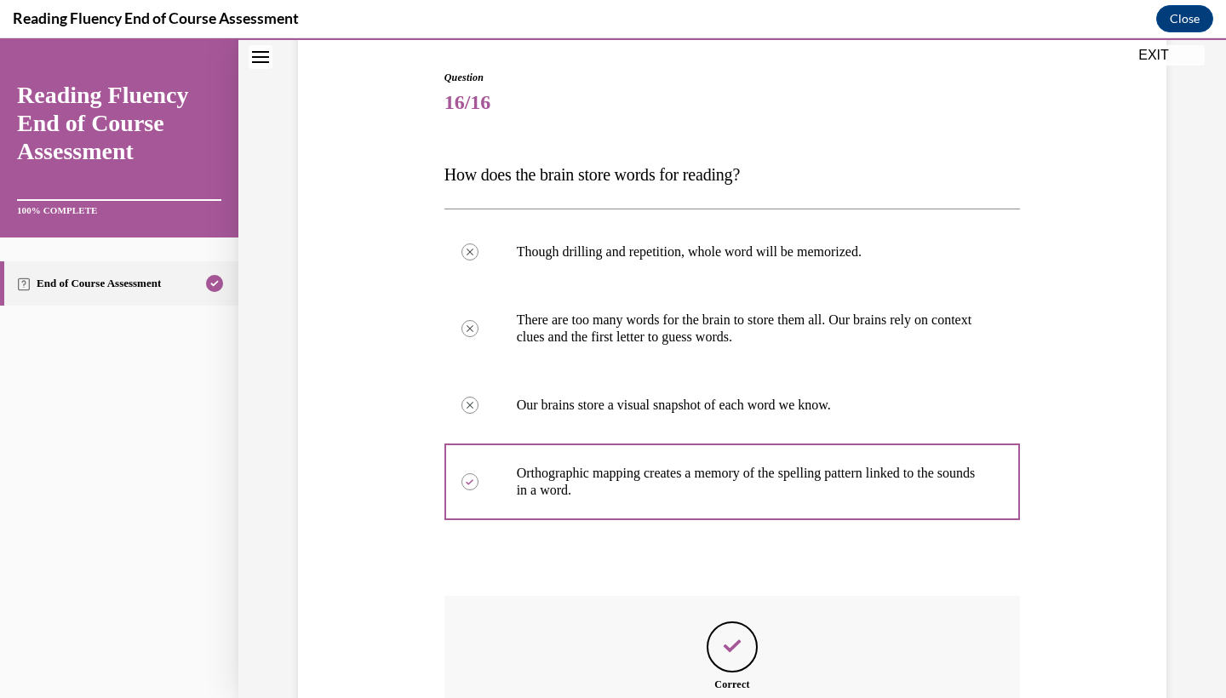
scroll to position [355, 0]
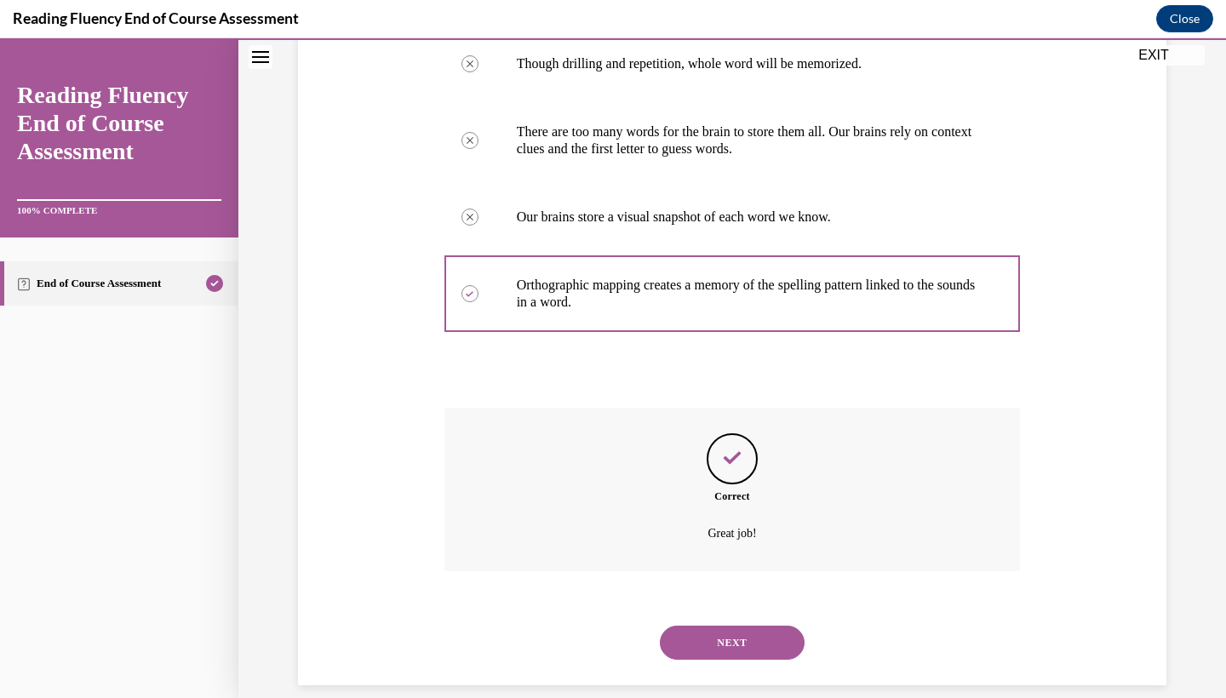
click at [736, 626] on button "NEXT" at bounding box center [732, 643] width 145 height 34
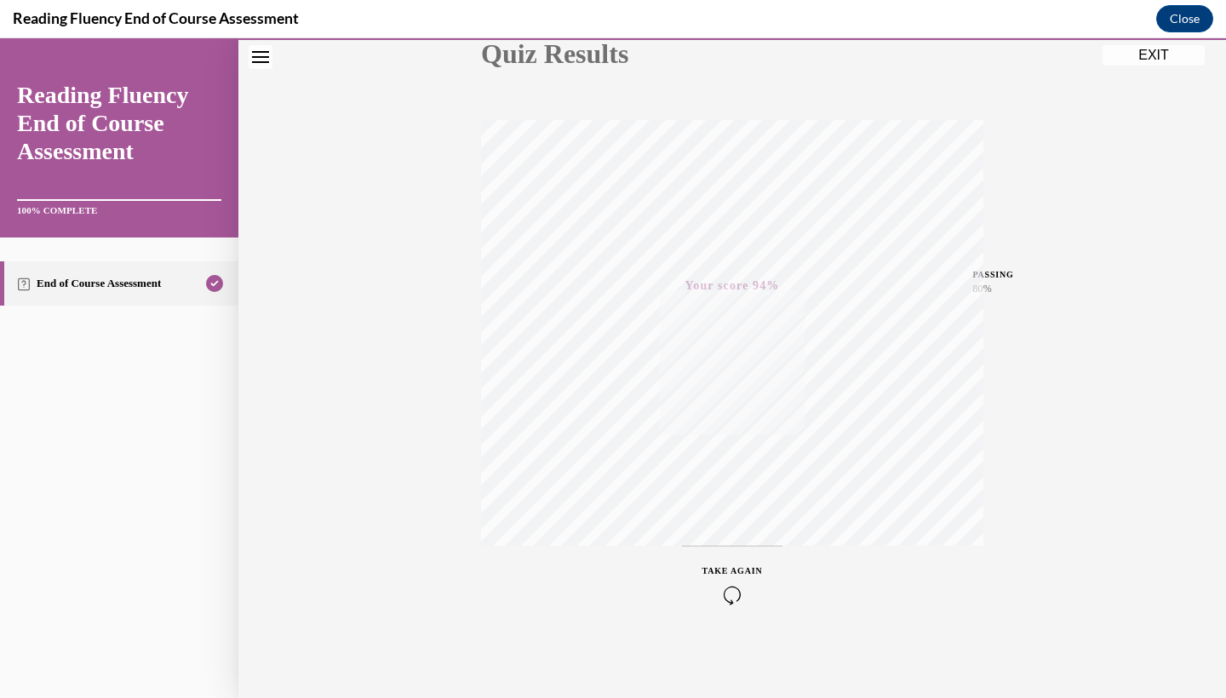
scroll to position [213, 0]
click at [1137, 60] on button "EXIT" at bounding box center [1153, 55] width 102 height 20
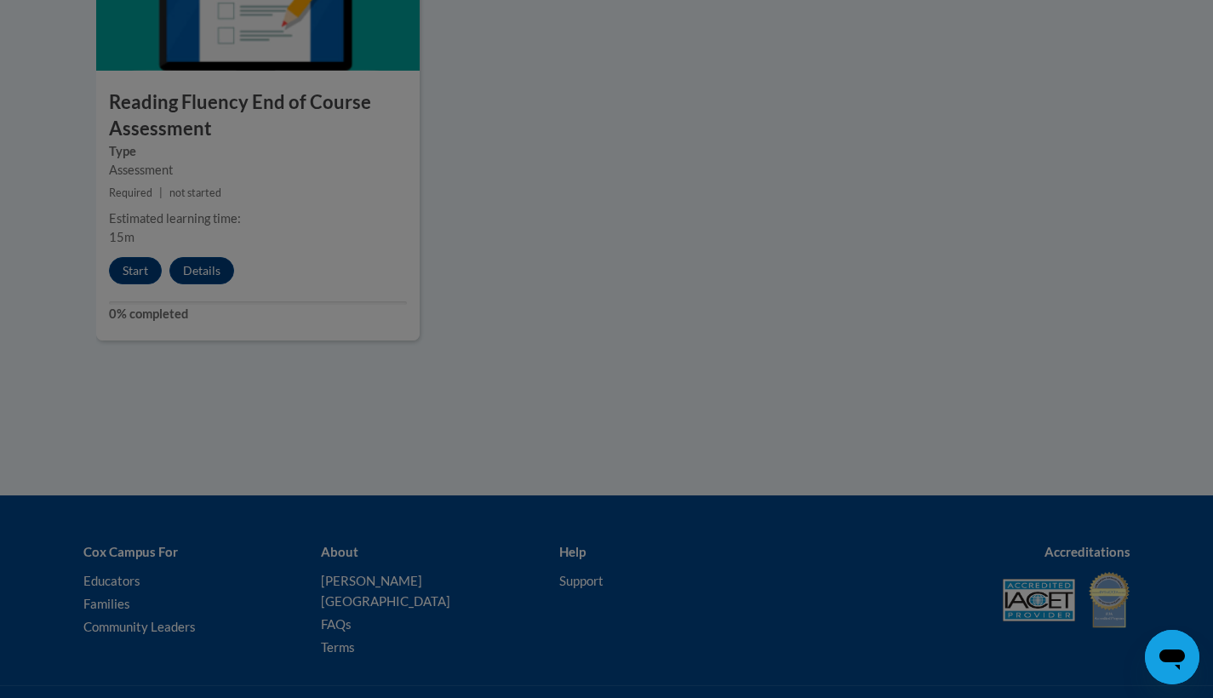
click at [614, 258] on div at bounding box center [606, 349] width 1213 height 698
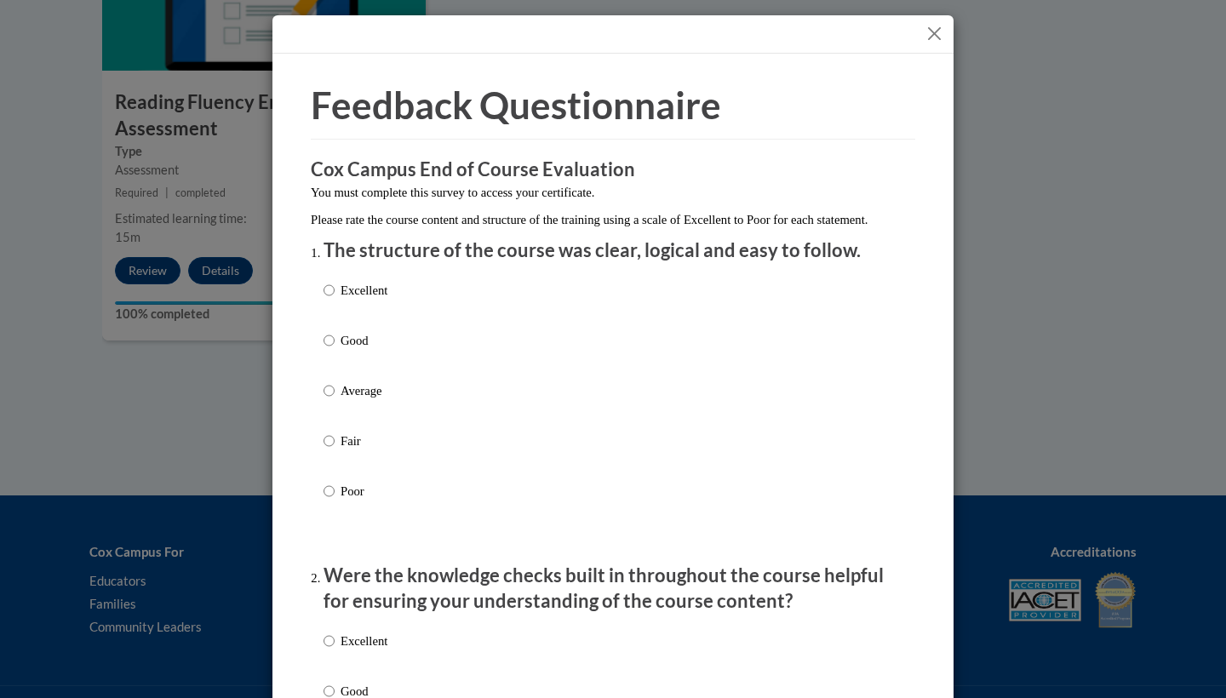
click at [359, 350] on p "Good" at bounding box center [363, 340] width 47 height 19
click at [335, 350] on input "Good" at bounding box center [328, 340] width 11 height 19
radio input "true"
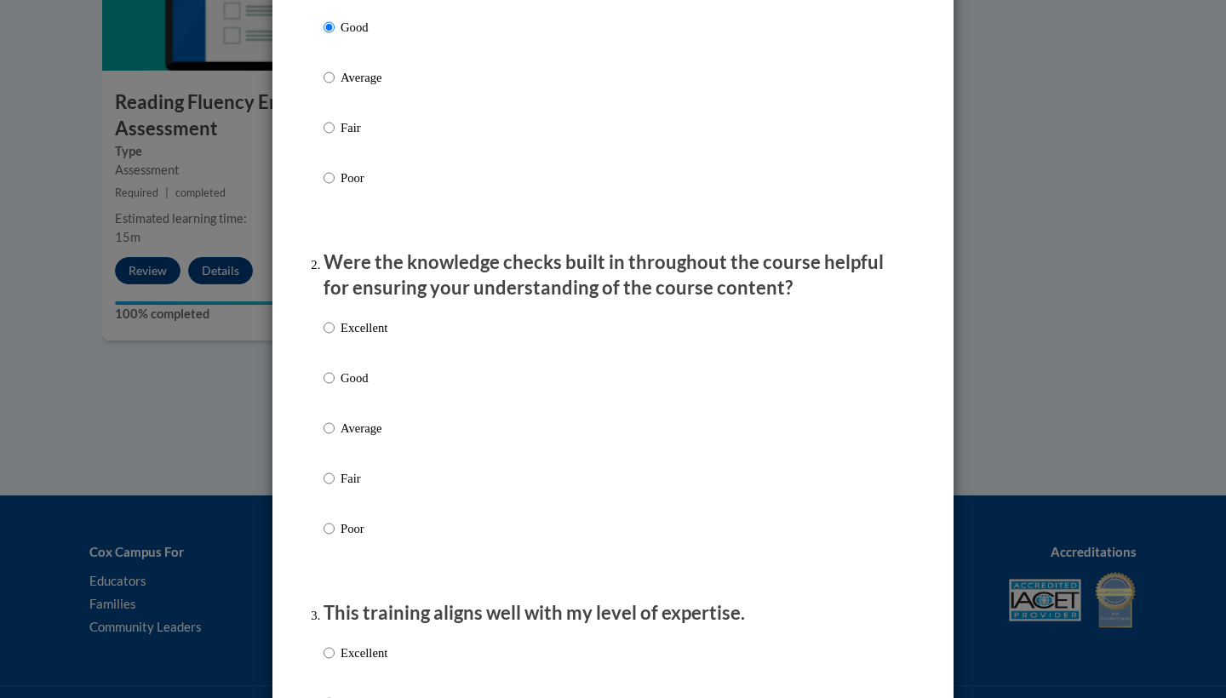
click at [359, 362] on label "Excellent" at bounding box center [355, 341] width 64 height 46
click at [335, 337] on input "Excellent" at bounding box center [328, 327] width 11 height 19
radio input "true"
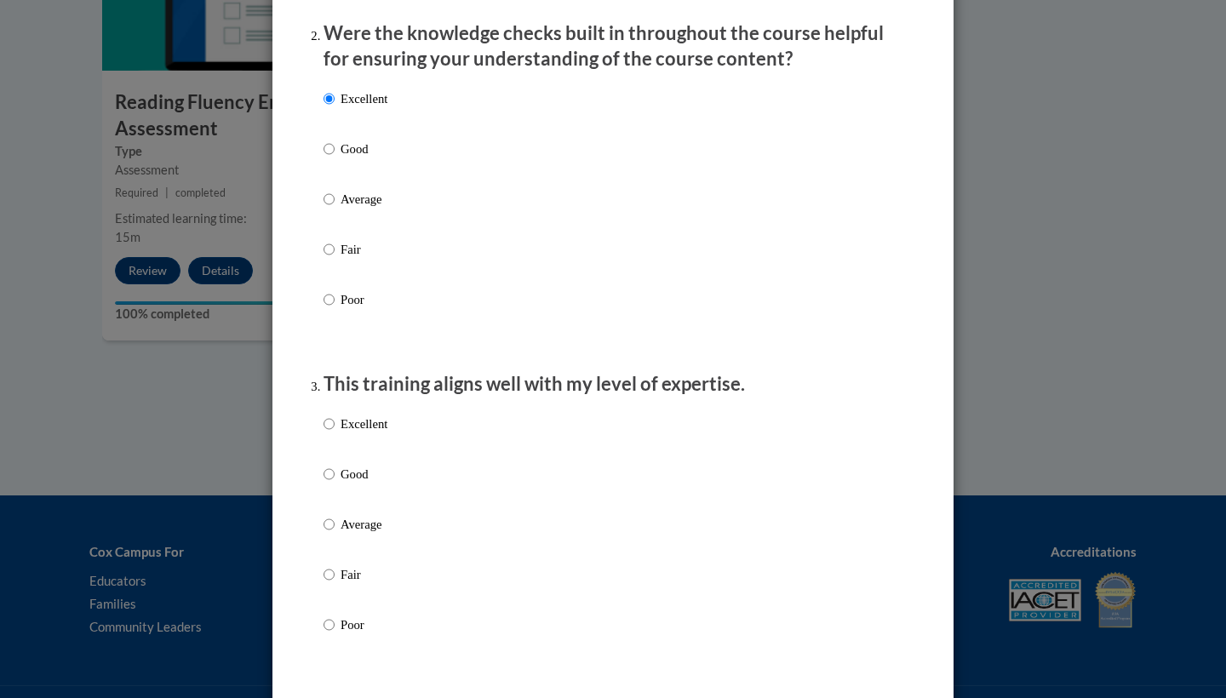
scroll to position [687, 0]
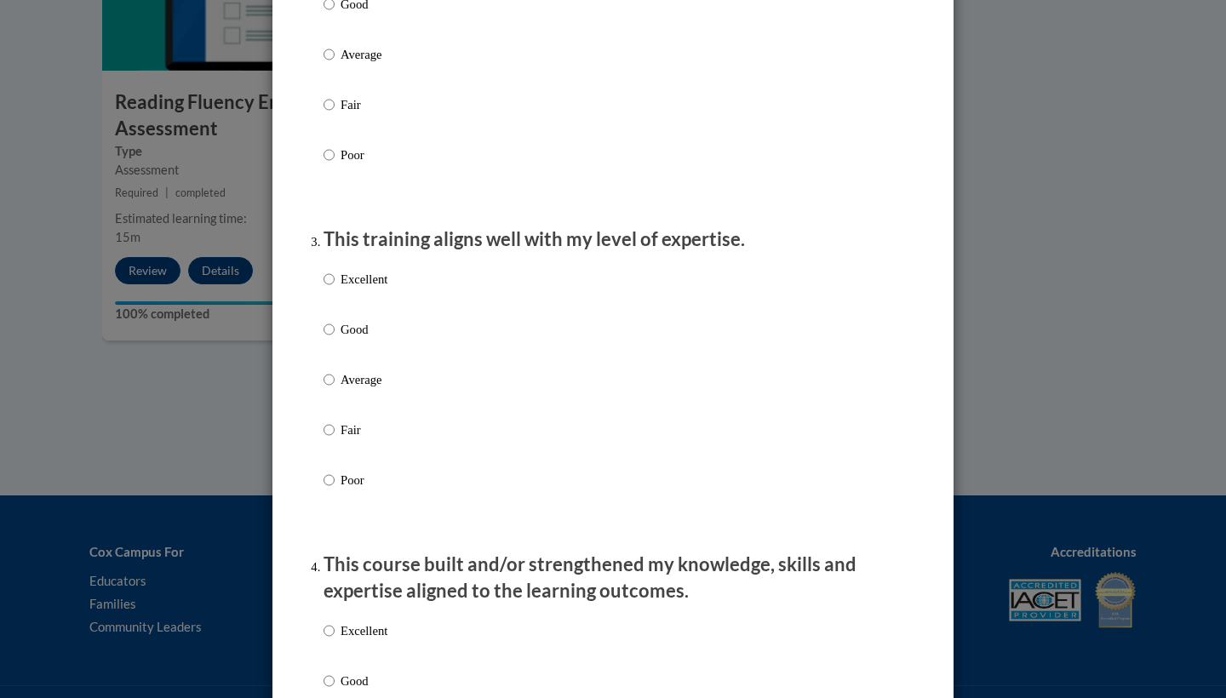
click at [359, 362] on label "Good" at bounding box center [355, 343] width 64 height 46
click at [335, 339] on input "Good" at bounding box center [328, 329] width 11 height 19
radio input "true"
drag, startPoint x: 359, startPoint y: 362, endPoint x: 361, endPoint y: 317, distance: 45.1
click at [361, 317] on div "Excellent Good Average Fair Poor" at bounding box center [355, 393] width 64 height 264
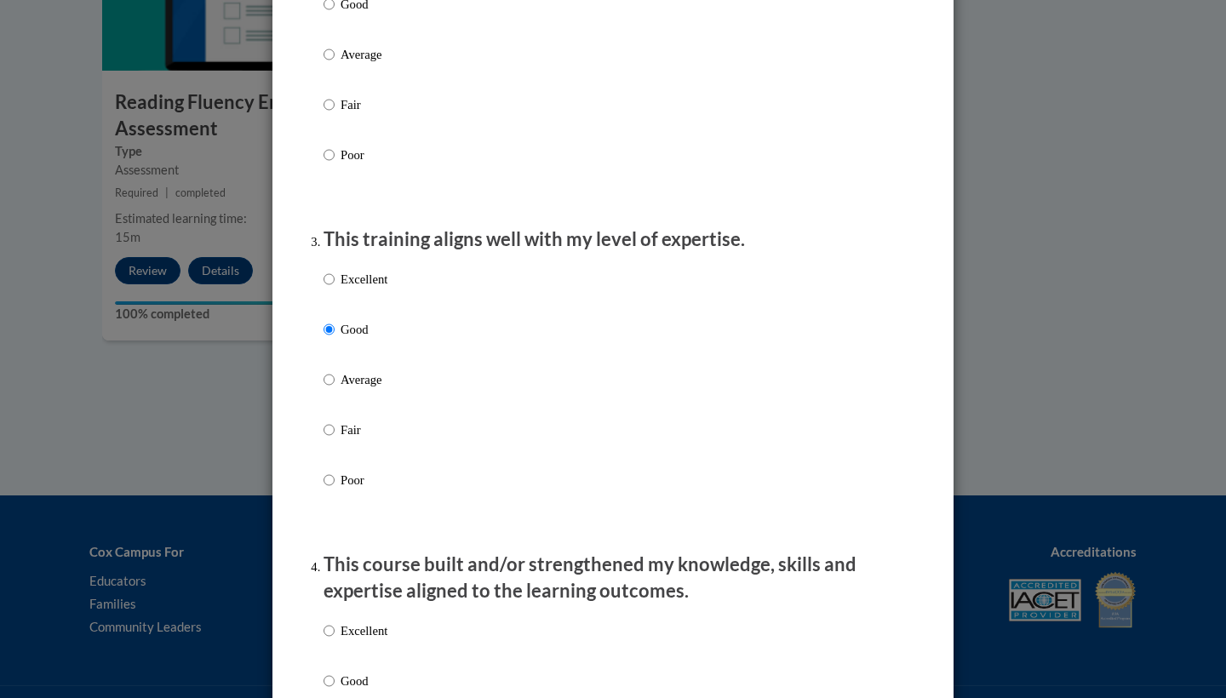
click at [361, 313] on label "Excellent" at bounding box center [355, 293] width 64 height 46
click at [335, 289] on input "Excellent" at bounding box center [328, 279] width 11 height 19
radio input "true"
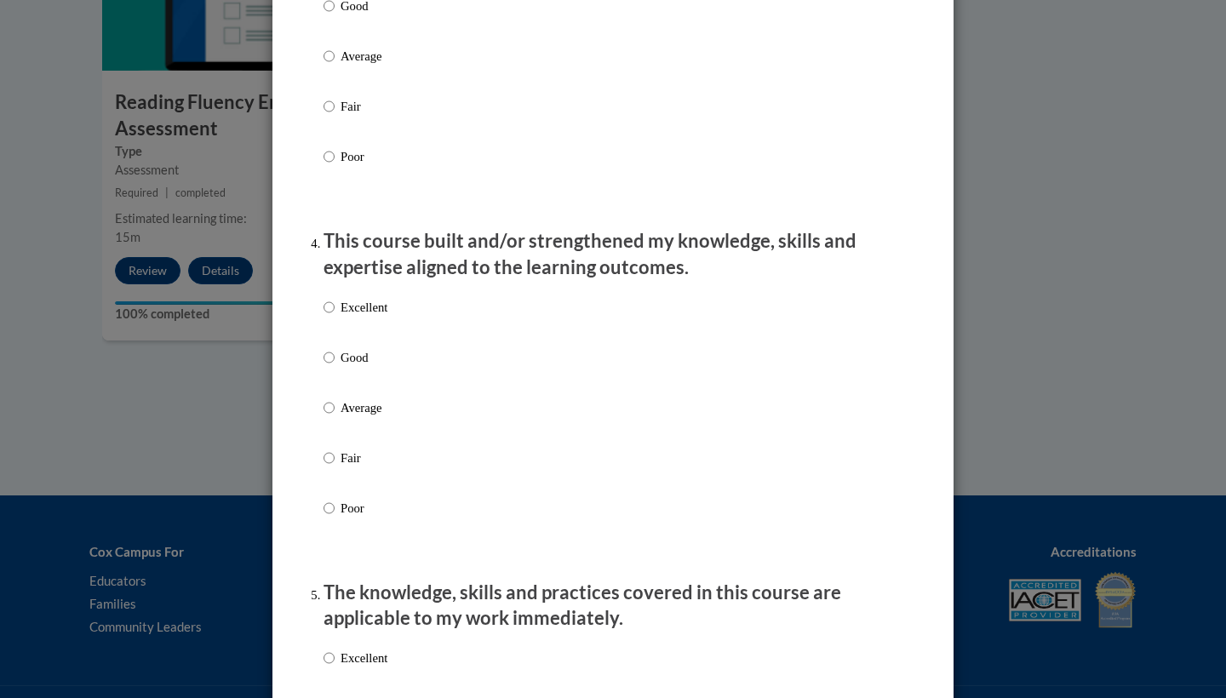
click at [361, 311] on p "Excellent" at bounding box center [363, 307] width 47 height 19
click at [335, 311] on input "Excellent" at bounding box center [328, 307] width 11 height 19
radio input "true"
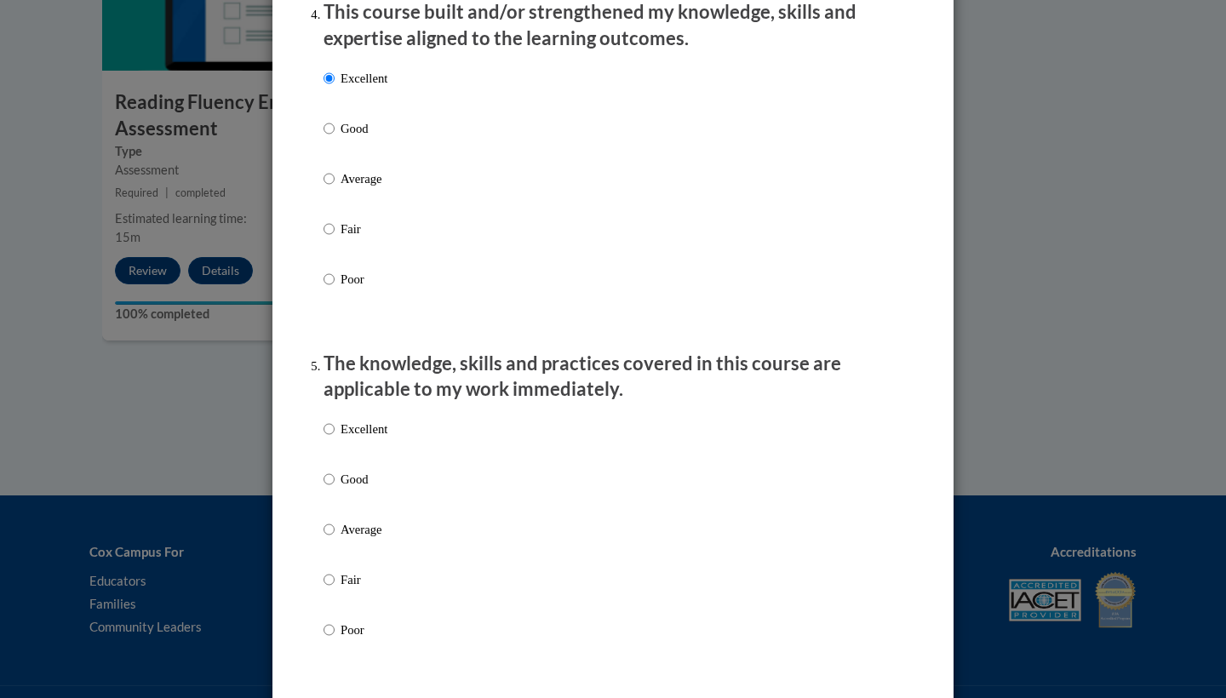
scroll to position [1350, 0]
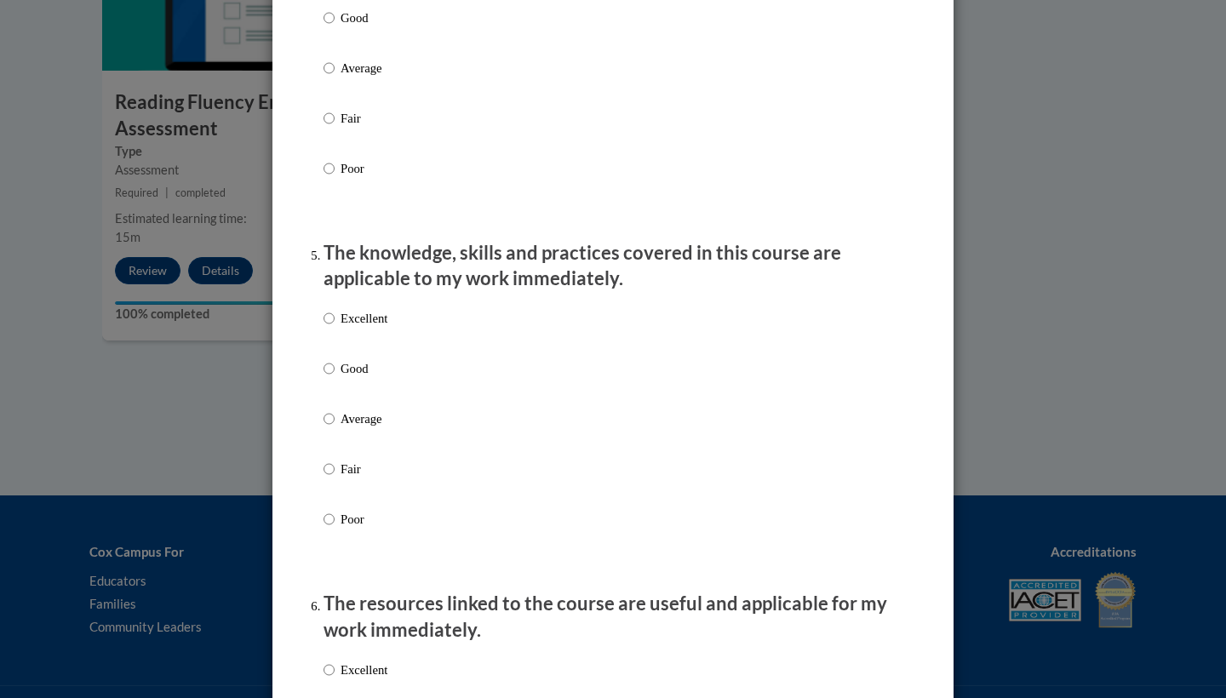
click at [361, 311] on div "Excellent Good Average Fair Poor" at bounding box center [355, 432] width 64 height 264
click at [358, 319] on p "Excellent" at bounding box center [363, 318] width 47 height 19
click at [335, 319] on input "Excellent" at bounding box center [328, 318] width 11 height 19
radio input "true"
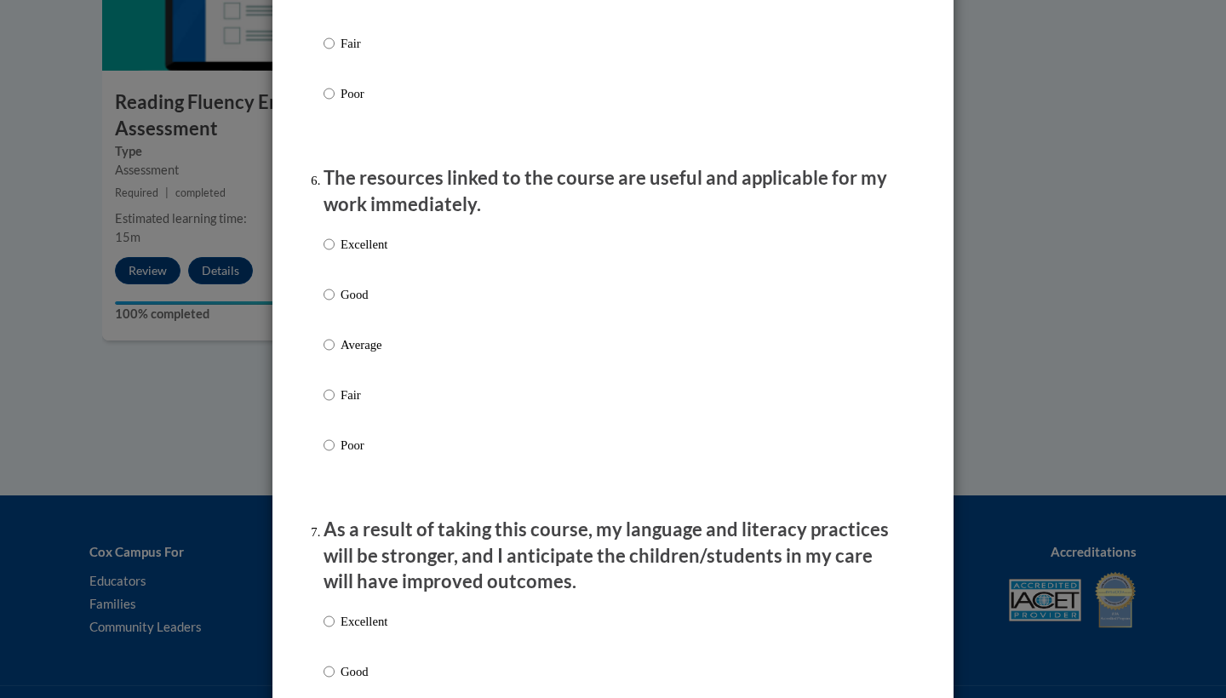
click at [358, 319] on label "Good" at bounding box center [355, 308] width 64 height 46
click at [335, 304] on input "Good" at bounding box center [328, 294] width 11 height 19
radio input "true"
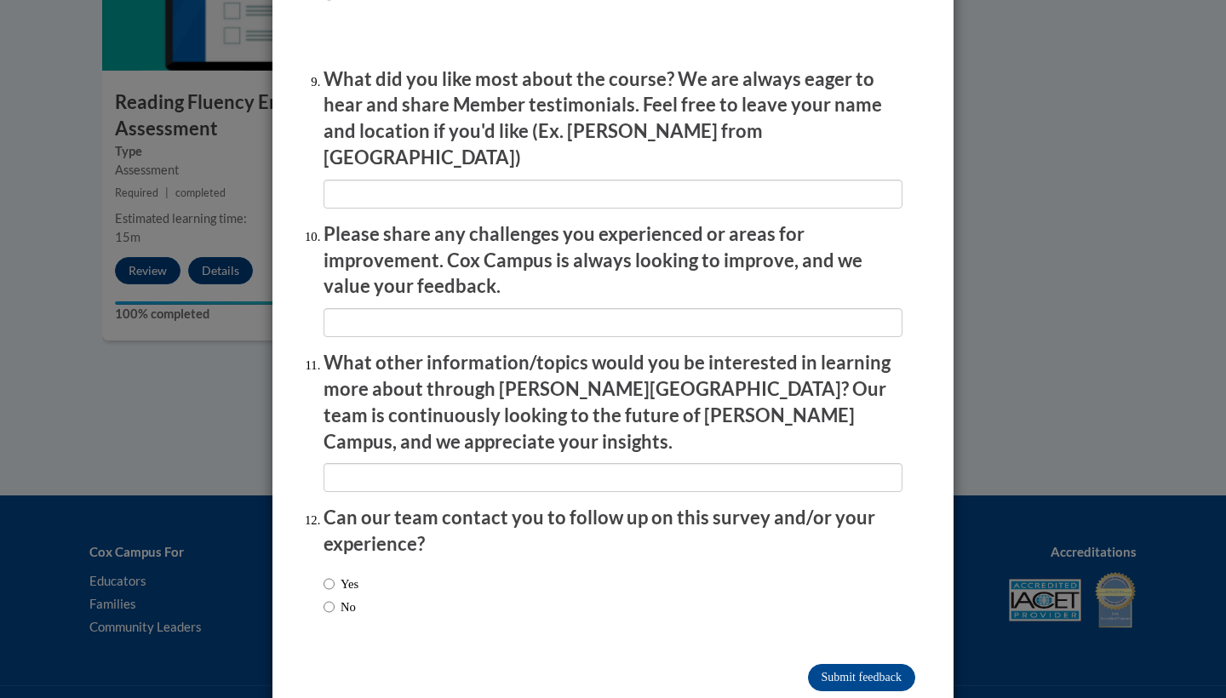
scroll to position [2819, 0]
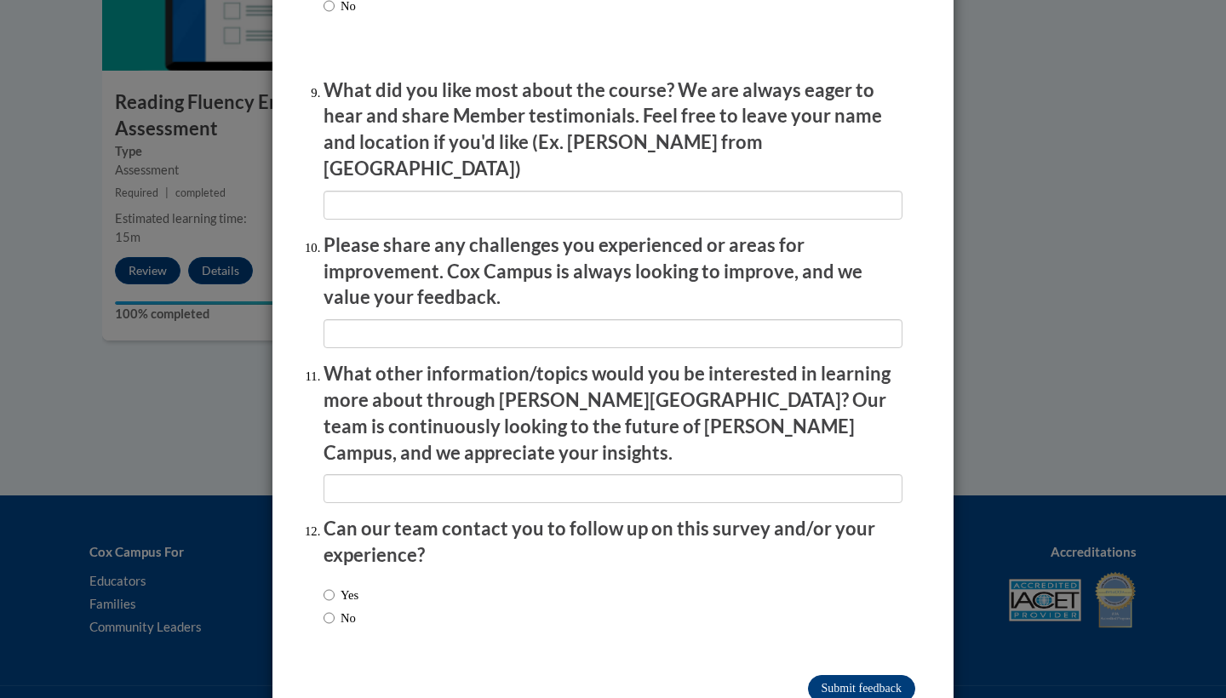
click at [832, 675] on input "Submit feedback" at bounding box center [861, 688] width 107 height 27
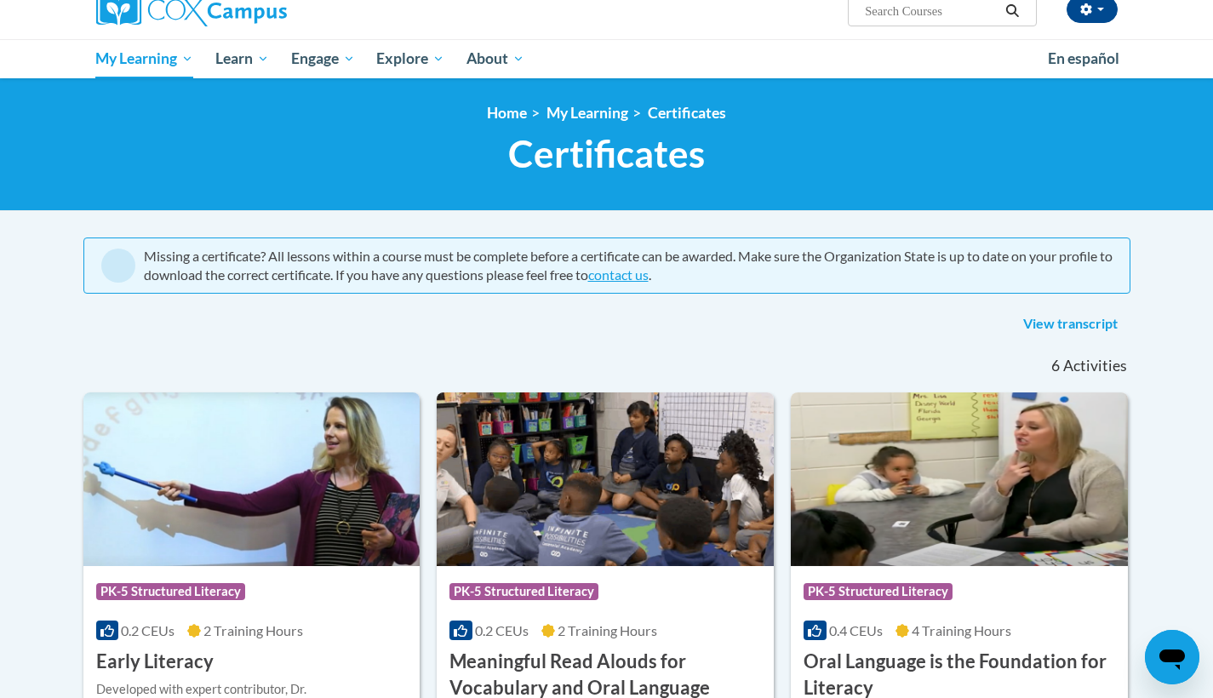
scroll to position [143, 0]
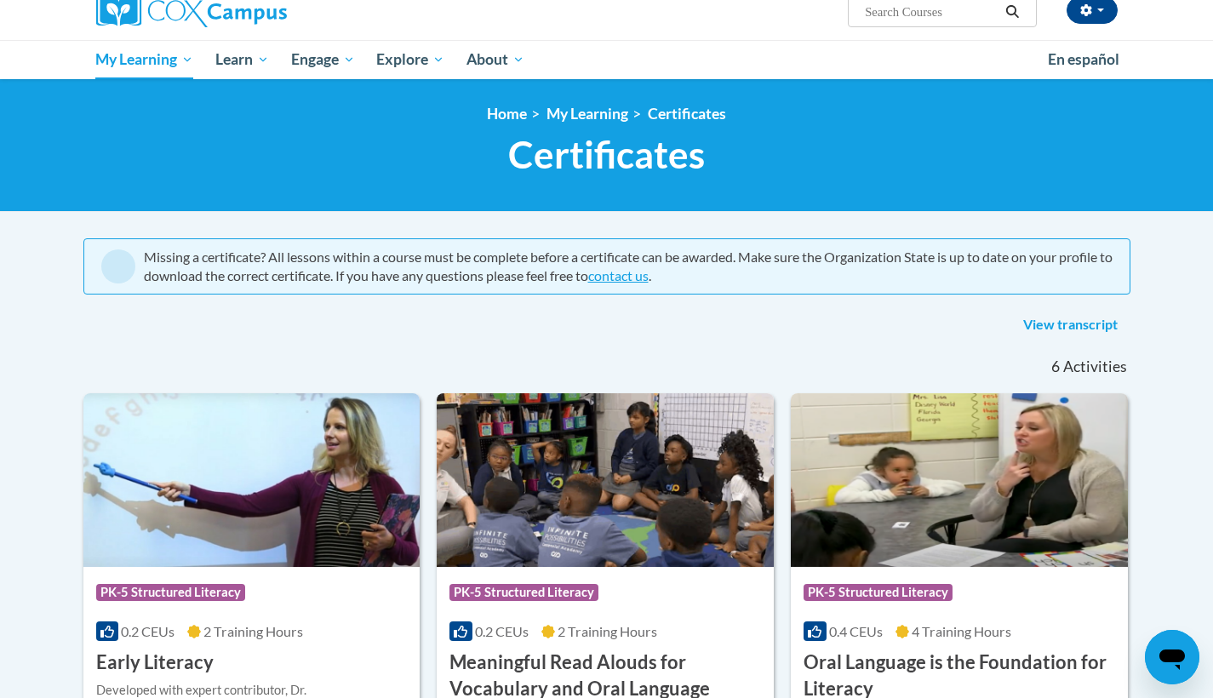
click at [918, 7] on input "Search..." at bounding box center [931, 12] width 136 height 20
type input "t"
type input "reading comprehension"
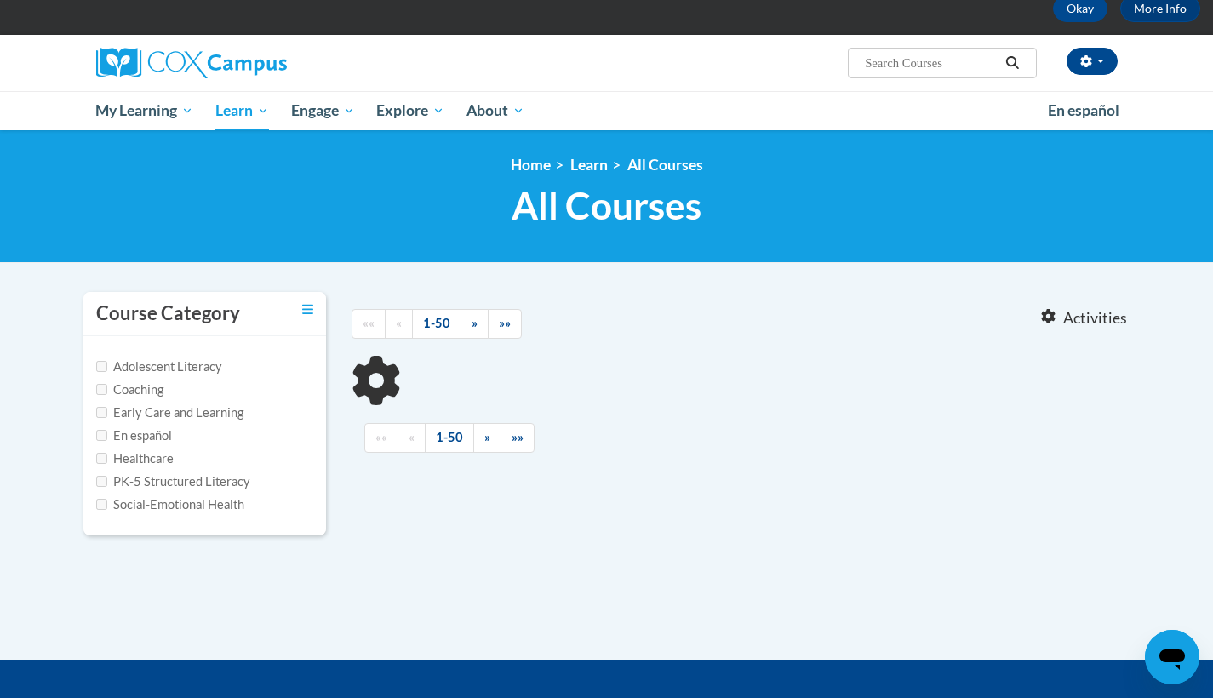
scroll to position [93, 0]
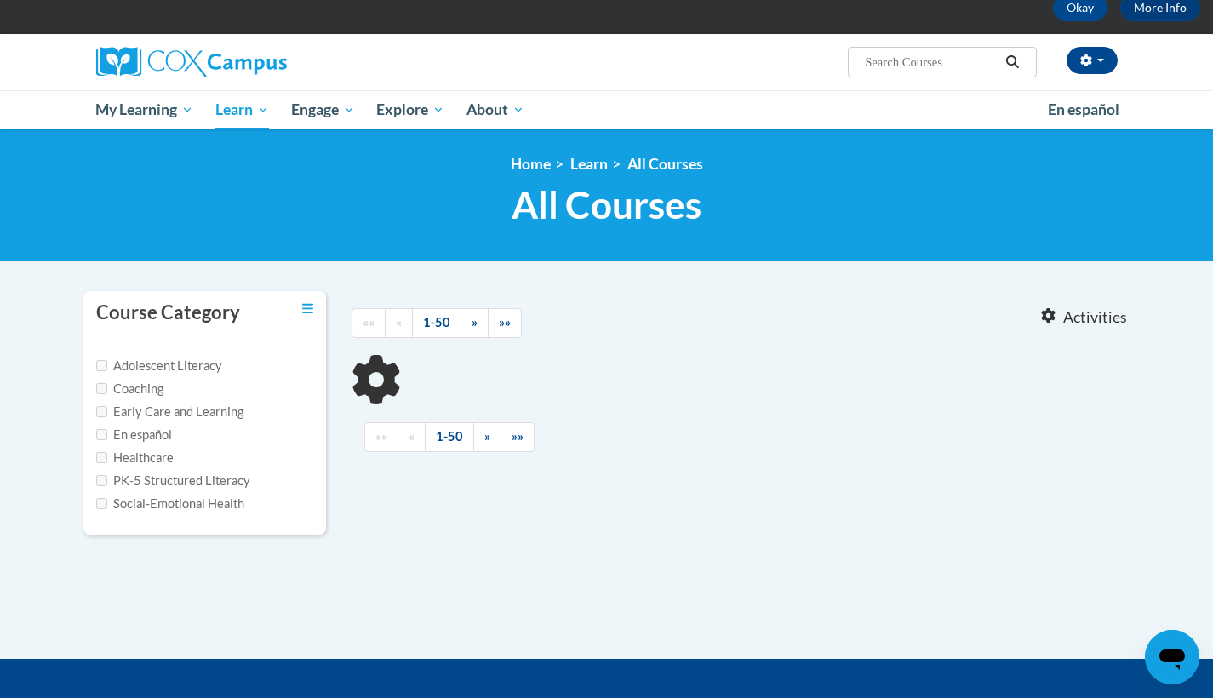
type input "reading comprehension"
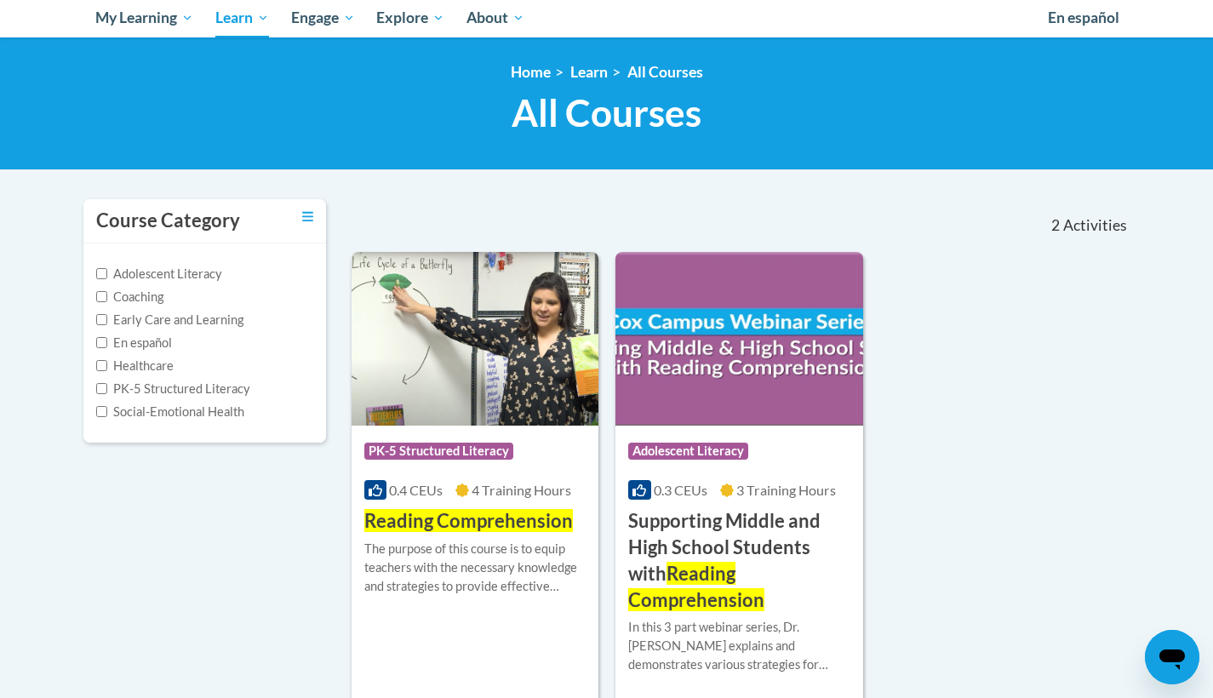
scroll to position [232, 0]
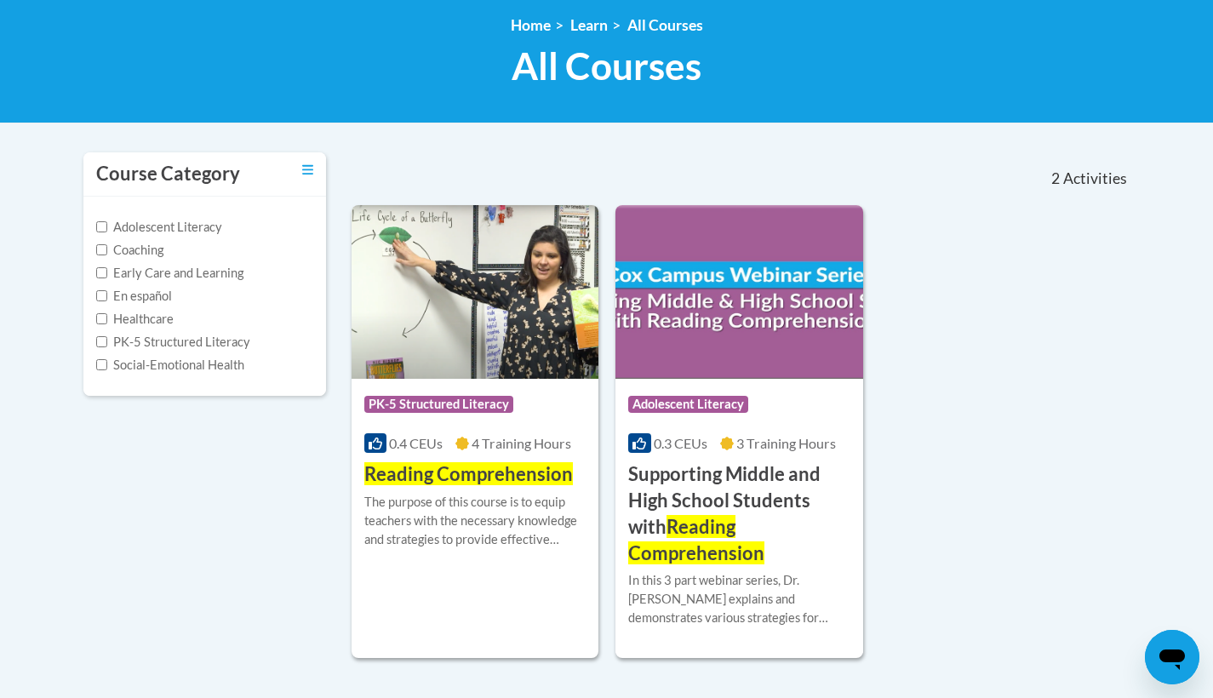
click at [489, 485] on h3 "Reading Comprehension" at bounding box center [468, 474] width 209 height 26
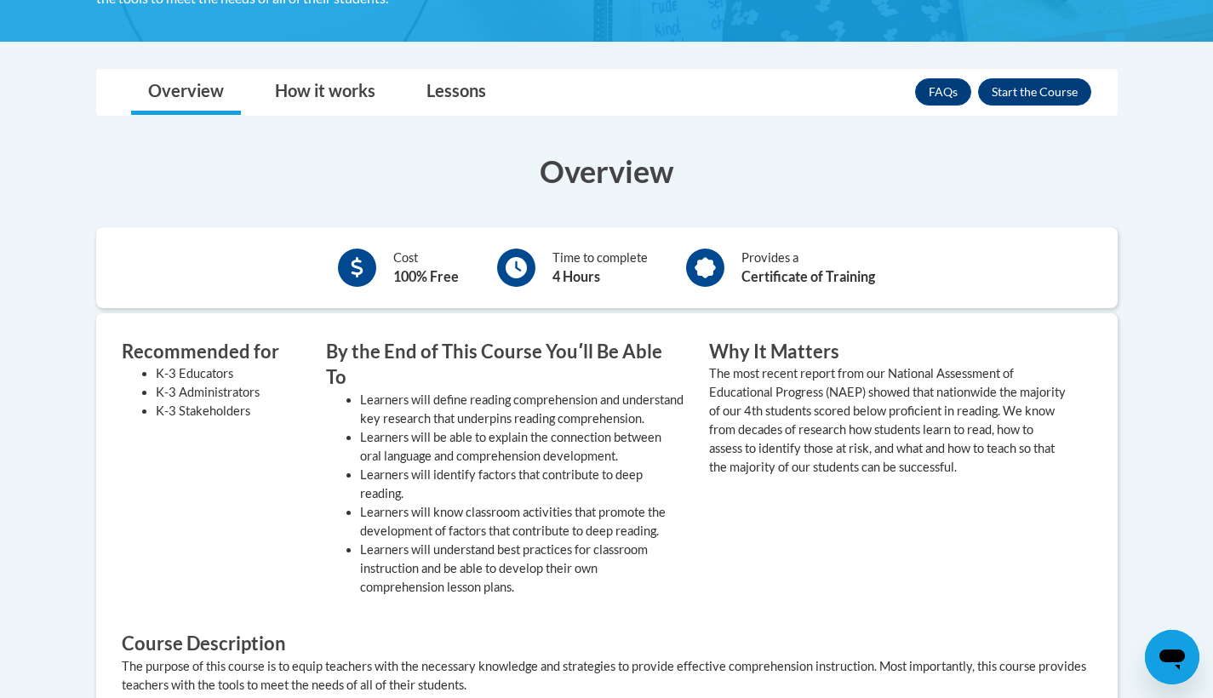
scroll to position [405, 0]
click at [1030, 88] on button "Enroll" at bounding box center [1034, 90] width 113 height 27
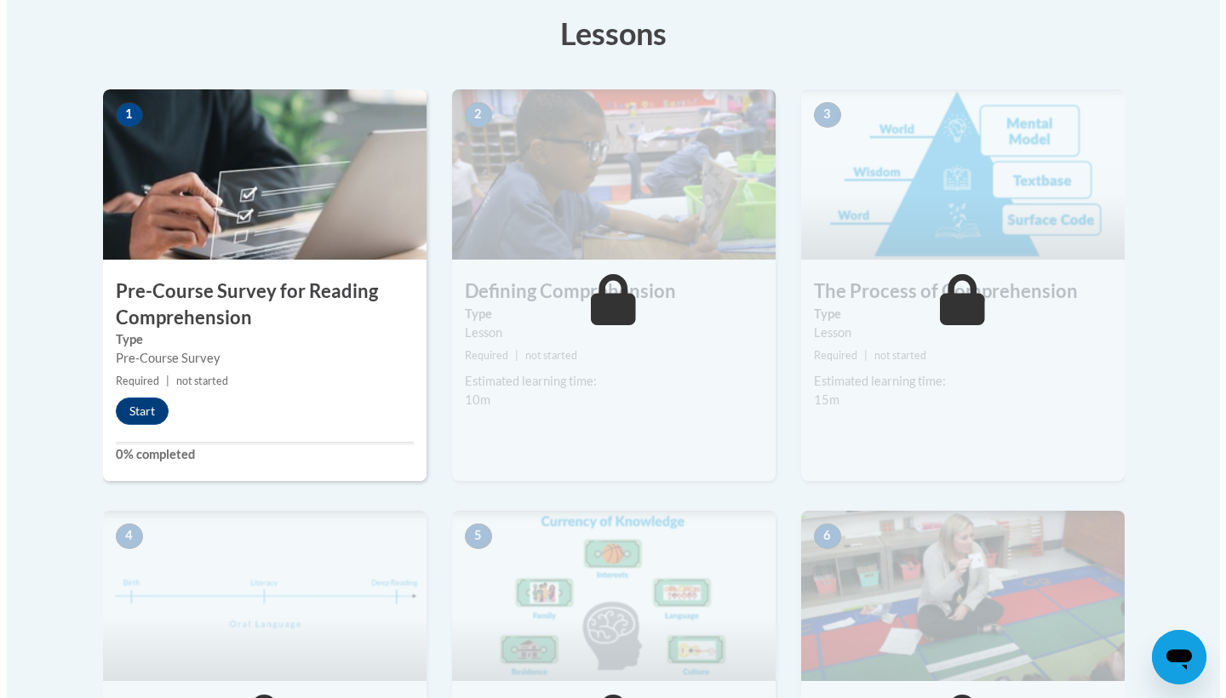
scroll to position [483, 0]
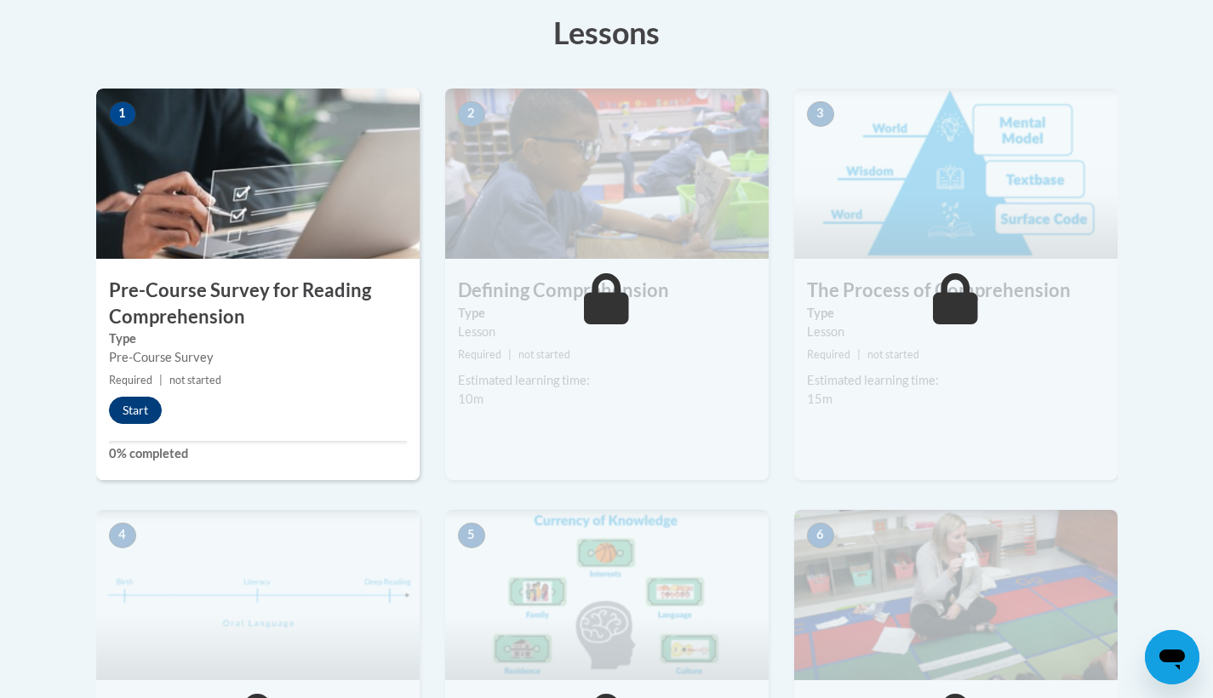
click at [118, 405] on button "Start" at bounding box center [135, 410] width 53 height 27
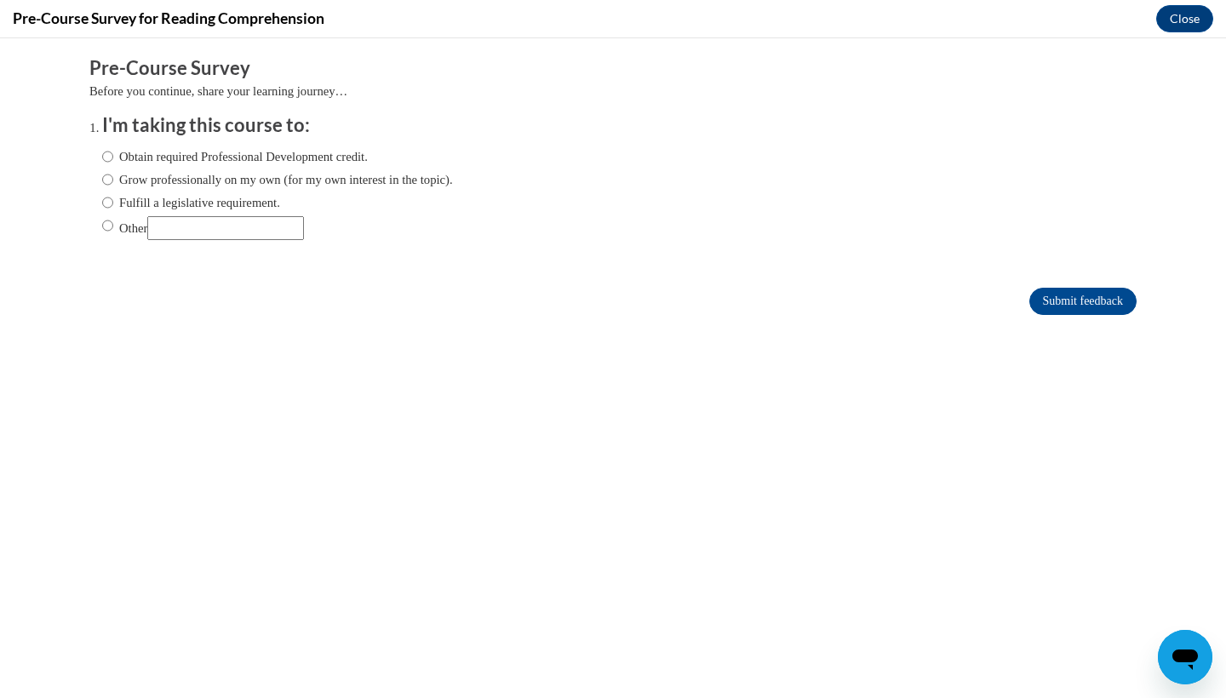
scroll to position [0, 0]
click at [312, 156] on label "Obtain required Professional Development credit." at bounding box center [235, 156] width 266 height 19
click at [113, 156] on input "Obtain required Professional Development credit." at bounding box center [107, 156] width 11 height 19
radio input "true"
click at [1049, 309] on input "Submit feedback" at bounding box center [1082, 301] width 107 height 27
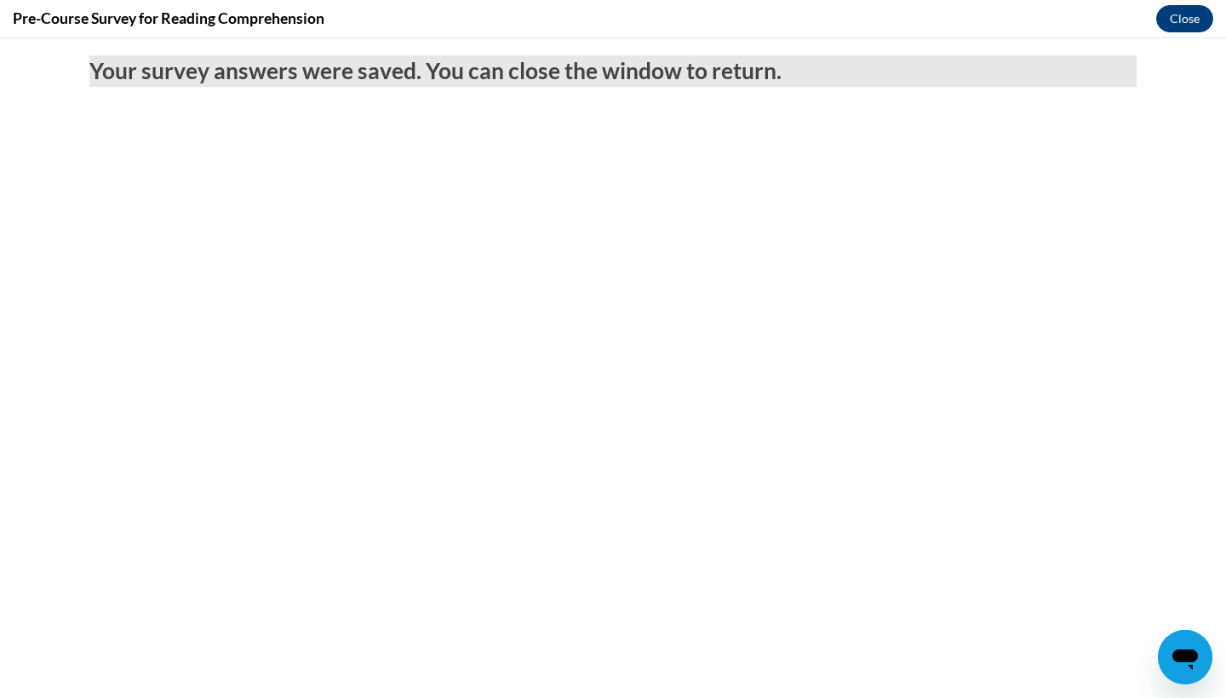
click at [1179, 30] on button "Close" at bounding box center [1184, 18] width 57 height 27
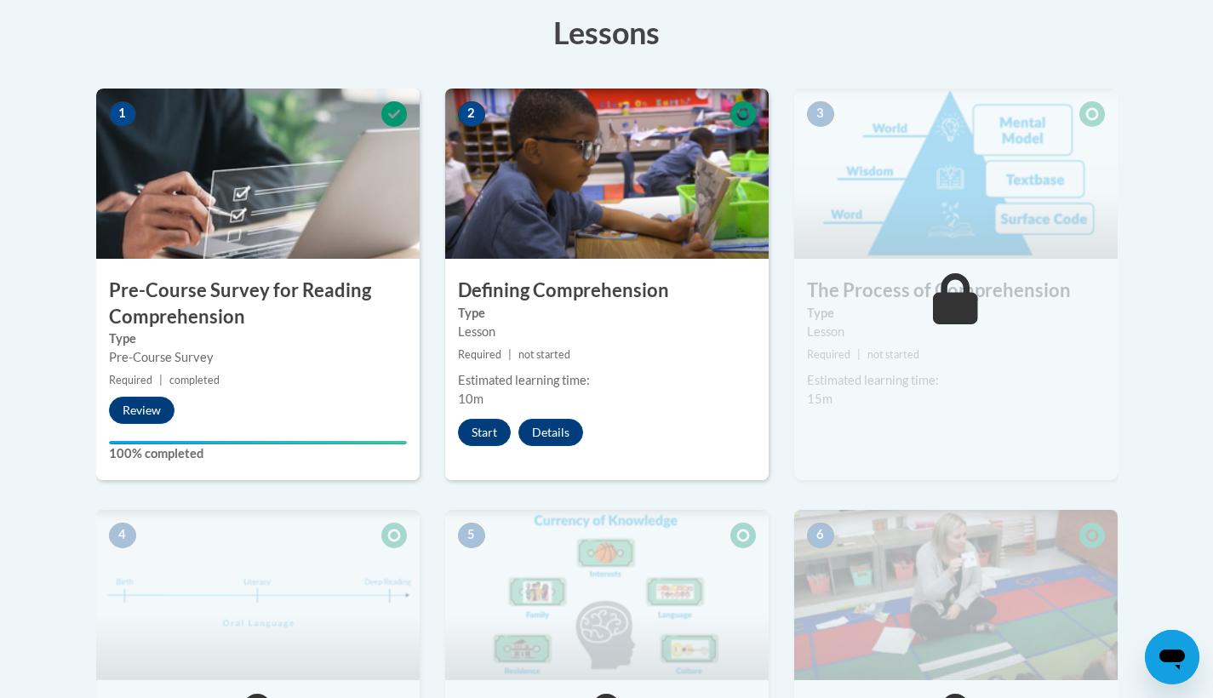
click at [493, 446] on div "2 Defining Comprehension Type Lesson Required | not started Estimated learning …" at bounding box center [606, 285] width 323 height 392
click at [493, 428] on button "Start" at bounding box center [484, 432] width 53 height 27
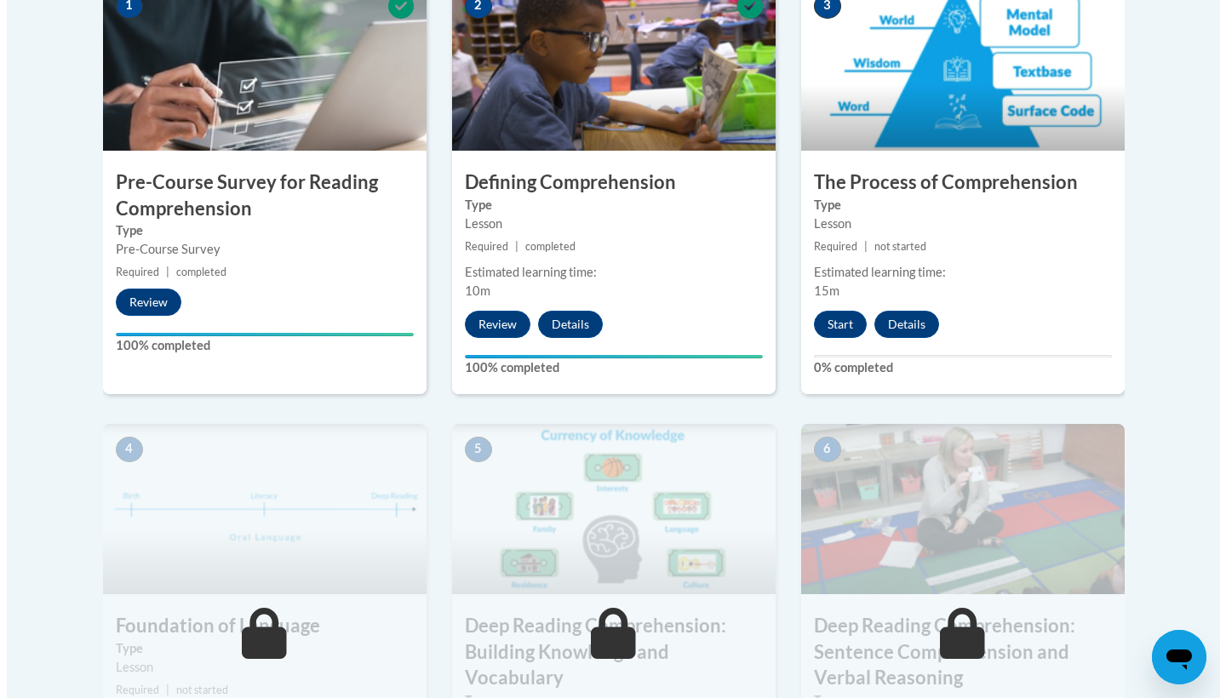
scroll to position [592, 0]
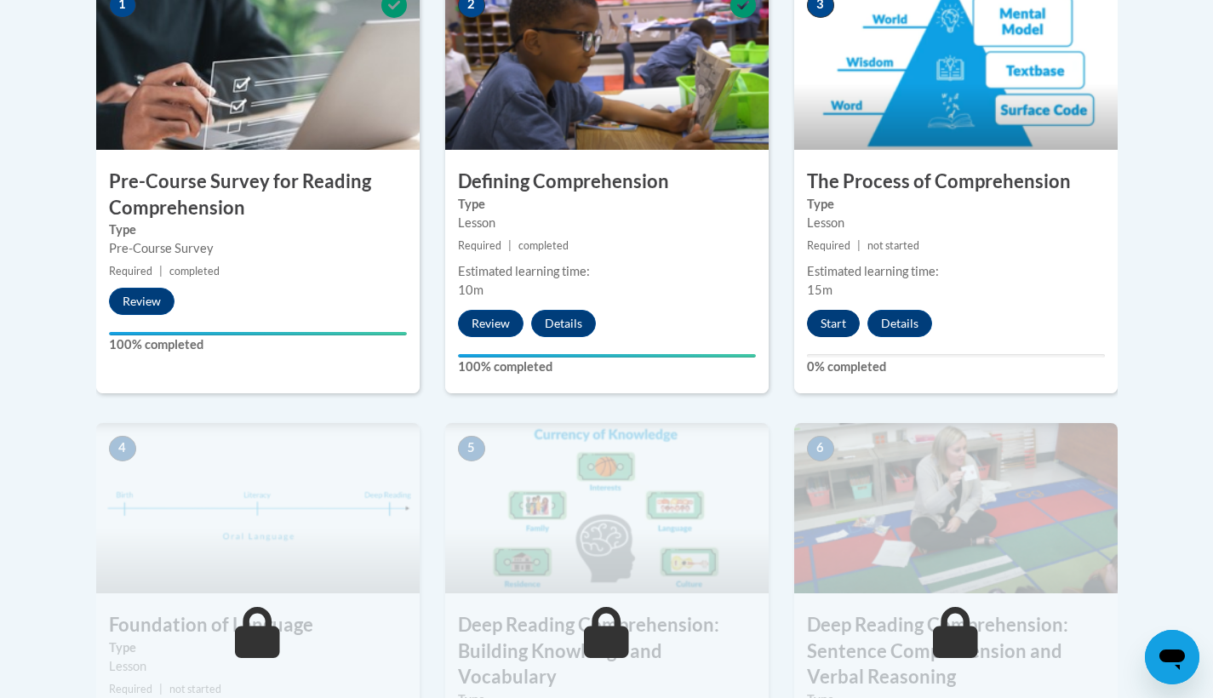
click at [822, 322] on button "Start" at bounding box center [833, 323] width 53 height 27
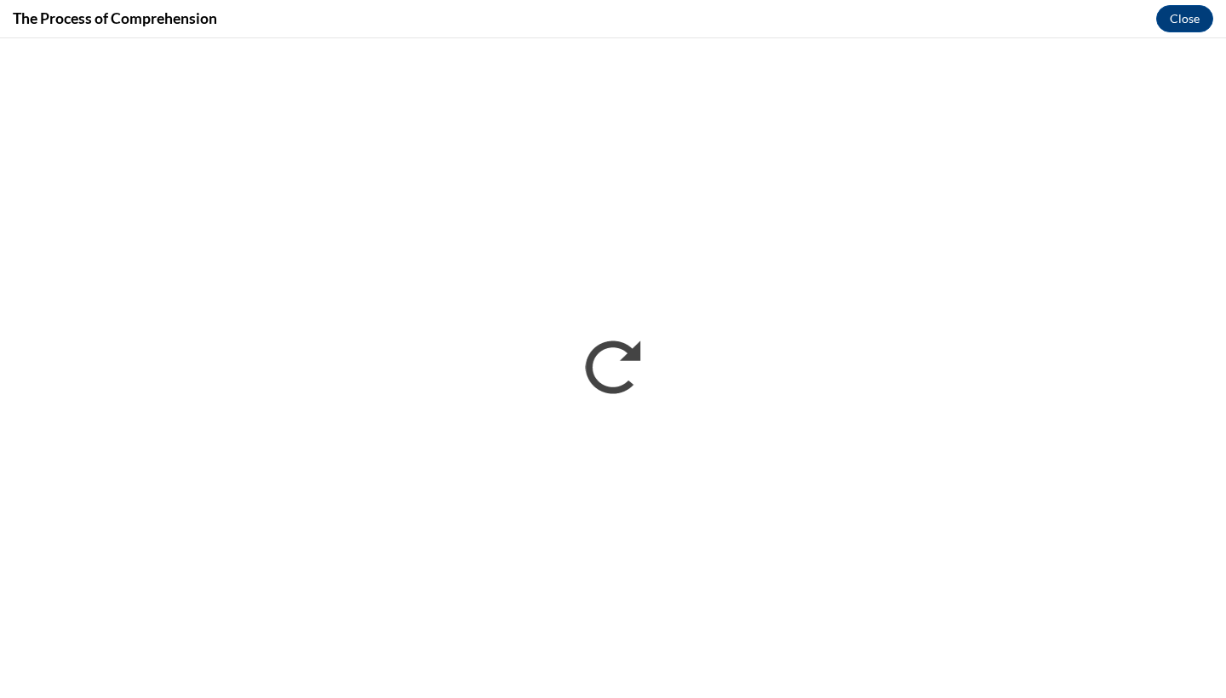
scroll to position [0, 0]
